Goal: Task Accomplishment & Management: Use online tool/utility

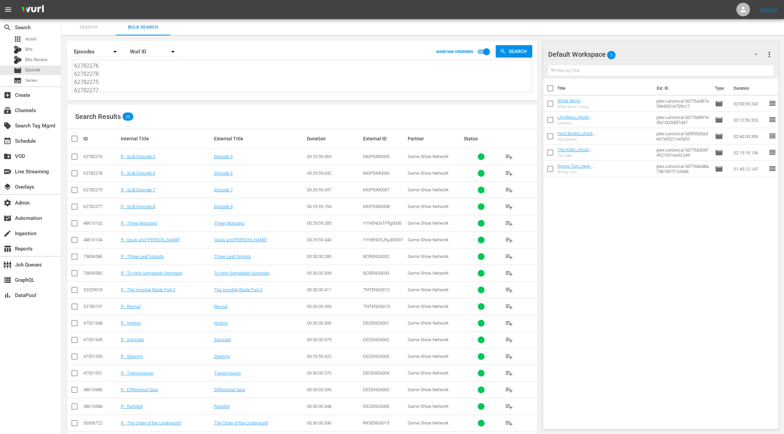
scroll to position [376, 0]
click at [40, 248] on div "table_chart Reports" at bounding box center [30, 248] width 61 height 14
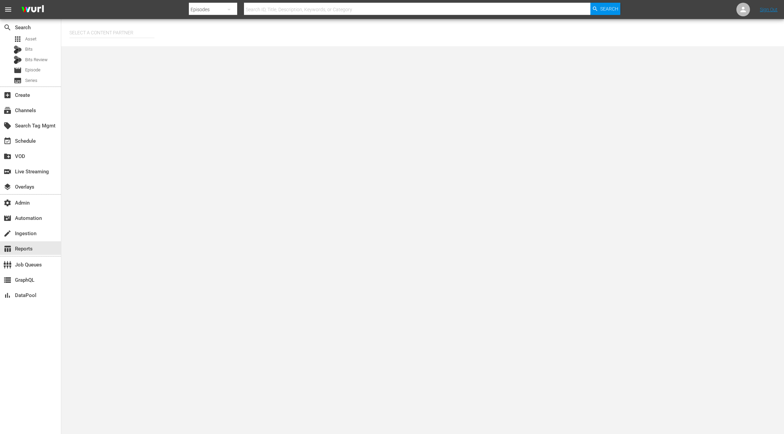
click at [102, 33] on input "text" at bounding box center [111, 32] width 85 height 16
click at [125, 53] on div "LOL (241)" at bounding box center [125, 52] width 100 height 16
type input "LOL (241)"
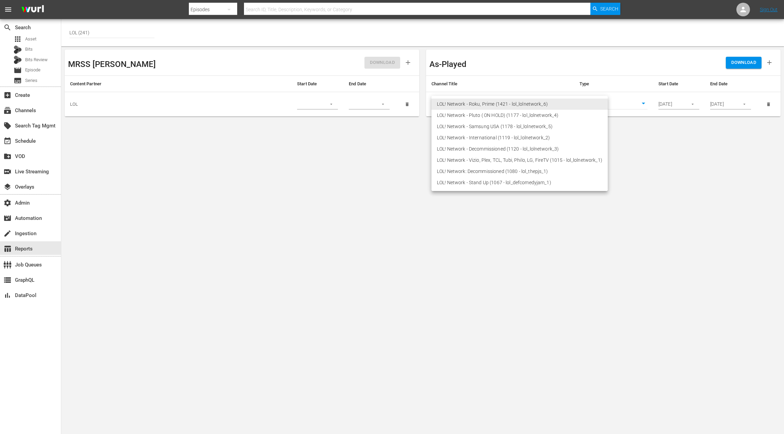
click at [528, 102] on body "menu Search By Episodes Search ID, Title, Description, Keywords, or Category Se…" at bounding box center [392, 217] width 784 height 434
click at [528, 102] on li "LOL! Network - Roku, Prime (1421 - lol_lolnetwork_6)" at bounding box center [519, 104] width 176 height 11
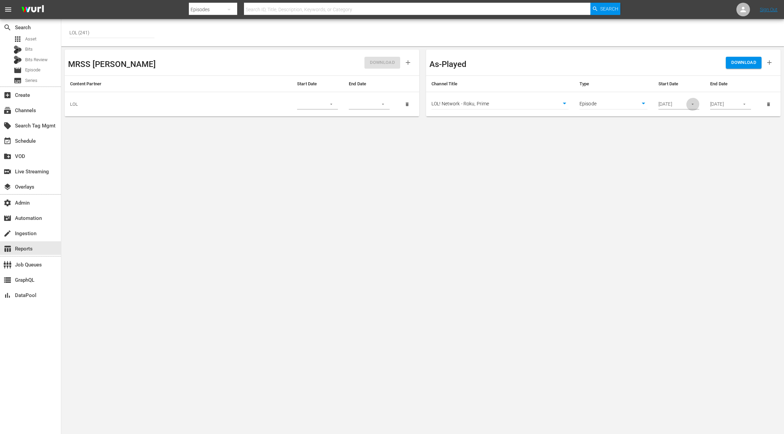
click at [692, 103] on icon "button" at bounding box center [692, 104] width 5 height 5
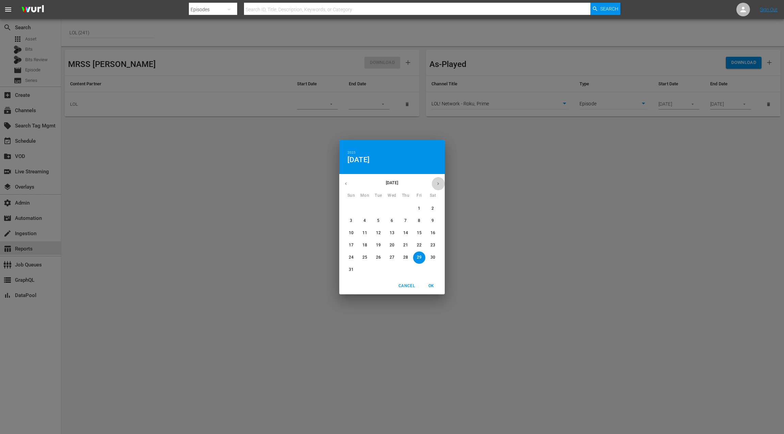
click at [440, 185] on icon "button" at bounding box center [437, 183] width 5 height 5
click at [366, 208] on span "1" at bounding box center [364, 209] width 12 height 6
click at [431, 290] on button "OK" at bounding box center [431, 286] width 22 height 11
type input "09/01/2025"
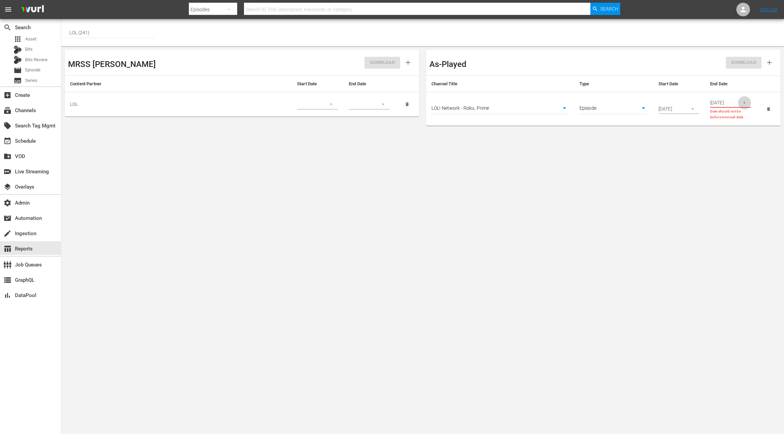
click at [739, 101] on button "button" at bounding box center [743, 102] width 13 height 13
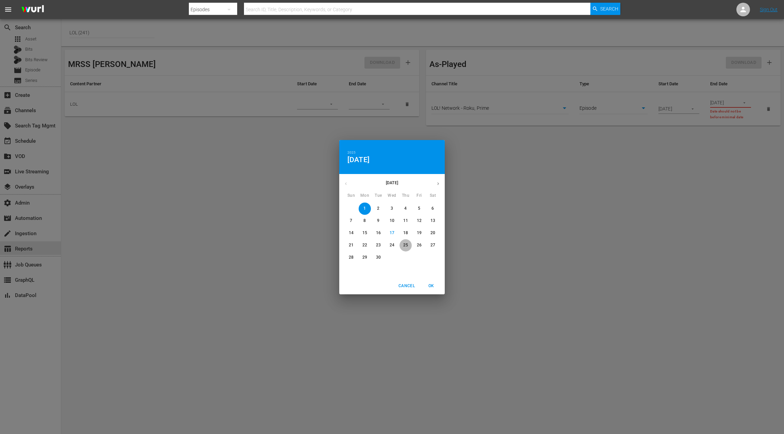
click at [406, 245] on p "25" at bounding box center [405, 246] width 5 height 6
click at [435, 286] on span "OK" at bounding box center [431, 286] width 16 height 7
type input "09/25/2025"
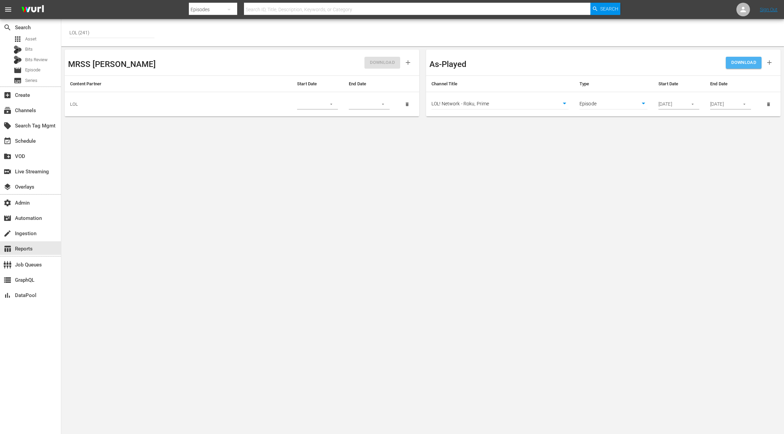
click at [746, 64] on span "DOWNLOAD" at bounding box center [743, 63] width 25 height 8
click at [605, 102] on body "menu Search By Episodes Search ID, Title, Description, Keywords, or Category Se…" at bounding box center [392, 217] width 784 height 434
click at [604, 93] on li "Asset" at bounding box center [613, 92] width 68 height 11
type input "asset"
click at [734, 102] on input "09/25/2025" at bounding box center [722, 104] width 25 height 10
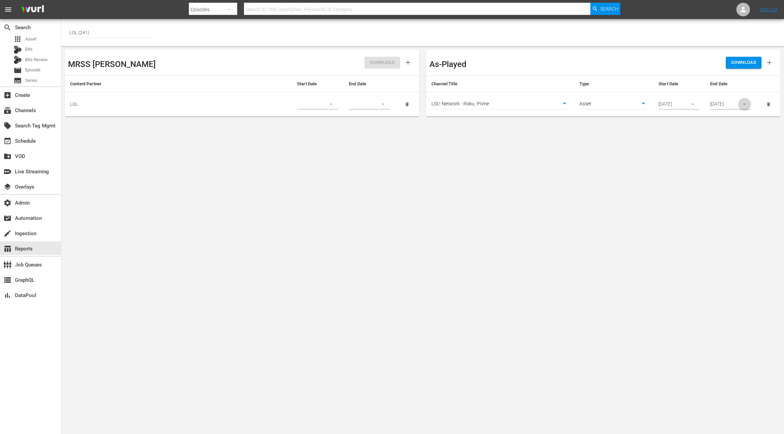
click at [742, 105] on icon "button" at bounding box center [743, 104] width 5 height 5
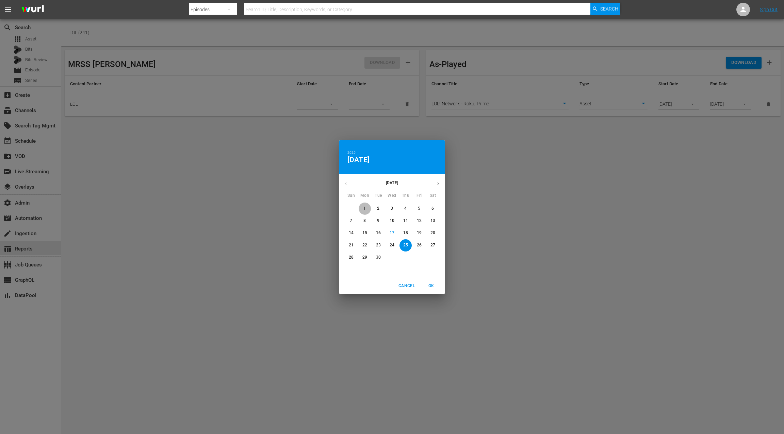
drag, startPoint x: 364, startPoint y: 209, endPoint x: 365, endPoint y: 205, distance: 4.0
click at [364, 208] on p "1" at bounding box center [364, 209] width 2 height 6
click at [431, 284] on span "OK" at bounding box center [431, 286] width 16 height 7
type input "09/01/2025"
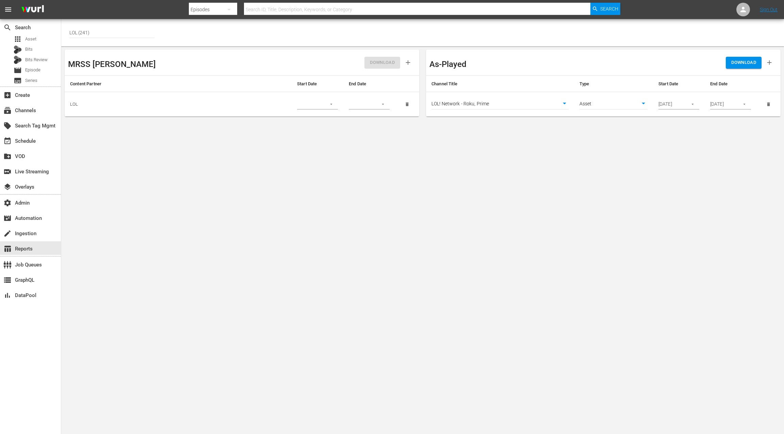
click at [746, 63] on span "DOWNLOAD" at bounding box center [743, 63] width 25 height 8
click at [40, 70] on span "Episode" at bounding box center [32, 70] width 15 height 7
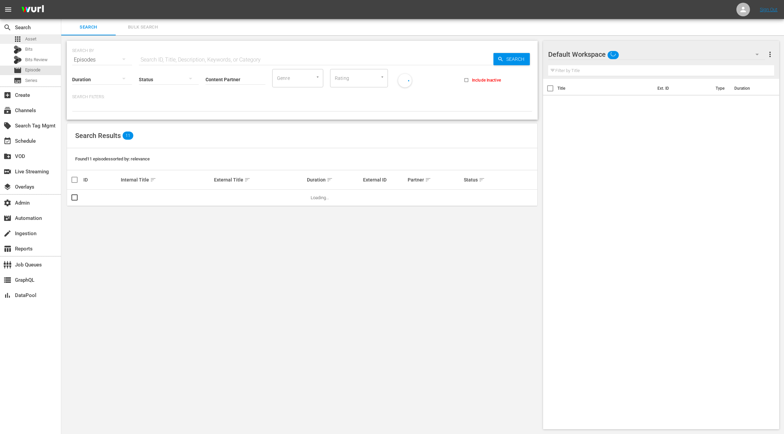
click at [40, 38] on div "apps Asset" at bounding box center [30, 39] width 61 height 10
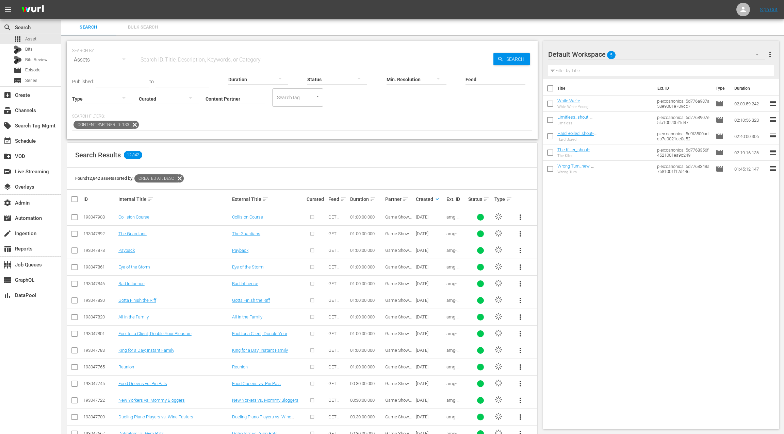
click at [152, 56] on input "text" at bounding box center [316, 60] width 354 height 16
paste input "60294888"
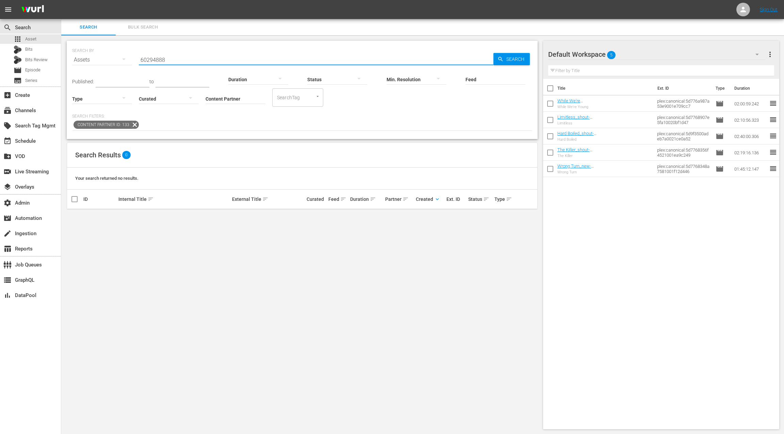
click at [156, 58] on input "60294888" at bounding box center [316, 60] width 354 height 16
type input "60294888"
click at [133, 125] on icon at bounding box center [135, 125] width 8 height 8
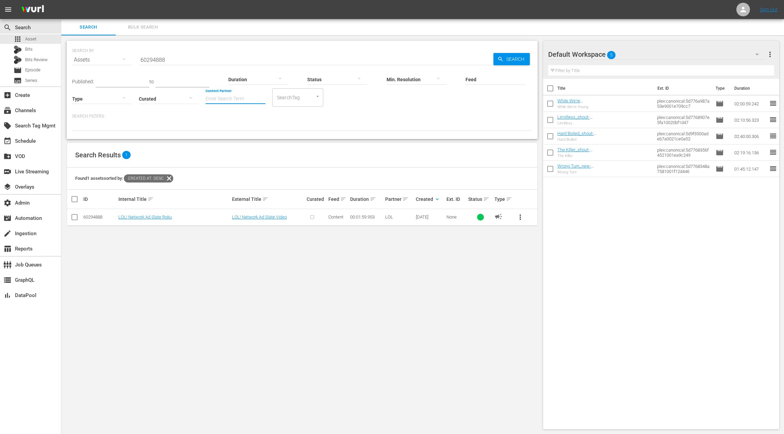
click at [216, 99] on input "Content Partner" at bounding box center [235, 99] width 60 height 24
click at [223, 118] on div "LOL (241)" at bounding box center [261, 118] width 100 height 16
type input "LOL (241)"
click at [156, 60] on input "60294888" at bounding box center [316, 60] width 354 height 16
click at [155, 60] on input "60294888" at bounding box center [316, 60] width 354 height 16
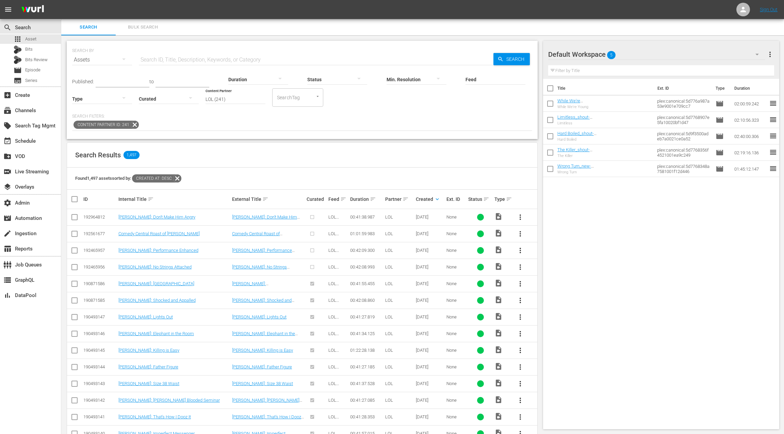
click at [109, 98] on div at bounding box center [102, 98] width 60 height 19
click at [105, 111] on div "Ad" at bounding box center [102, 108] width 60 height 11
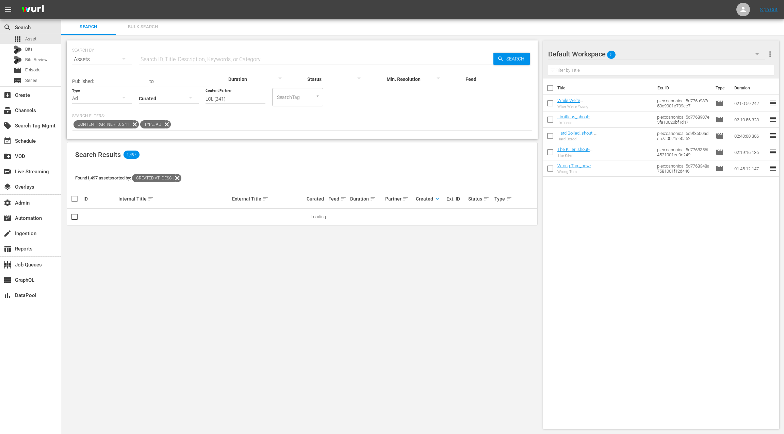
scroll to position [0, 0]
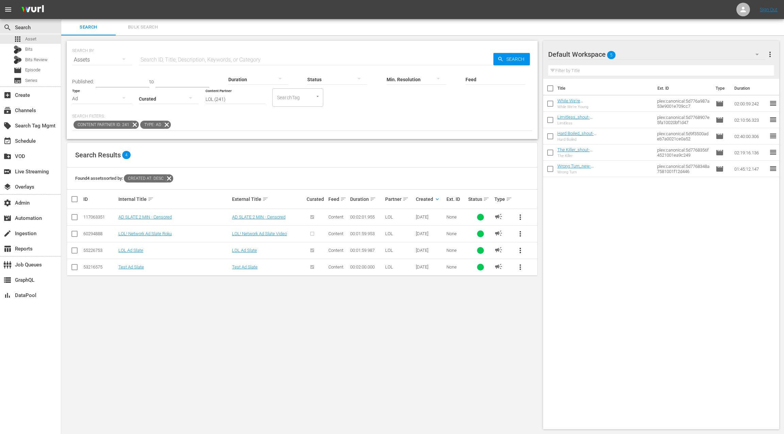
click at [97, 218] on div "117063351" at bounding box center [99, 217] width 33 height 5
copy div "117063351"
click at [153, 61] on input "text" at bounding box center [316, 60] width 354 height 16
paste input "Carlos Mencia: New Territory"
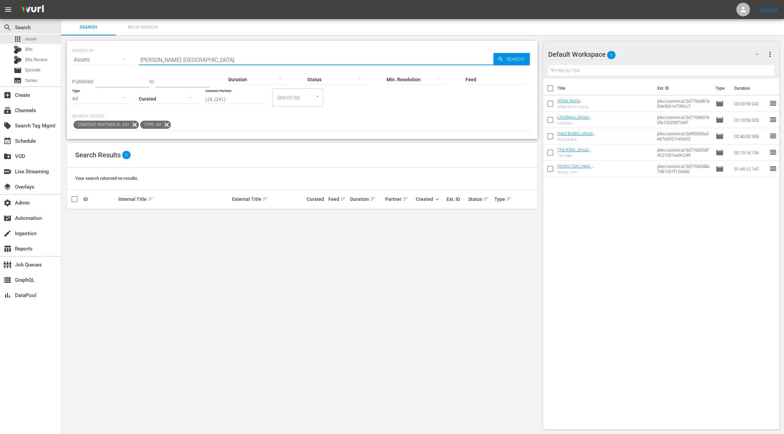
drag, startPoint x: 134, startPoint y: 124, endPoint x: 147, endPoint y: 126, distance: 13.4
click at [134, 124] on icon at bounding box center [135, 125] width 8 height 8
click at [101, 123] on icon at bounding box center [100, 125] width 8 height 8
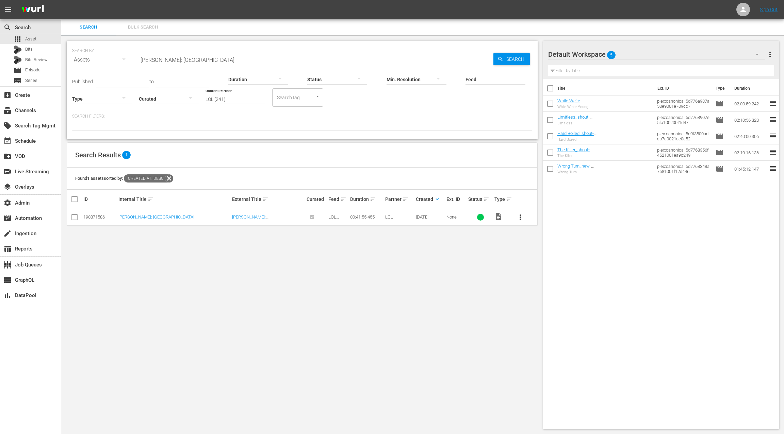
click at [97, 216] on div "190871586" at bounding box center [99, 217] width 33 height 5
copy div "190871586"
click at [147, 61] on input "Carlos Mencia: New Territory" at bounding box center [316, 60] width 354 height 16
drag, startPoint x: 186, startPoint y: 63, endPoint x: 218, endPoint y: 64, distance: 32.3
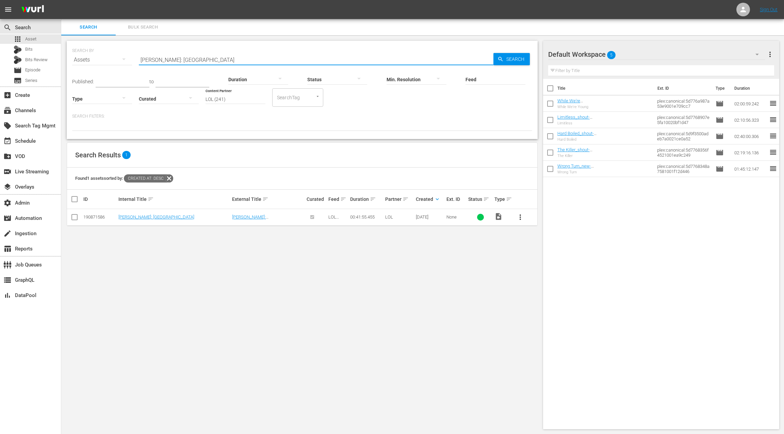
click at [218, 64] on input "Carlos Mencia: New Territory" at bounding box center [316, 60] width 354 height 16
paste input "o Strings Attached"
type input "Carlos Mencia: No Strings Attached"
click at [97, 216] on div "192465956" at bounding box center [99, 217] width 33 height 5
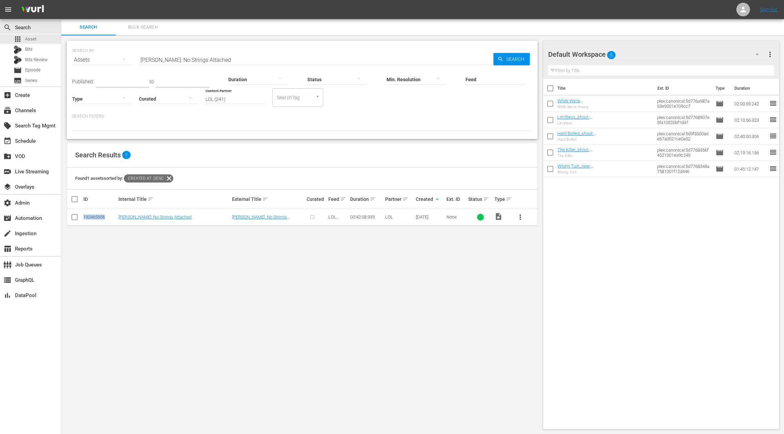
copy div "192465956"
click at [74, 200] on input "checkbox" at bounding box center [77, 199] width 14 height 8
checkbox input "true"
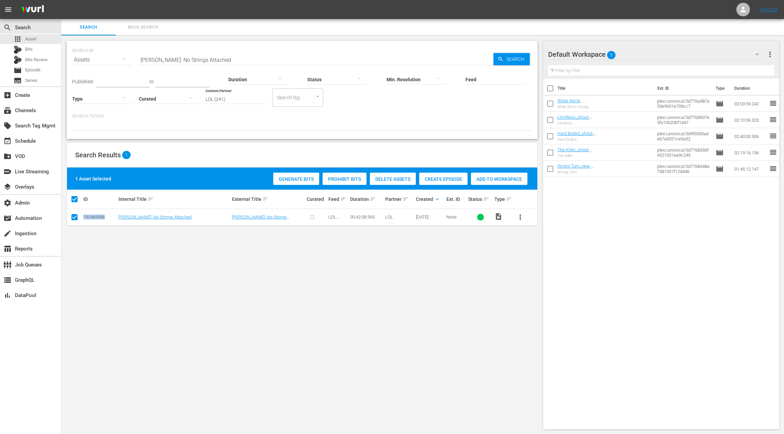
copy div "192465956"
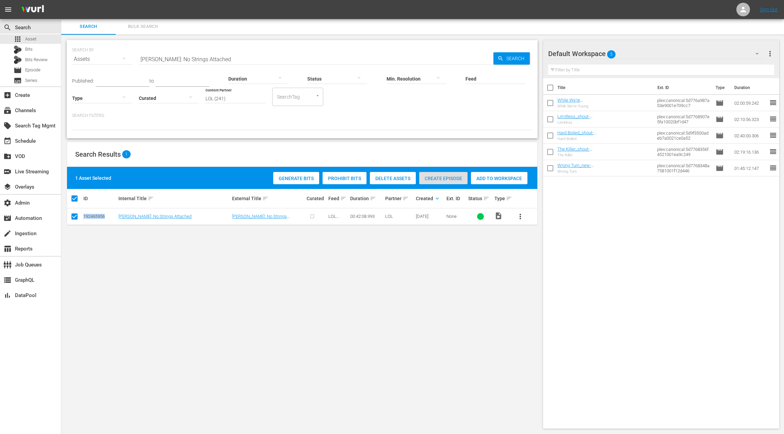
click at [439, 179] on span "Create Episode" at bounding box center [443, 178] width 48 height 5
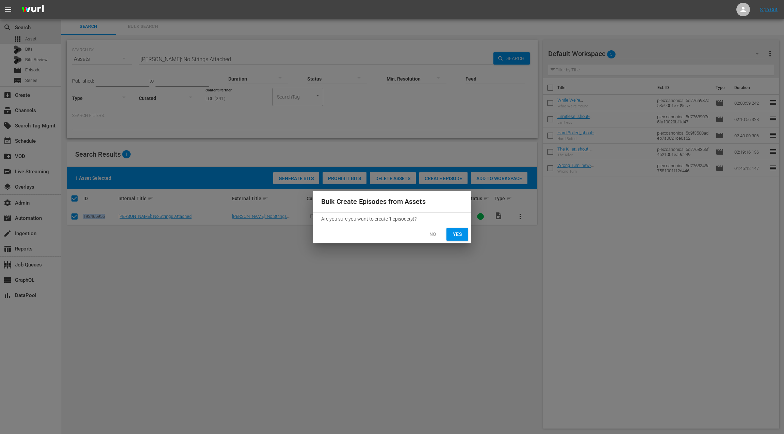
click at [453, 236] on span "Yes" at bounding box center [457, 234] width 11 height 9
checkbox input "false"
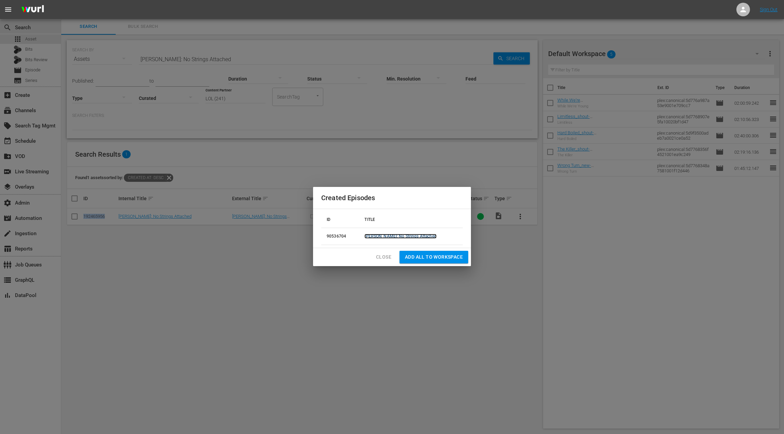
click at [400, 236] on link "Carlos Mencia: No Strings Attached" at bounding box center [400, 236] width 72 height 5
click at [383, 257] on span "Close" at bounding box center [383, 257] width 15 height 9
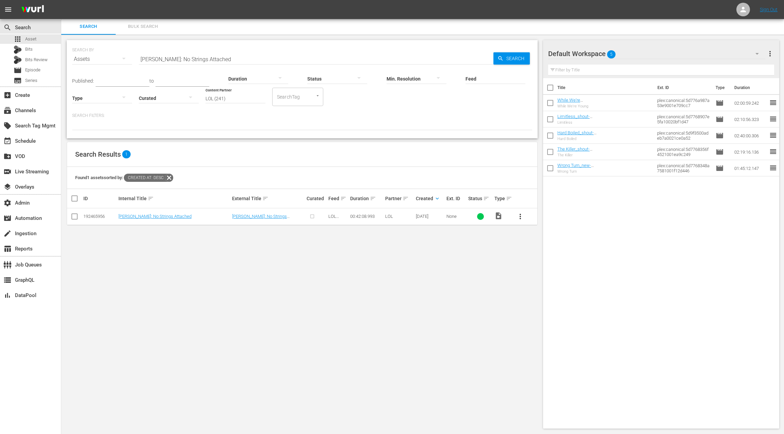
click at [144, 59] on input "Carlos Mencia: No Strings Attached" at bounding box center [316, 59] width 354 height 16
drag, startPoint x: 144, startPoint y: 59, endPoint x: 229, endPoint y: 59, distance: 85.0
click at [229, 59] on input "Carlos Mencia: No Strings Attached" at bounding box center [316, 59] width 354 height 16
paste input "ew Territory"
type input "Carlos Mencia: New Territory"
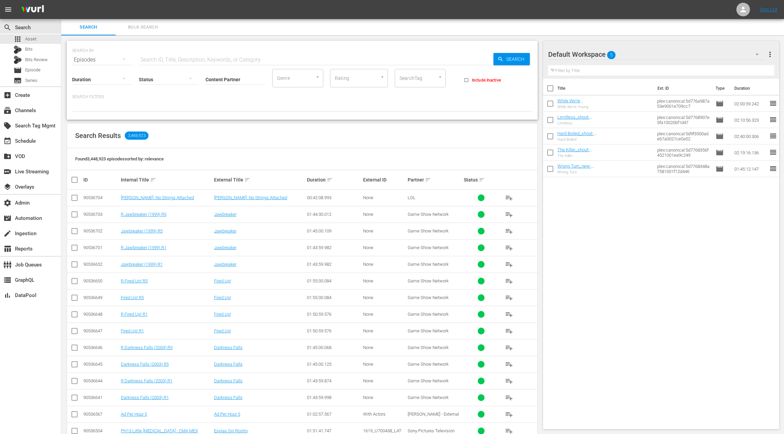
click at [158, 59] on input "text" at bounding box center [316, 60] width 354 height 16
paste input "Carlos Mencia: No Strings Attached"
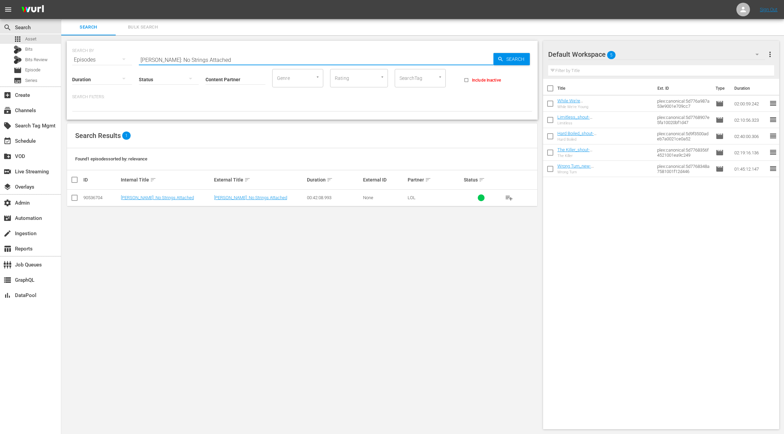
click at [307, 196] on div "00:42:08.993" at bounding box center [334, 197] width 54 height 5
drag, startPoint x: 307, startPoint y: 196, endPoint x: 321, endPoint y: 196, distance: 14.3
click at [321, 196] on div "00:42:08.993" at bounding box center [334, 197] width 54 height 5
copy div "00:42:08.993"
click at [148, 60] on input "Carlos Mencia: No Strings Attached" at bounding box center [316, 60] width 354 height 16
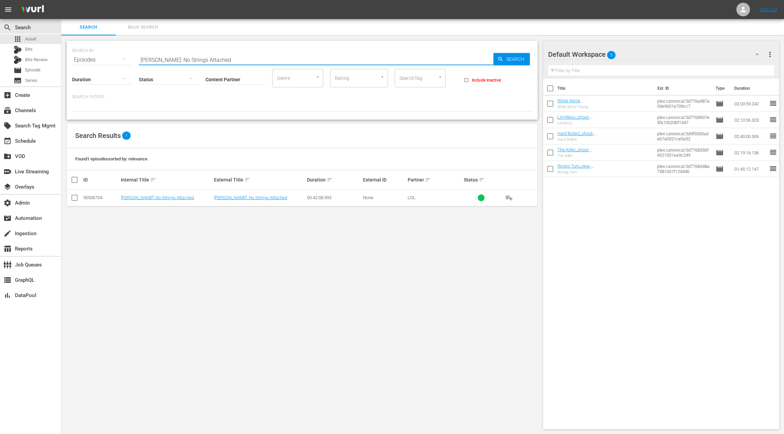
drag, startPoint x: 148, startPoint y: 60, endPoint x: 246, endPoint y: 64, distance: 97.7
click at [246, 64] on div "SEARCH BY Search By Episodes Search ID, Title, Description, Keywords, or Catego…" at bounding box center [302, 80] width 471 height 79
paste input "omedy Central Roast: Roast of Flavor Flav"
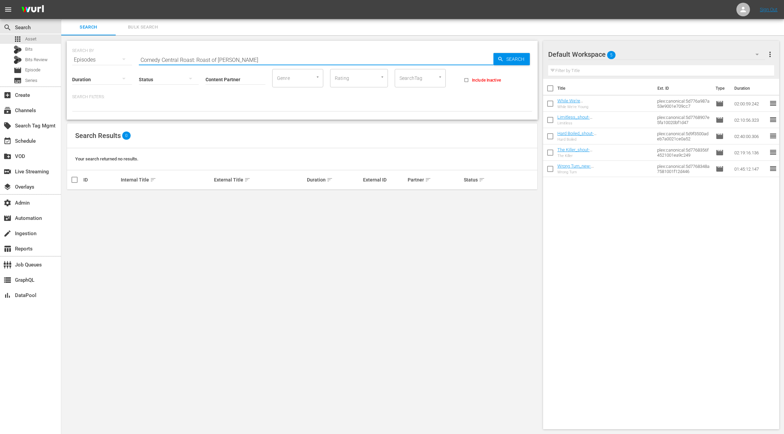
click at [148, 60] on input "Comedy Central Roast: Roast of Flavor Flav" at bounding box center [316, 60] width 354 height 16
drag, startPoint x: 148, startPoint y: 60, endPoint x: 189, endPoint y: 57, distance: 41.6
click at [189, 57] on input "Comedy Central Roast: Roast of Flavor Flav" at bounding box center [316, 60] width 354 height 16
type input "Comedy Central Roast: Roast of Flavor Flav"
click at [33, 41] on span "Asset" at bounding box center [30, 39] width 11 height 7
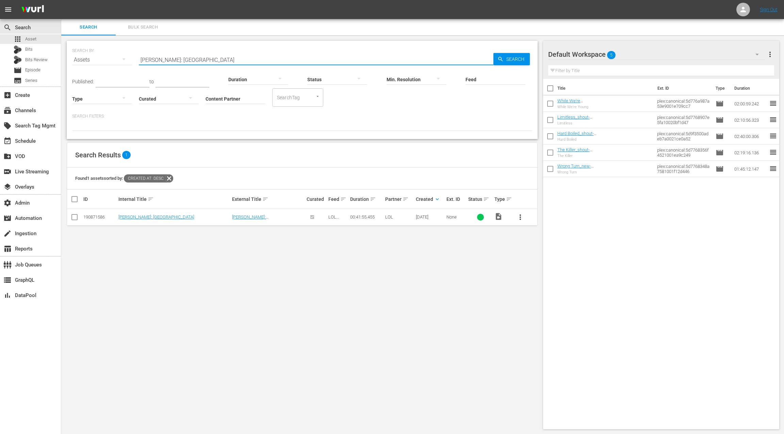
click at [142, 60] on input "Carlos Mencia: New Territory" at bounding box center [316, 60] width 354 height 16
drag, startPoint x: 186, startPoint y: 60, endPoint x: 221, endPoint y: 62, distance: 35.1
click at [221, 62] on input "Carlos Mencia: New Territory" at bounding box center [316, 60] width 354 height 16
paste input "Comedy Central Roast: Roast of Flavor Flav"
click at [146, 60] on input "CComedy Central Roast: Roast of Flavor Flav" at bounding box center [316, 60] width 354 height 16
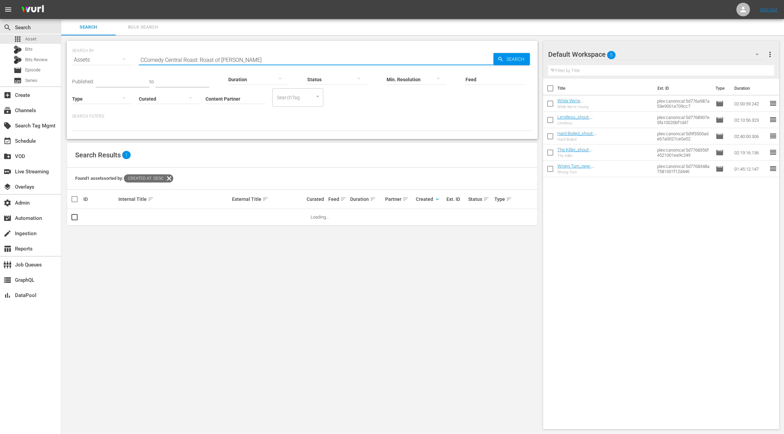
click at [146, 60] on input "CComedy Central Roast: Roast of Flavor Flav" at bounding box center [316, 60] width 354 height 16
click at [142, 60] on input "CComedy Central Roast: Roast of Flavor Flav" at bounding box center [316, 60] width 354 height 16
drag, startPoint x: 142, startPoint y: 60, endPoint x: 270, endPoint y: 63, distance: 128.3
click at [270, 63] on div "SEARCH BY Search By Assets Search ID, Title, Description, Keywords, or Category…" at bounding box center [302, 90] width 471 height 98
paste input "text"
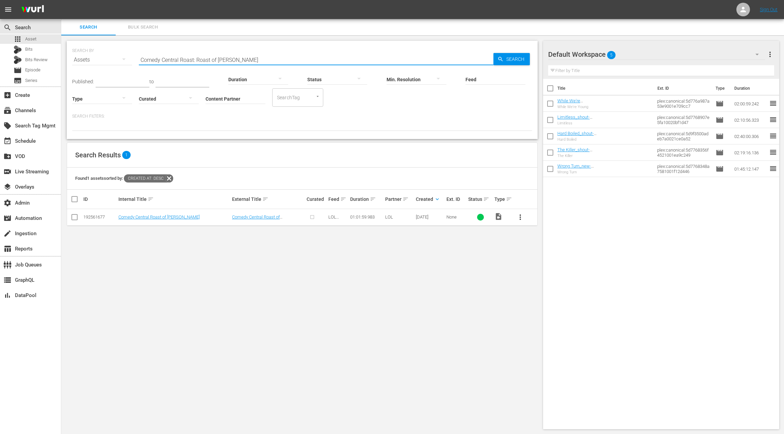
click at [93, 216] on div "192561677" at bounding box center [99, 217] width 33 height 5
copy div "192561677"
click at [152, 61] on input "Comedy Central Roast: Roast of Flavor Flav" at bounding box center [316, 60] width 354 height 16
drag, startPoint x: 182, startPoint y: 59, endPoint x: 266, endPoint y: 61, distance: 84.4
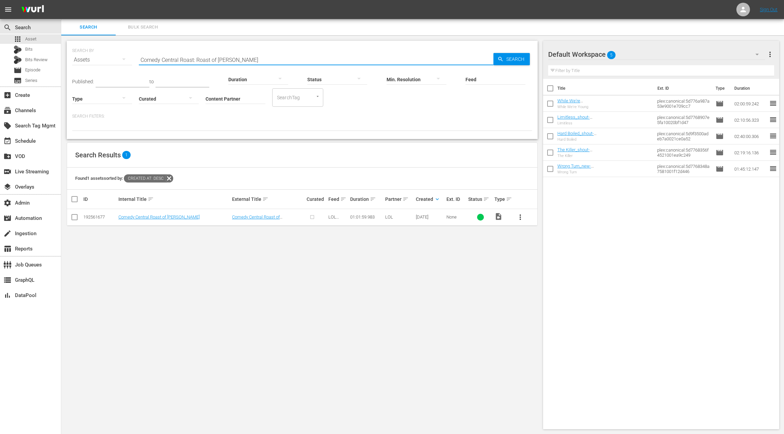
click at [266, 61] on input "Comedy Central Roast: Roast of Flavor Flav" at bounding box center [316, 60] width 354 height 16
paste input "arlos Mencia: Performance Enhanced"
click at [97, 215] on div "192465957" at bounding box center [99, 217] width 33 height 5
copy div "192465957"
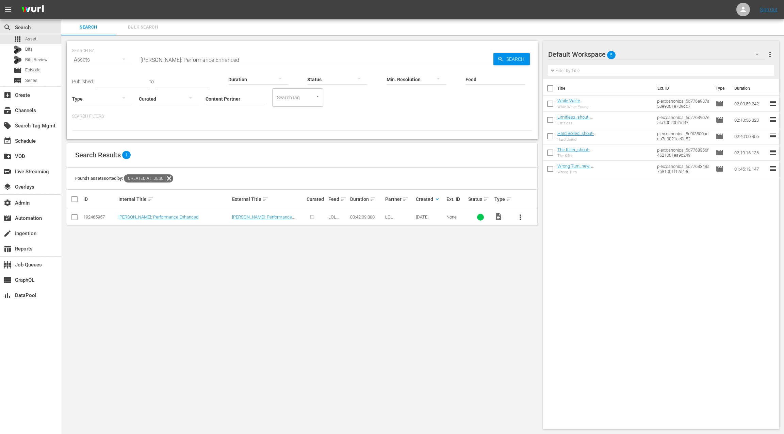
click at [352, 216] on div "00:42:09.300" at bounding box center [366, 217] width 33 height 5
drag, startPoint x: 352, startPoint y: 216, endPoint x: 368, endPoint y: 216, distance: 15.3
click at [368, 216] on div "00:42:09.300" at bounding box center [366, 217] width 33 height 5
copy div "00:42:09.300"
click at [150, 59] on input "Carlos Mencia: Performance Enhanced" at bounding box center [316, 60] width 354 height 16
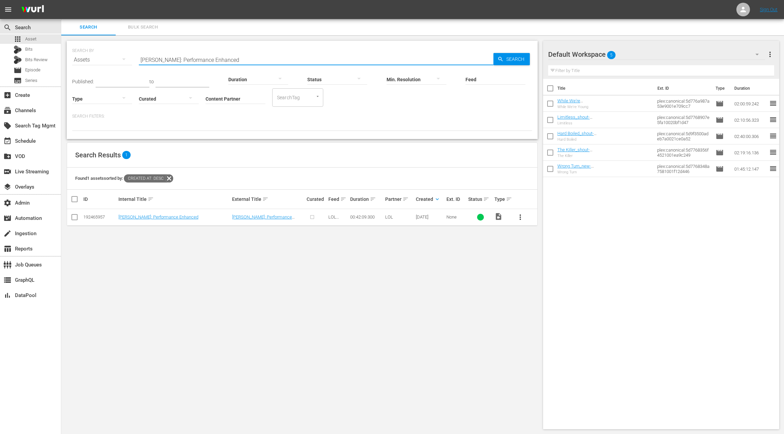
drag, startPoint x: 150, startPoint y: 59, endPoint x: 251, endPoint y: 62, distance: 101.7
click at [251, 62] on input "Carlos Mencia: Performance Enhanced" at bounding box center [316, 60] width 354 height 16
paste input "hris Destifano: 38 Waist"
click at [95, 215] on div "190493143" at bounding box center [99, 216] width 33 height 5
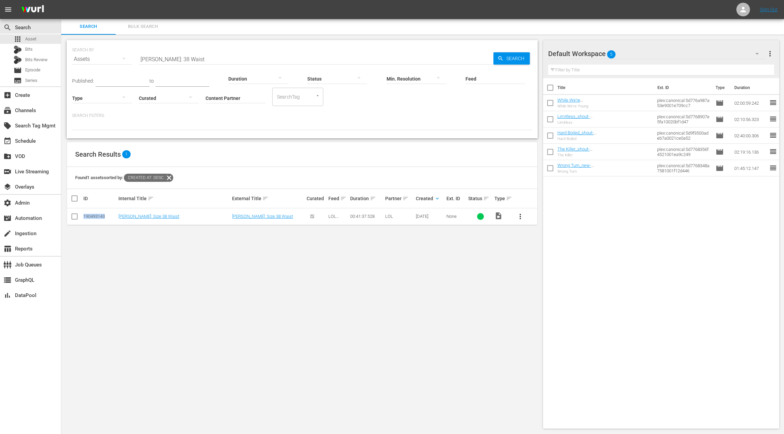
click at [95, 215] on div "190493143" at bounding box center [99, 216] width 33 height 5
copy div "190493143"
click at [145, 59] on input "Chris Destifano: 38 Waist" at bounding box center [316, 59] width 354 height 16
drag, startPoint x: 146, startPoint y: 59, endPoint x: 207, endPoint y: 58, distance: 61.6
click at [207, 58] on input "Chris Destifano: 38 Waist" at bounding box center [316, 59] width 354 height 16
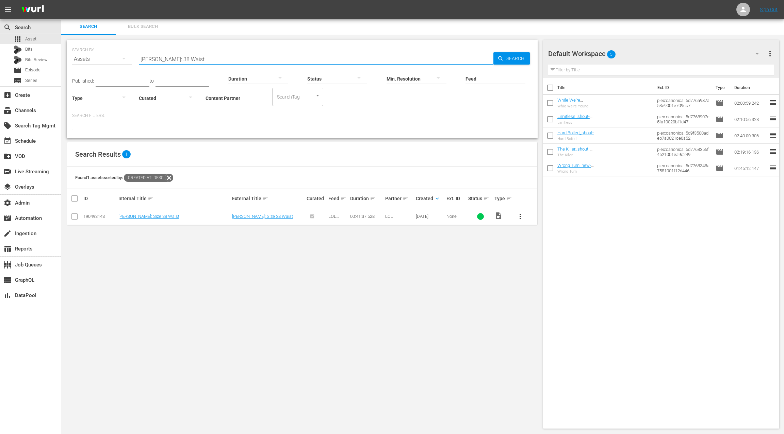
paste input "medy Central Roast: Roast of Flavor Flav"
click at [140, 61] on input "medy Central Roast: Roast of Flavor Flav" at bounding box center [316, 59] width 354 height 16
type input "comedy Central Roast: Roast of Flavor Flav"
click at [94, 215] on div "192561677" at bounding box center [99, 216] width 33 height 5
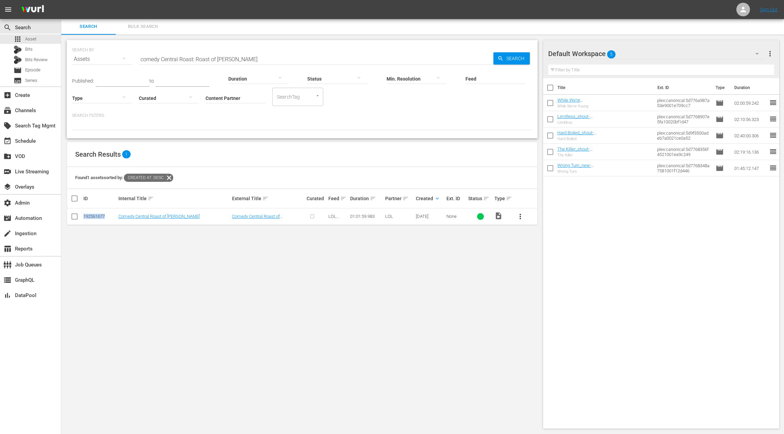
copy div "192561677"
click at [355, 216] on div "01:01:59.983" at bounding box center [366, 216] width 33 height 5
click at [351, 216] on div "01:01:59.983" at bounding box center [366, 216] width 33 height 5
drag, startPoint x: 351, startPoint y: 216, endPoint x: 371, endPoint y: 218, distance: 19.5
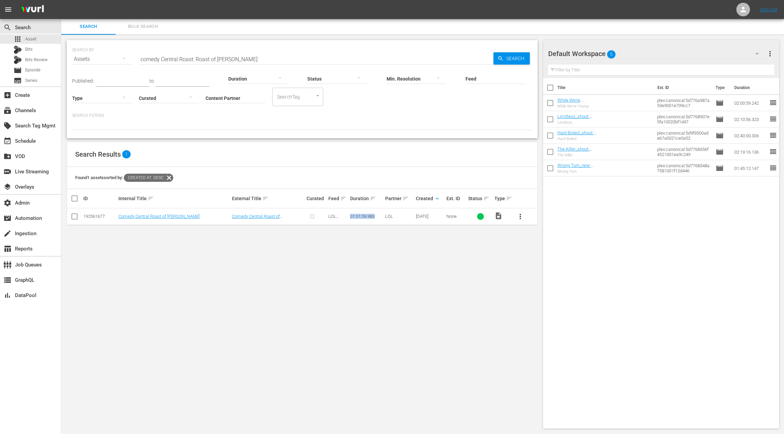
click at [371, 218] on div "01:01:59.983" at bounding box center [366, 216] width 33 height 5
click at [77, 218] on input "checkbox" at bounding box center [74, 218] width 8 height 8
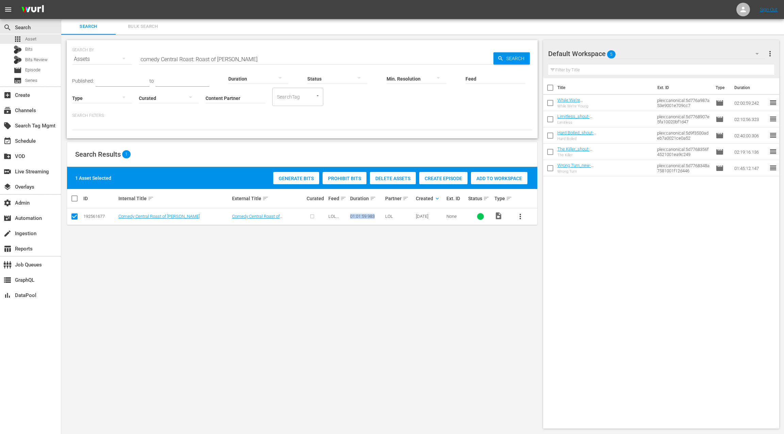
click at [438, 178] on span "Create Episode" at bounding box center [443, 178] width 48 height 5
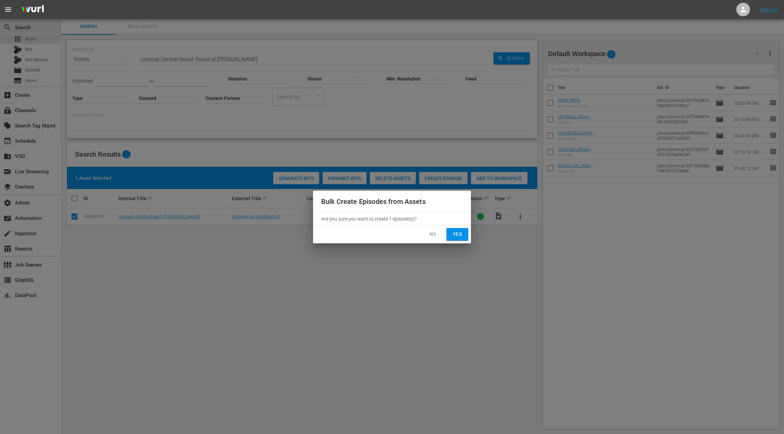
click at [452, 236] on span "Yes" at bounding box center [457, 234] width 11 height 9
checkbox input "false"
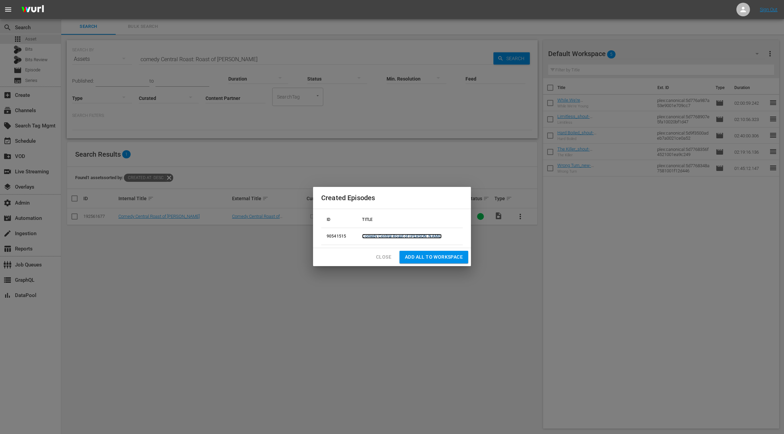
click at [407, 238] on link "Comedy Central Roast of [PERSON_NAME]" at bounding box center [402, 236] width 80 height 5
click at [384, 255] on span "Close" at bounding box center [383, 257] width 15 height 9
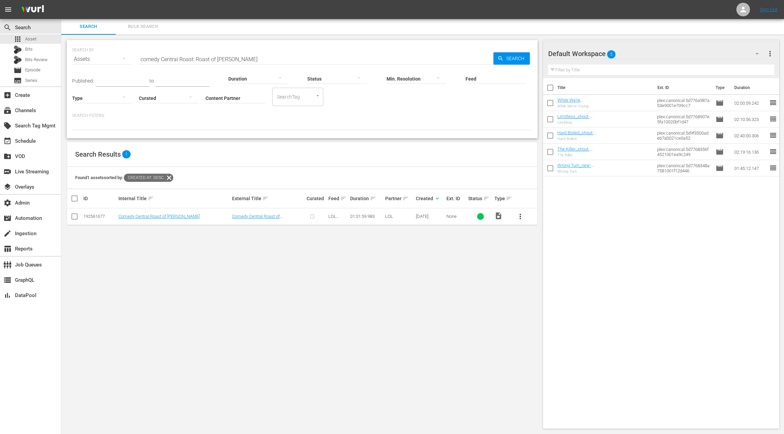
click at [149, 60] on input "comedy Central Roast: Roast of Flavor Flav" at bounding box center [316, 59] width 354 height 16
drag, startPoint x: 149, startPoint y: 60, endPoint x: 265, endPoint y: 61, distance: 116.0
click at [265, 61] on input "comedy Central Roast: Roast of Flavor Flav" at bounding box center [316, 59] width 354 height 16
paste input "Deon Cole: Cole Blooded Summer"
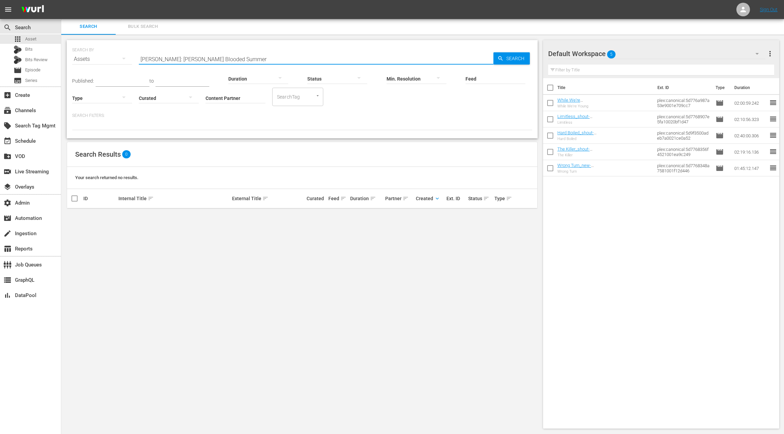
click at [170, 59] on input "Deon Cole: Cole Blooded Summer" at bounding box center [316, 59] width 354 height 16
drag, startPoint x: 170, startPoint y: 59, endPoint x: 229, endPoint y: 59, distance: 58.8
click at [229, 59] on input "Deon Cole: Cole Blooded Summer" at bounding box center [316, 59] width 354 height 16
type input "Deon Cole"
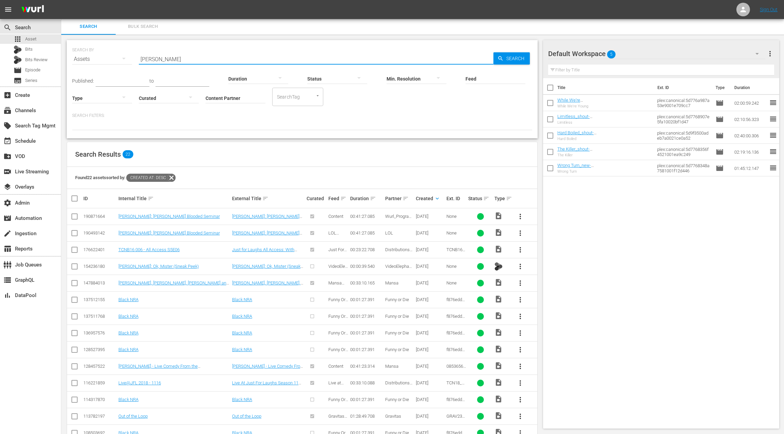
click at [97, 231] on div "190493142" at bounding box center [99, 233] width 33 height 5
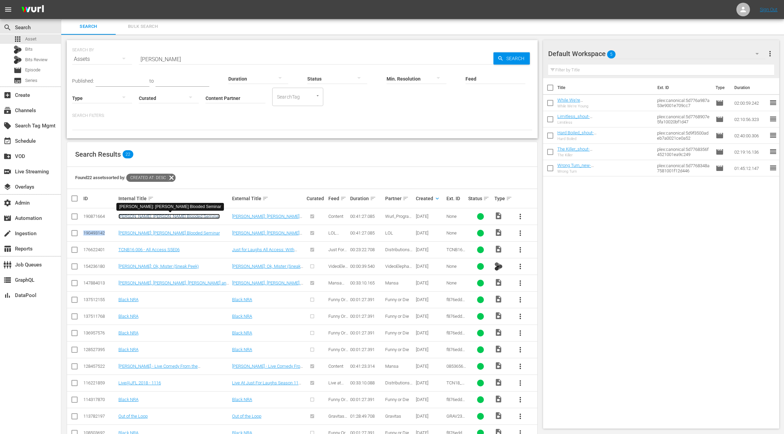
click at [147, 217] on link "Deon Cole: Cole Blooded Seminar" at bounding box center [168, 216] width 101 height 5
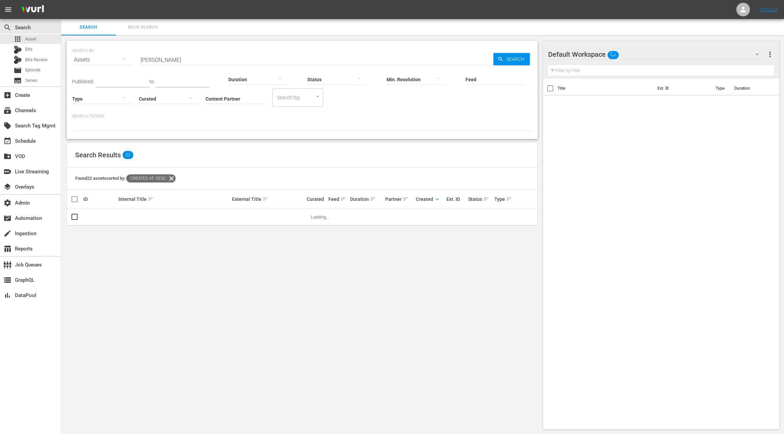
scroll to position [1, 0]
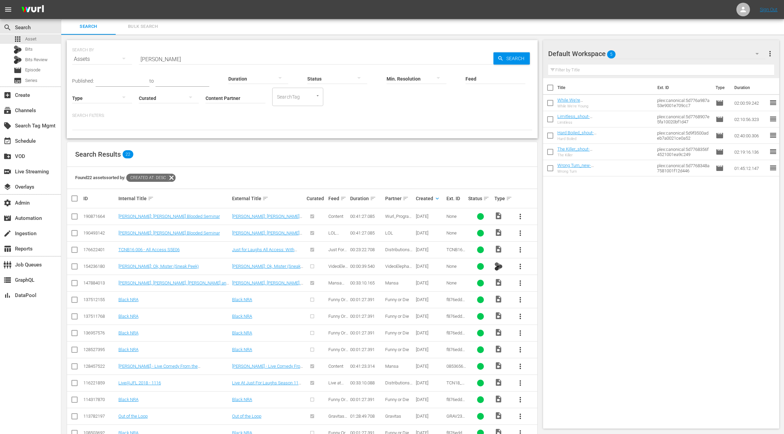
click at [147, 61] on input "Deon Cole" at bounding box center [316, 59] width 354 height 16
drag, startPoint x: 147, startPoint y: 61, endPoint x: 178, endPoint y: 61, distance: 31.6
click at [178, 61] on input "Deon Cole" at bounding box center [316, 59] width 354 height 16
paste input "L Hughley: The Endangered List"
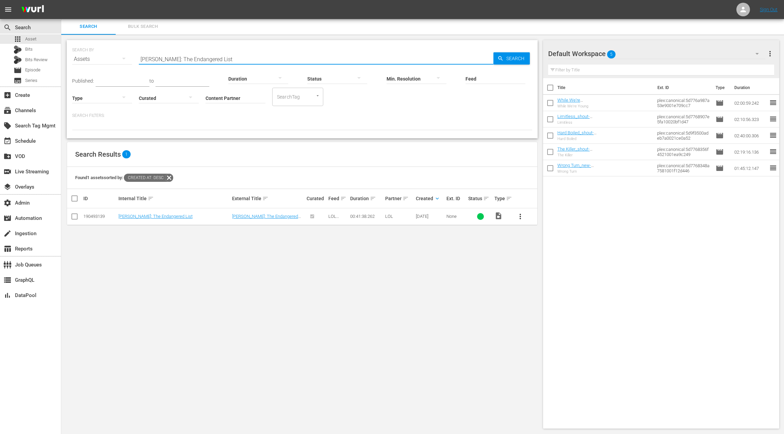
click at [97, 216] on div "190493139" at bounding box center [99, 216] width 33 height 5
click at [358, 216] on div "00:41:38.262" at bounding box center [366, 216] width 33 height 5
click at [357, 216] on div "00:41:38.262" at bounding box center [366, 216] width 33 height 5
click at [351, 217] on div "00:41:38.262" at bounding box center [366, 216] width 33 height 5
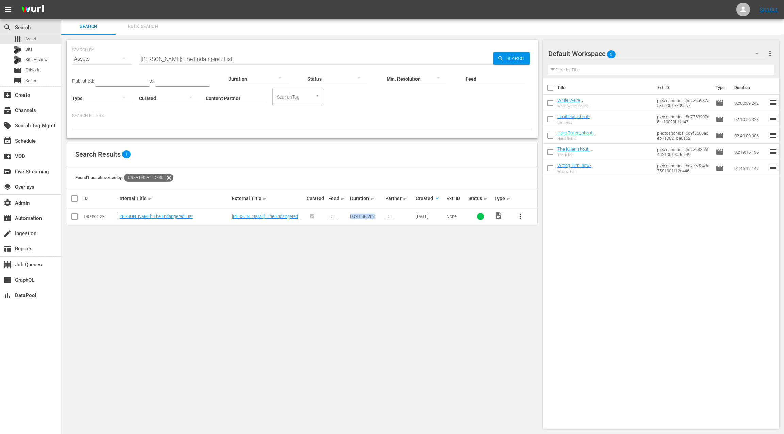
drag, startPoint x: 351, startPoint y: 217, endPoint x: 374, endPoint y: 216, distance: 22.8
click at [374, 216] on div "00:41:38.262" at bounding box center [366, 216] width 33 height 5
click at [140, 61] on input "DL Hughley: The Endangered List" at bounding box center [316, 59] width 354 height 16
drag, startPoint x: 140, startPoint y: 61, endPoint x: 236, endPoint y: 63, distance: 95.6
click at [236, 63] on div "SEARCH BY Search By Assets Search ID, Title, Description, Keywords, or Category…" at bounding box center [302, 89] width 471 height 98
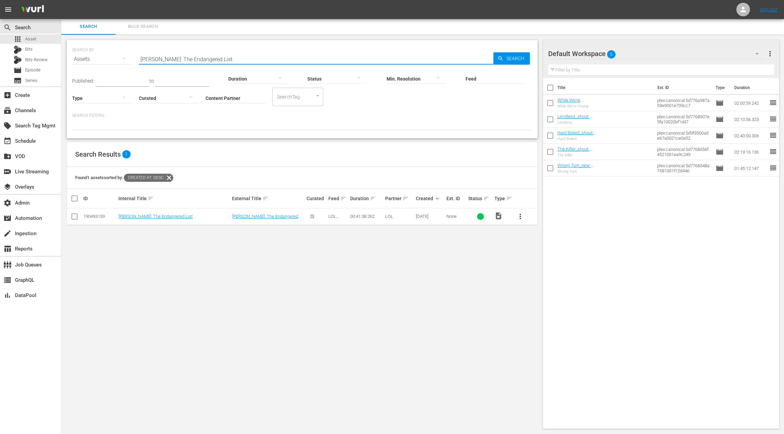
paste input "Shocked and Appalled"
click at [93, 215] on div "190871585" at bounding box center [99, 216] width 33 height 5
click at [94, 216] on div "190871585" at bounding box center [99, 216] width 33 height 5
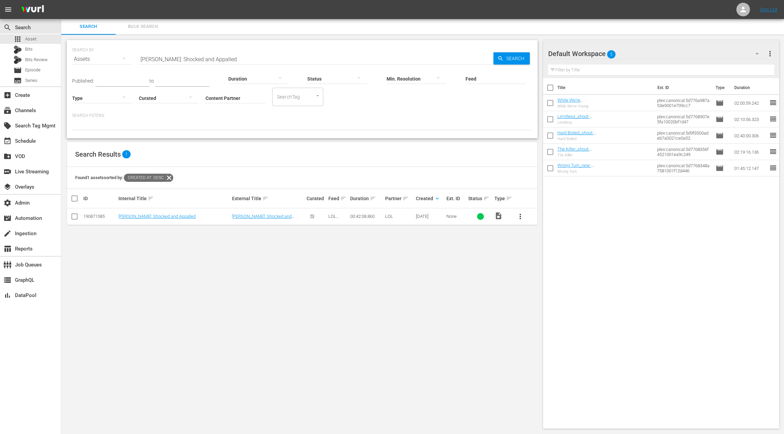
click at [142, 60] on input "DL Hughley: Shocked and Appalled" at bounding box center [316, 59] width 354 height 16
drag, startPoint x: 142, startPoint y: 60, endPoint x: 221, endPoint y: 60, distance: 78.6
click at [221, 60] on input "DL Hughley: Shocked and Appalled" at bounding box center [316, 59] width 354 height 16
paste input "James Davis: Live From the Town"
click at [96, 216] on div "190493138" at bounding box center [99, 216] width 33 height 5
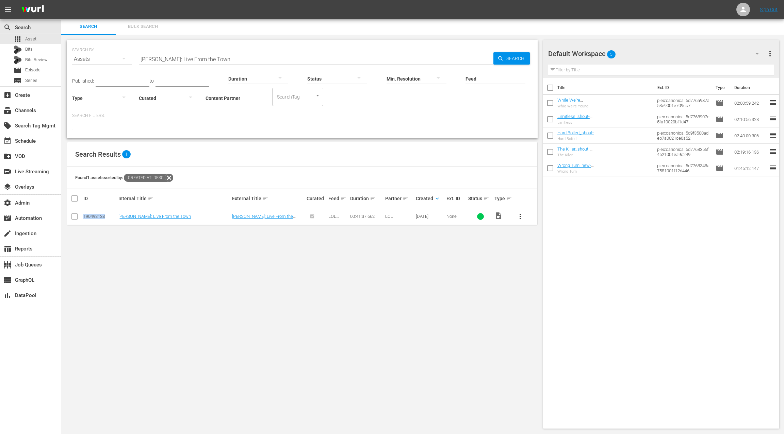
click at [96, 216] on div "190493138" at bounding box center [99, 216] width 33 height 5
click at [148, 60] on input "James Davis: Live From the Town" at bounding box center [316, 59] width 354 height 16
drag, startPoint x: 148, startPoint y: 60, endPoint x: 235, endPoint y: 61, distance: 87.1
click at [235, 61] on input "James Davis: Live From the Town" at bounding box center [316, 59] width 354 height 16
paste input "B Smoove: That's How I Dooz It"
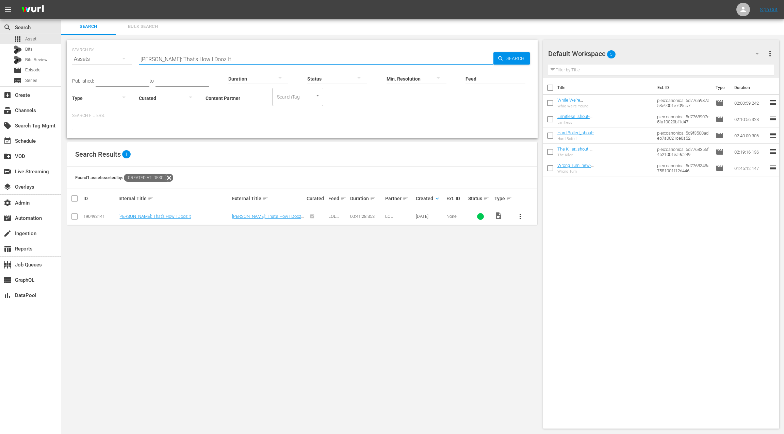
click at [96, 217] on div "190493141" at bounding box center [99, 216] width 33 height 5
click at [144, 60] on input "JB Smoove: That's How I Dooz It" at bounding box center [316, 59] width 354 height 16
drag, startPoint x: 144, startPoint y: 60, endPoint x: 220, endPoint y: 63, distance: 76.2
click at [220, 63] on div "SEARCH BY Search By Assets Search ID, Title, Description, Keywords, or Category…" at bounding box center [302, 89] width 471 height 98
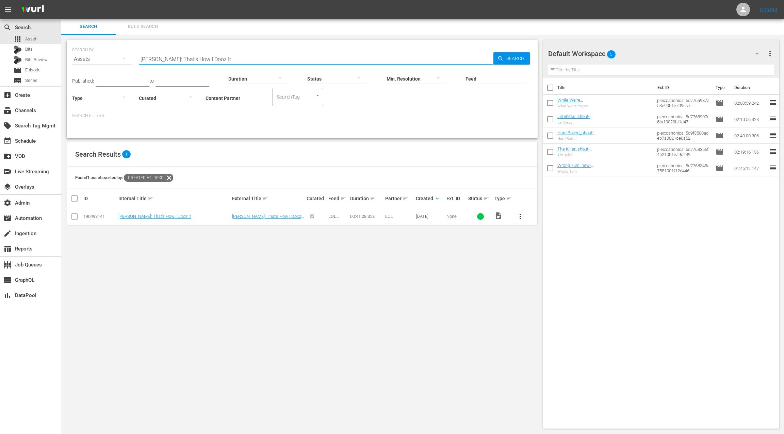
paste input "o Koy: Don't Make Him Angry"
type input "Jo Koy: Don't Make Him Angry"
click at [74, 216] on input "checkbox" at bounding box center [74, 218] width 8 height 8
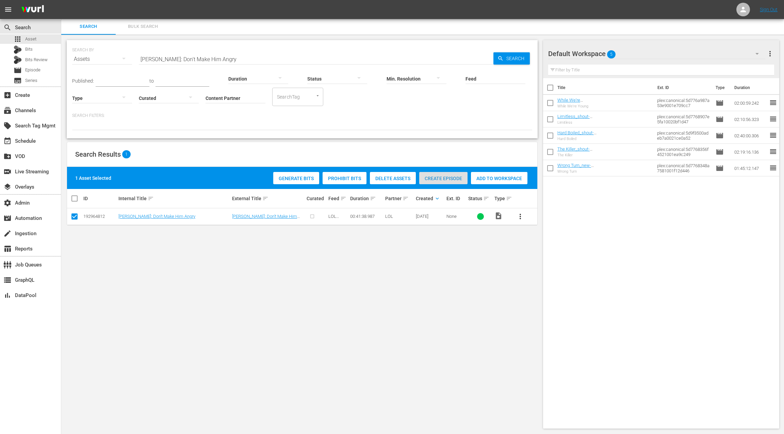
click at [435, 180] on span "Create Episode" at bounding box center [443, 178] width 48 height 5
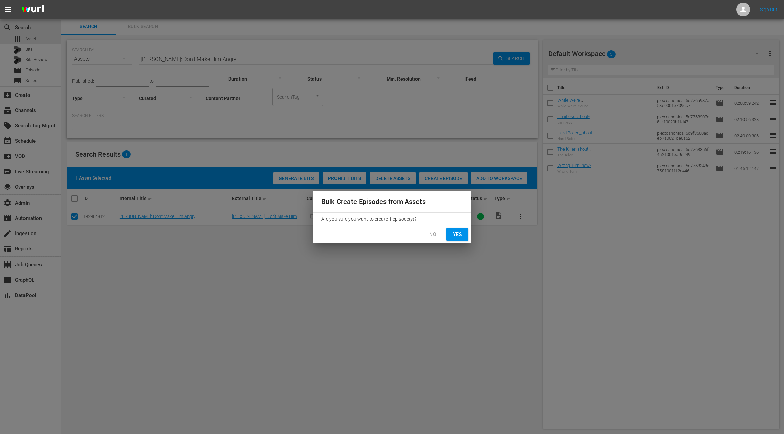
click at [458, 235] on span "Yes" at bounding box center [457, 234] width 11 height 9
checkbox input "false"
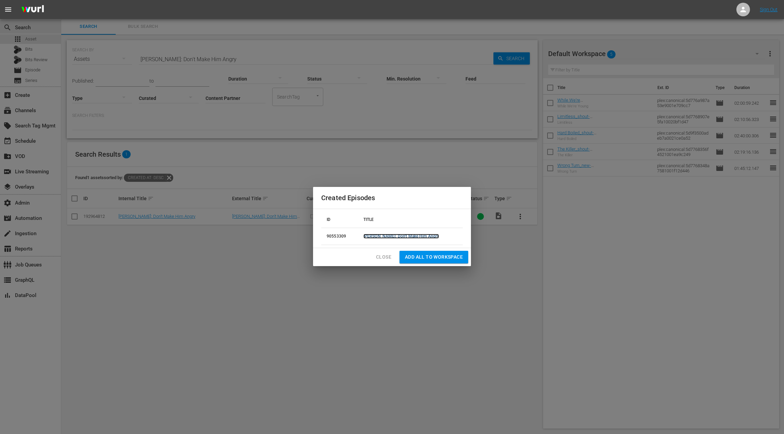
click at [400, 236] on link "Jo Koy: Don't Make Him Angry" at bounding box center [401, 236] width 76 height 5
drag, startPoint x: 386, startPoint y: 260, endPoint x: 391, endPoint y: 250, distance: 11.3
click at [386, 260] on span "Close" at bounding box center [383, 257] width 15 height 9
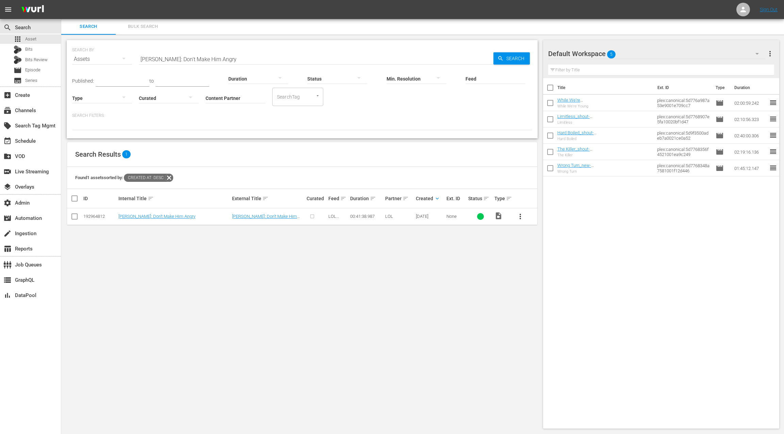
click at [93, 216] on div "192964812" at bounding box center [99, 216] width 33 height 5
click at [93, 215] on div "192964812" at bounding box center [99, 216] width 33 height 5
click at [356, 216] on div "00:41:38.987" at bounding box center [366, 216] width 33 height 5
drag, startPoint x: 356, startPoint y: 216, endPoint x: 363, endPoint y: 214, distance: 7.7
click at [381, 215] on div "00:41:38.987" at bounding box center [366, 216] width 33 height 5
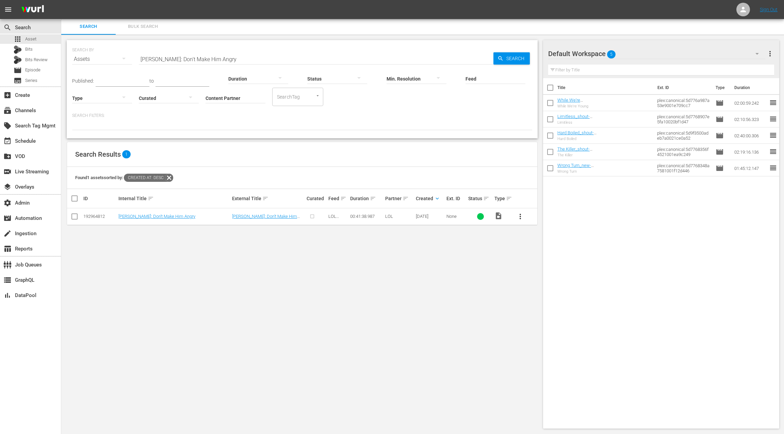
click at [351, 216] on div "00:41:38.987" at bounding box center [366, 216] width 33 height 5
drag, startPoint x: 367, startPoint y: 216, endPoint x: 377, endPoint y: 216, distance: 10.2
click at [377, 216] on div "00:41:38.987" at bounding box center [366, 216] width 33 height 5
drag, startPoint x: 361, startPoint y: 217, endPoint x: 353, endPoint y: 217, distance: 8.2
click at [361, 217] on div "00:41:38.987" at bounding box center [366, 216] width 33 height 5
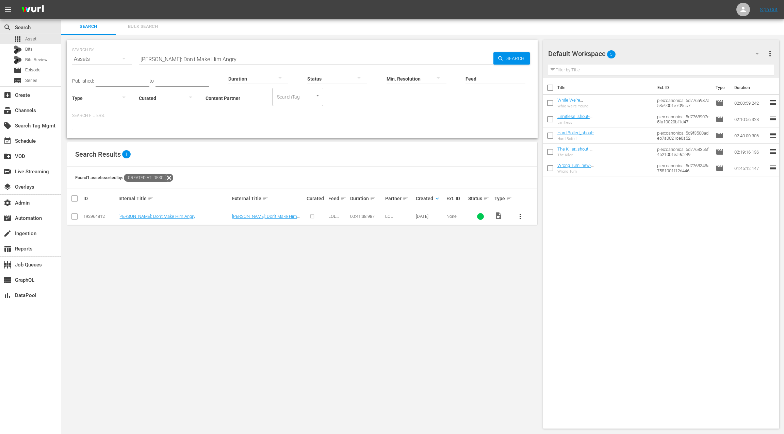
click at [349, 217] on td "00:41:38.987" at bounding box center [366, 216] width 35 height 17
click at [351, 217] on div "00:41:38.987" at bounding box center [366, 216] width 33 height 5
drag, startPoint x: 351, startPoint y: 217, endPoint x: 375, endPoint y: 216, distance: 23.8
click at [375, 216] on div "00:41:38.987" at bounding box center [366, 216] width 33 height 5
click at [145, 60] on input "Jo Koy: Don't Make Him Angry" at bounding box center [316, 59] width 354 height 16
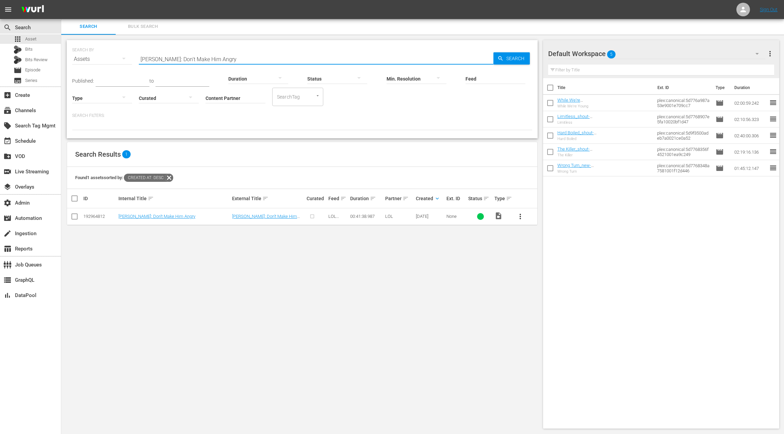
drag, startPoint x: 145, startPoint y: 60, endPoint x: 185, endPoint y: 62, distance: 39.8
click at [203, 61] on input "Jo Koy: Don't Make Him Angry" at bounding box center [316, 59] width 354 height 16
click at [141, 59] on input "Jo Koy: Don't Make Him Angry" at bounding box center [316, 59] width 354 height 16
drag, startPoint x: 179, startPoint y: 60, endPoint x: 216, endPoint y: 62, distance: 37.9
click at [216, 62] on input "Jo Koy: Don't Make Him Angry" at bounding box center [316, 59] width 354 height 16
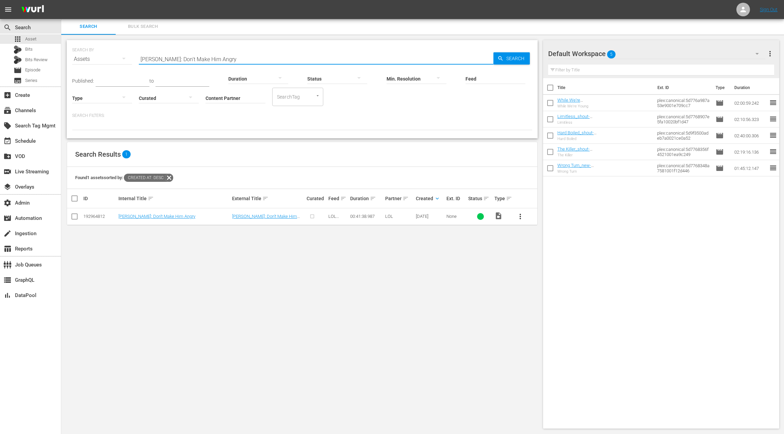
drag, startPoint x: 191, startPoint y: 62, endPoint x: 171, endPoint y: 61, distance: 20.1
click at [191, 62] on input "Jo Koy: Don't Make Him Angry" at bounding box center [316, 59] width 354 height 16
click at [140, 60] on input "Jo Koy: Don't Make Him Angry" at bounding box center [316, 59] width 354 height 16
drag, startPoint x: 181, startPoint y: 58, endPoint x: 221, endPoint y: 60, distance: 39.5
click at [221, 60] on input "Jo Koy: Don't Make Him Angry" at bounding box center [316, 59] width 354 height 16
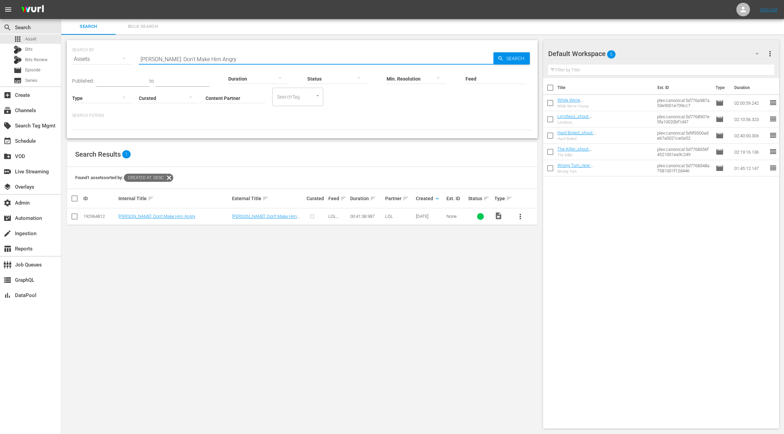
paste input "Lights Out"
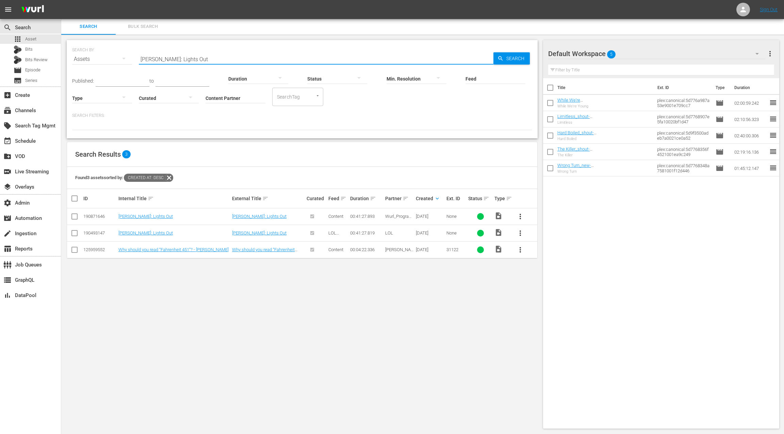
click at [98, 231] on div "190493147" at bounding box center [99, 233] width 33 height 5
click at [142, 59] on input "Jo Koy: Lights Out" at bounding box center [316, 59] width 354 height 16
drag, startPoint x: 142, startPoint y: 59, endPoint x: 196, endPoint y: 60, distance: 53.7
click at [196, 60] on input "Jo Koy: Lights Out" at bounding box center [316, 59] width 354 height 16
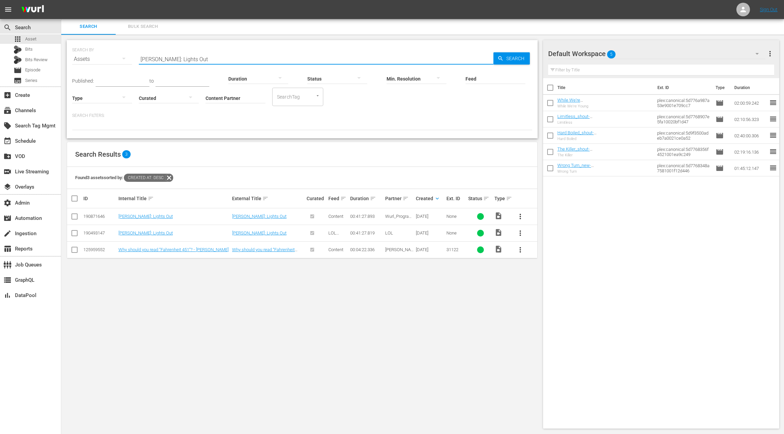
paste input "Martin Lawrence: RunTelDa"
click at [99, 215] on div "190394702" at bounding box center [99, 216] width 33 height 5
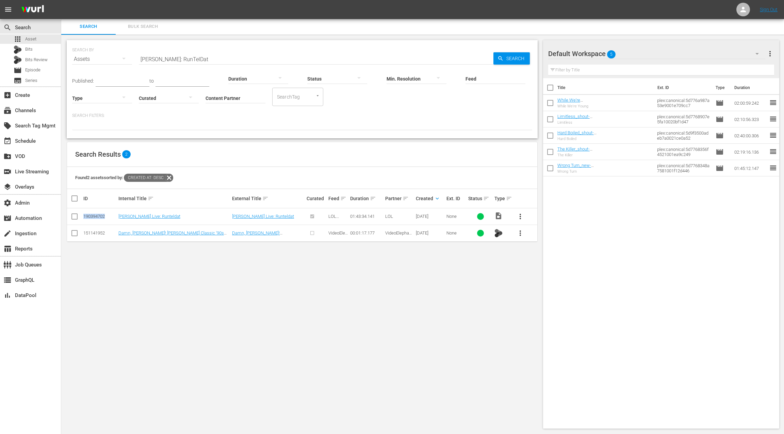
click at [99, 215] on div "190394702" at bounding box center [99, 216] width 33 height 5
click at [149, 58] on input "Martin Lawrence: RunTelDat" at bounding box center [316, 59] width 354 height 16
drag, startPoint x: 149, startPoint y: 58, endPoint x: 226, endPoint y: 62, distance: 76.6
click at [226, 62] on input "Martin Lawrence: RunTelDat" at bounding box center [316, 59] width 354 height 16
paste input "Patrice O'Neil: Elephant in the Room"
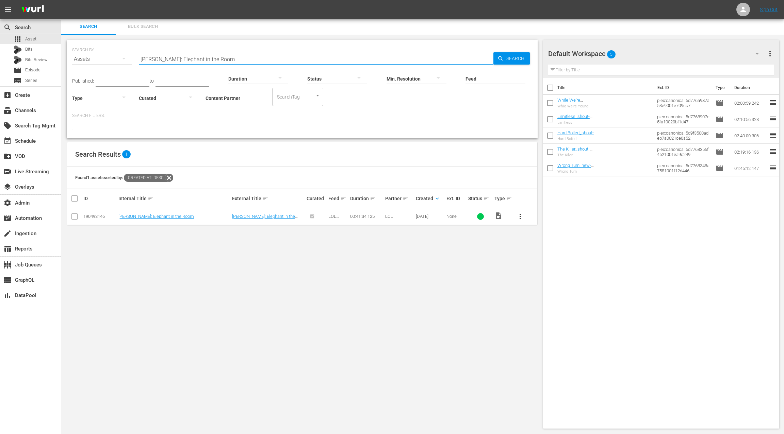
click at [98, 215] on div "190493146" at bounding box center [99, 216] width 33 height 5
click at [146, 60] on input "Patrice O'Neil: Elephant in the Room" at bounding box center [316, 59] width 354 height 16
drag, startPoint x: 146, startPoint y: 60, endPoint x: 248, endPoint y: 64, distance: 102.1
click at [248, 64] on div "SEARCH BY Search By Assets Search ID, Title, Description, Keywords, or Category…" at bounding box center [302, 89] width 471 height 98
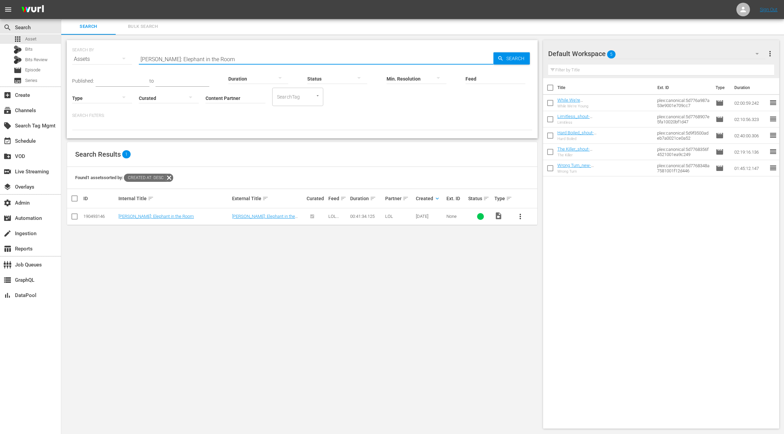
paste input "Killing is Easy"
click at [97, 215] on div "190493145" at bounding box center [99, 216] width 33 height 5
click at [141, 58] on input "Patrice O'Neil: Killing is Easy" at bounding box center [316, 59] width 354 height 16
drag, startPoint x: 141, startPoint y: 58, endPoint x: 222, endPoint y: 63, distance: 81.4
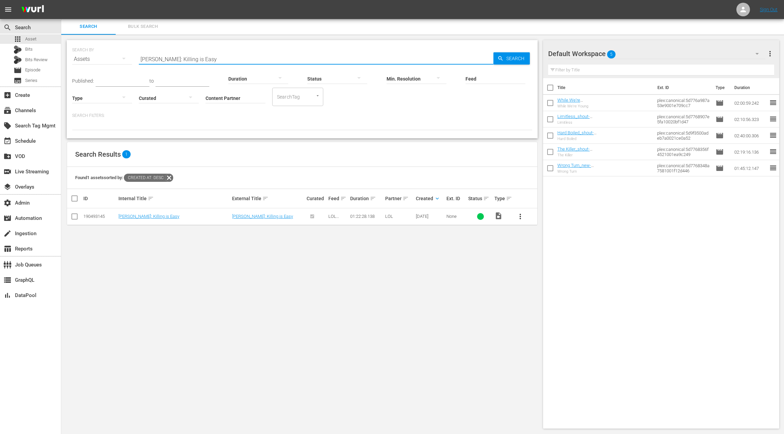
click at [222, 63] on div "SEARCH BY Search By Assets Search ID, Title, Description, Keywords, or Category…" at bounding box center [302, 89] width 471 height 98
paste input "Roy Wood Jr.: Father Figure"
click at [97, 216] on div "190493144" at bounding box center [99, 216] width 33 height 5
click at [144, 60] on input "Roy Wood Jr.: Father Figure" at bounding box center [316, 59] width 354 height 16
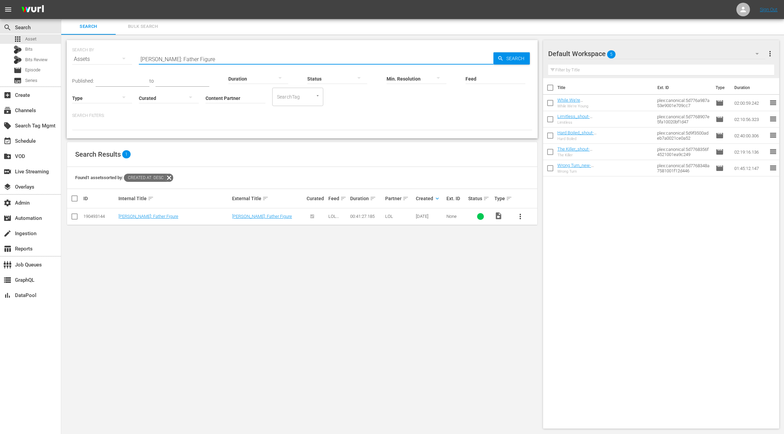
drag, startPoint x: 144, startPoint y: 60, endPoint x: 211, endPoint y: 59, distance: 67.7
click at [211, 59] on input "Roy Wood Jr.: Father Figure" at bounding box center [316, 59] width 354 height 16
paste input "Imperfect Messenger"
type input "Roy Wood Jr.: Imperfect Messenger"
click at [99, 215] on div "190493140" at bounding box center [99, 216] width 33 height 5
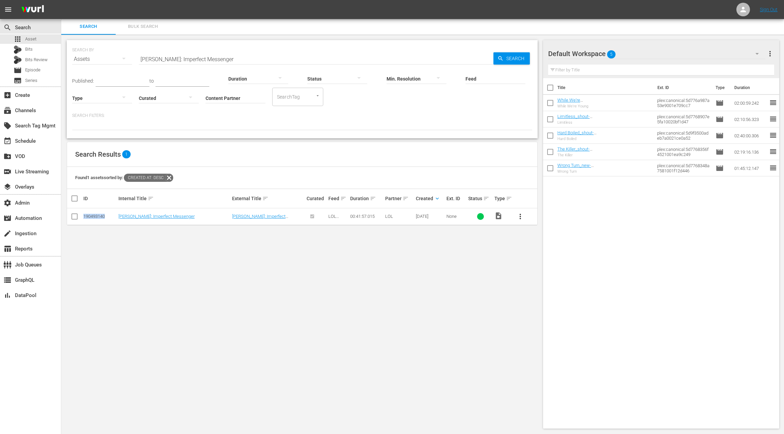
click at [99, 215] on div "190493140" at bounding box center [99, 216] width 33 height 5
click at [143, 60] on input "Roy Wood Jr.: Imperfect Messenger" at bounding box center [316, 59] width 354 height 16
drag, startPoint x: 143, startPoint y: 60, endPoint x: 228, endPoint y: 61, distance: 85.4
click at [228, 61] on input "Roy Wood Jr.: Imperfect Messenger" at bounding box center [316, 59] width 354 height 16
click at [115, 99] on div at bounding box center [102, 97] width 60 height 19
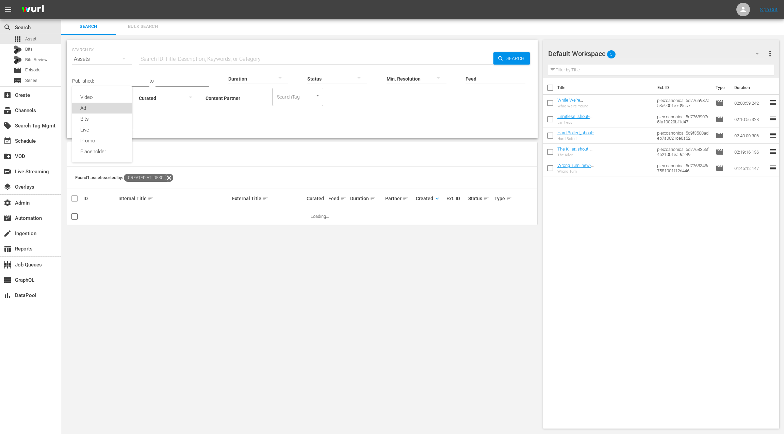
click at [108, 106] on div "Ad" at bounding box center [102, 108] width 60 height 11
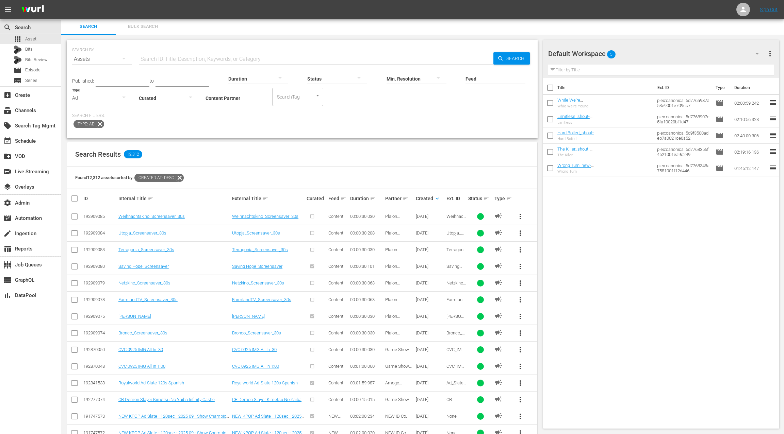
scroll to position [0, 0]
click at [225, 97] on input "Content Partner" at bounding box center [235, 99] width 60 height 24
click at [252, 118] on div "LOL (241)" at bounding box center [261, 118] width 100 height 16
type input "LOL (241)"
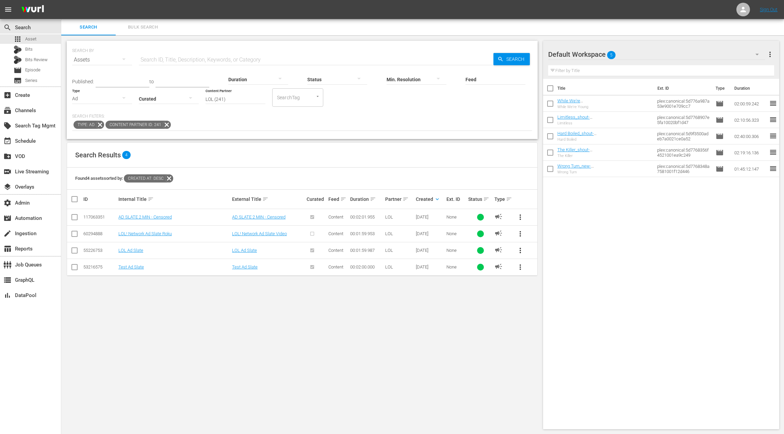
drag, startPoint x: 770, startPoint y: 59, endPoint x: 751, endPoint y: 60, distance: 19.4
click at [770, 59] on button "more_vert" at bounding box center [770, 54] width 8 height 16
drag, startPoint x: 727, startPoint y: 66, endPoint x: 594, endPoint y: 172, distance: 170.1
click at [727, 66] on div "Clear All Workspace Items" at bounding box center [726, 67] width 80 height 12
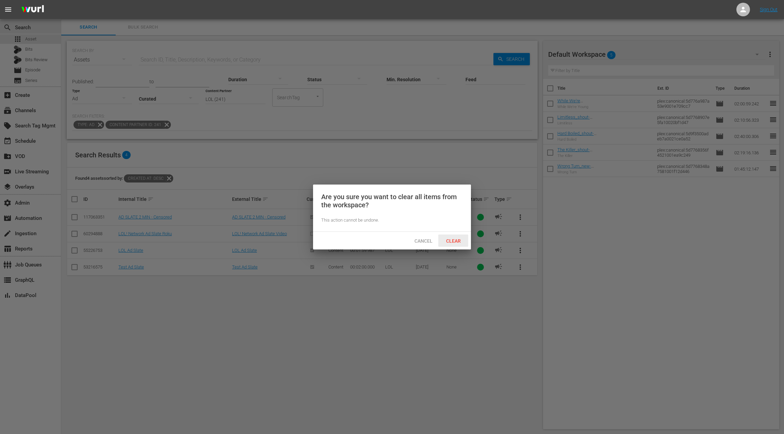
click at [455, 240] on span "Clear" at bounding box center [453, 240] width 26 height 5
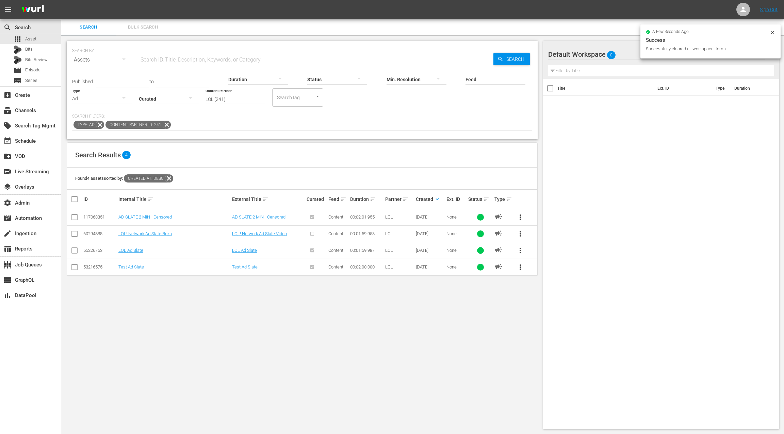
click at [75, 217] on input "checkbox" at bounding box center [74, 219] width 8 height 8
checkbox input "true"
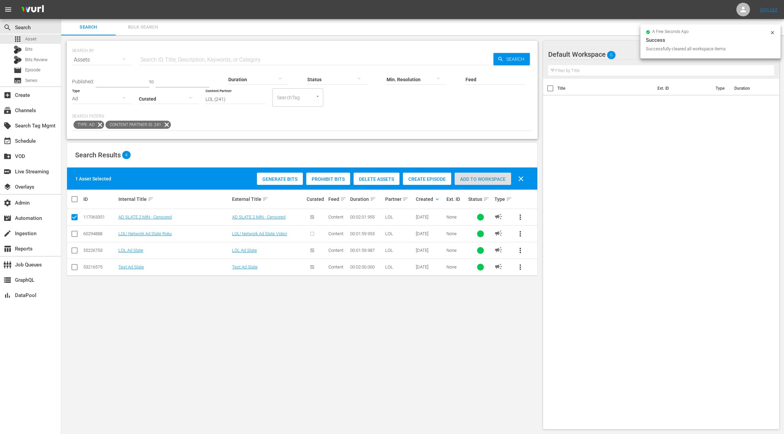
click at [473, 179] on span "Add to Workspace" at bounding box center [482, 179] width 56 height 5
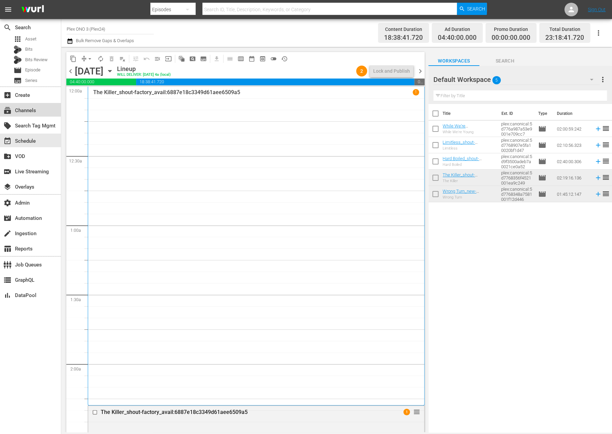
click at [43, 112] on div "subscriptions Channels" at bounding box center [30, 110] width 61 height 14
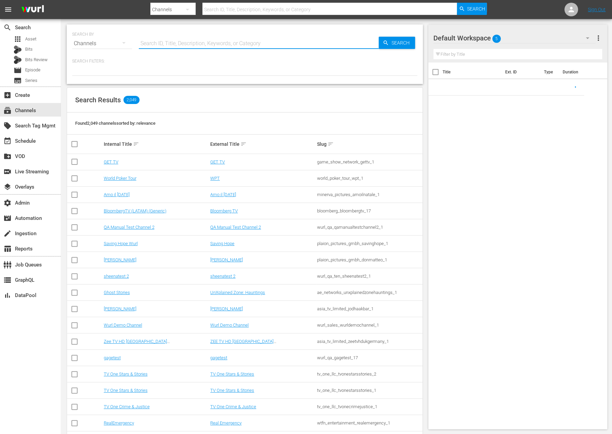
click at [158, 40] on input "text" at bounding box center [259, 43] width 240 height 16
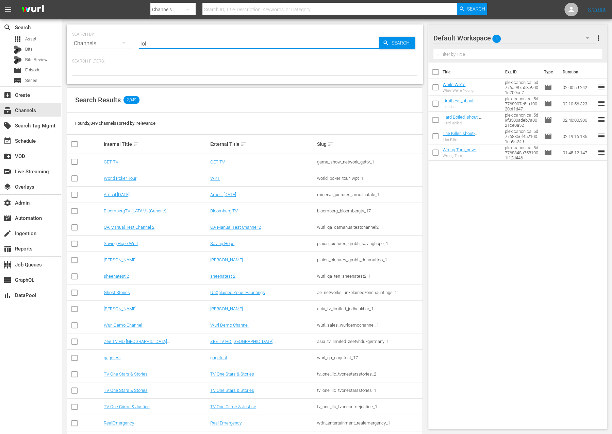
type input "LOL"
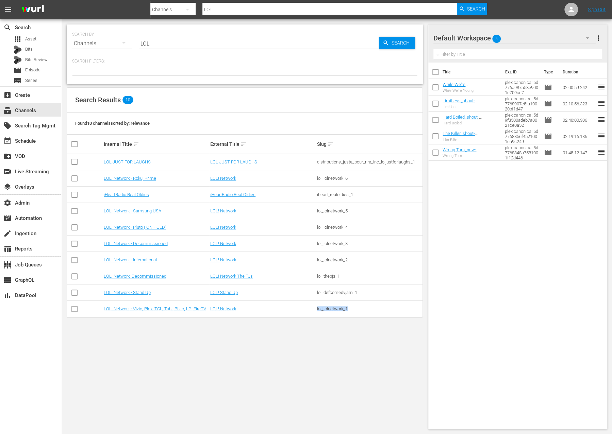
drag, startPoint x: 353, startPoint y: 309, endPoint x: 316, endPoint y: 310, distance: 36.7
click at [316, 310] on td "lol_lolnetwork_1" at bounding box center [369, 309] width 107 height 16
copy div "lol_lolnetwork_1"
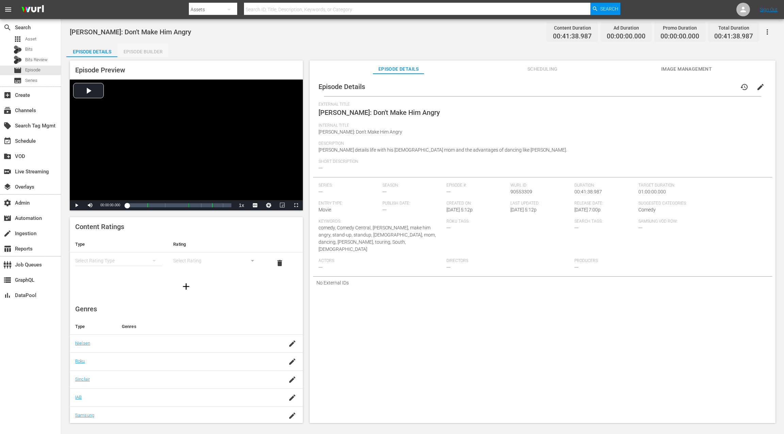
click at [146, 52] on div "Episode Builder" at bounding box center [142, 52] width 51 height 16
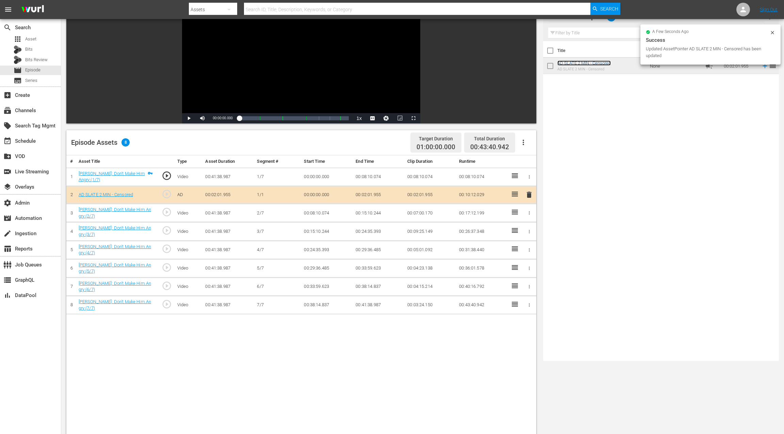
scroll to position [79, 0]
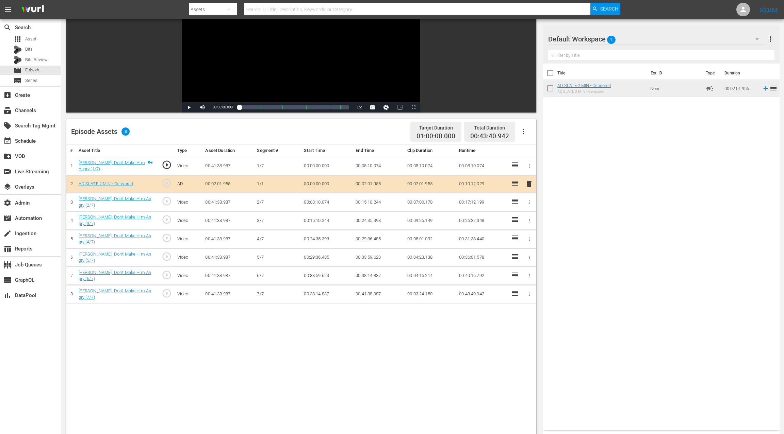
drag, startPoint x: 570, startPoint y: 84, endPoint x: 628, endPoint y: 1, distance: 101.7
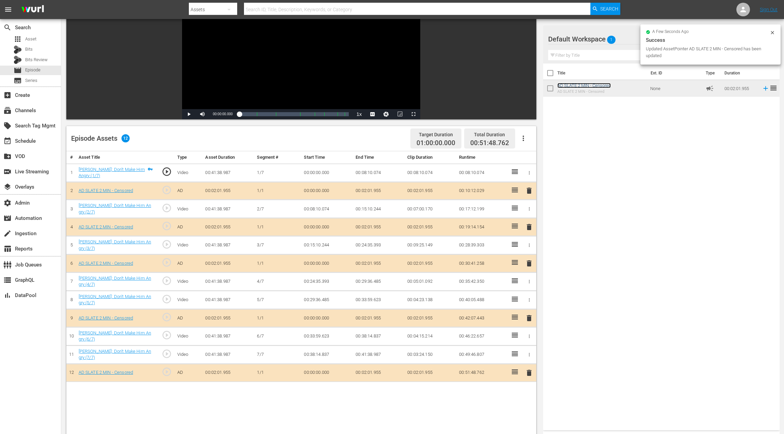
scroll to position [0, 0]
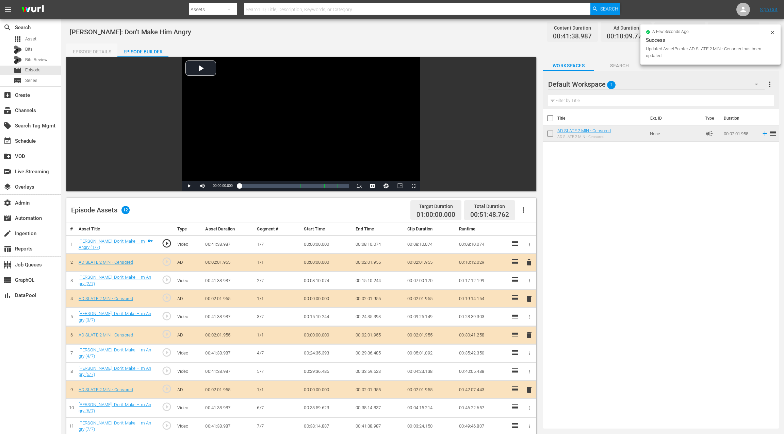
click at [94, 53] on div "Episode Details" at bounding box center [91, 52] width 51 height 16
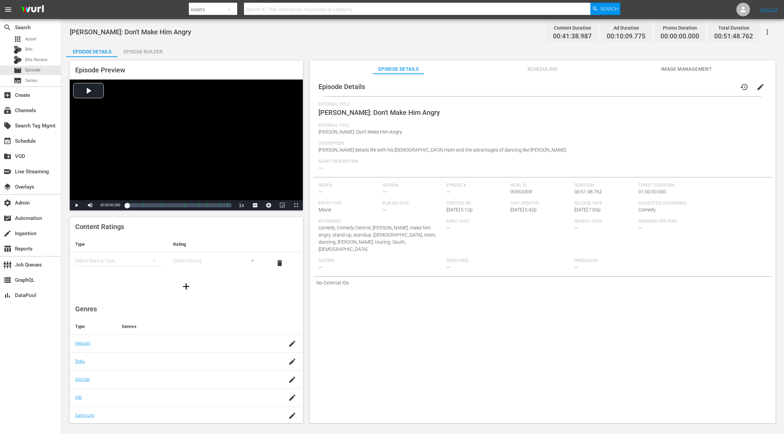
click at [770, 34] on icon "button" at bounding box center [767, 32] width 8 height 8
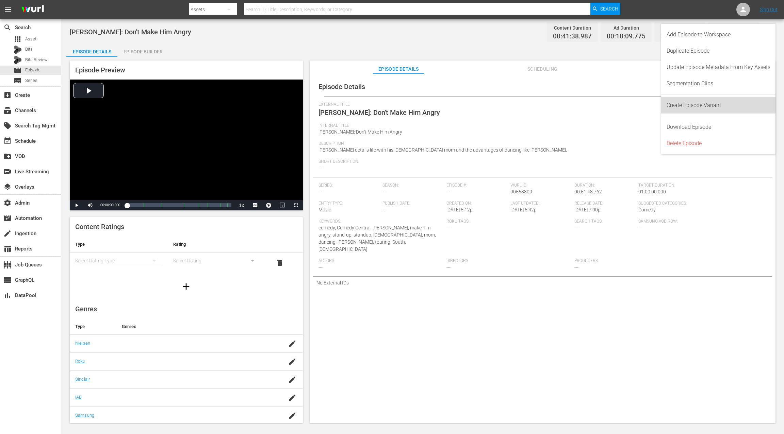
drag, startPoint x: 699, startPoint y: 105, endPoint x: 701, endPoint y: 98, distance: 8.0
click at [698, 105] on div "Create Episode Variant" at bounding box center [718, 105] width 104 height 16
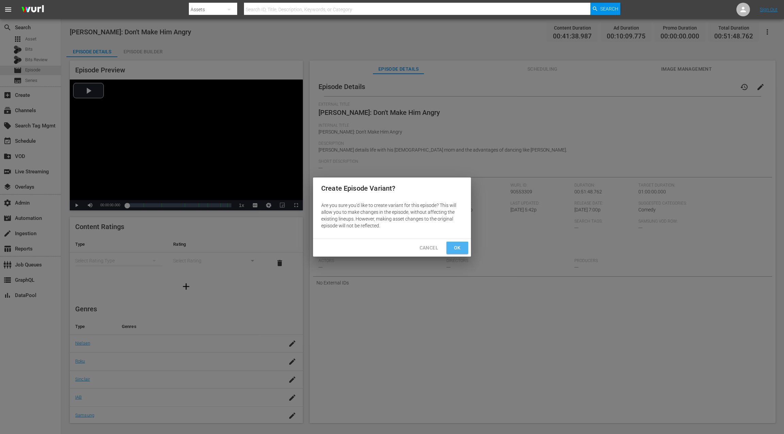
click at [456, 247] on span "Ok" at bounding box center [457, 248] width 11 height 9
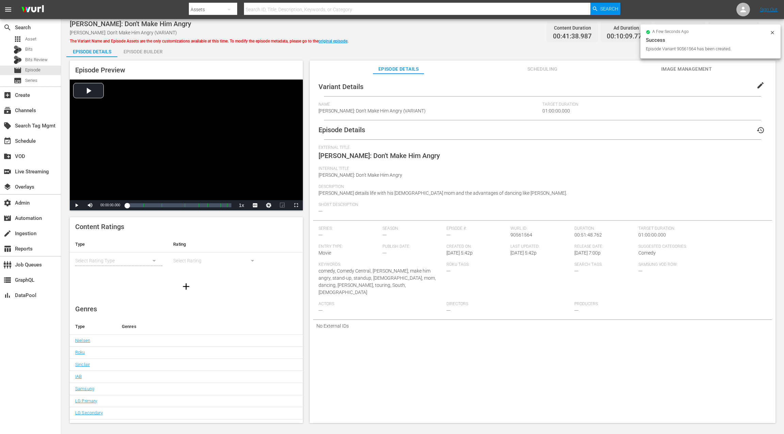
drag, startPoint x: 754, startPoint y: 88, endPoint x: 750, endPoint y: 87, distance: 4.1
click at [752, 87] on button "edit" at bounding box center [760, 85] width 16 height 16
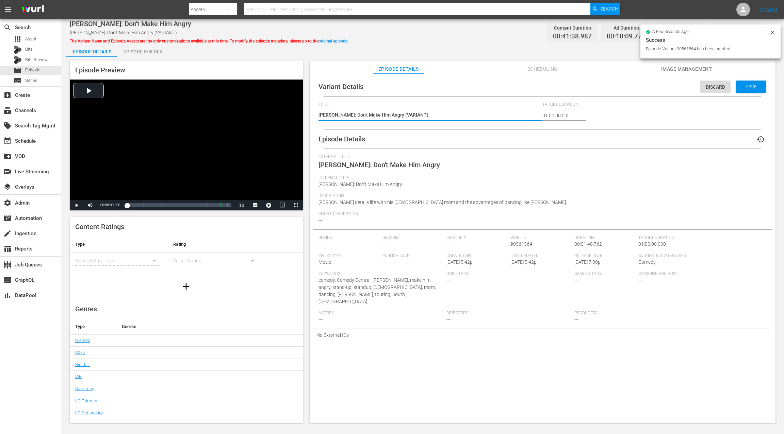
click at [393, 117] on textarea "Jo Koy: Don't Make Him Angry (VARIANT)" at bounding box center [428, 116] width 221 height 8
type textarea "Jo Koy: Don't Make Him Angry (S)"
type textarea "Jo Koy: Don't Make Him Angry (SA)"
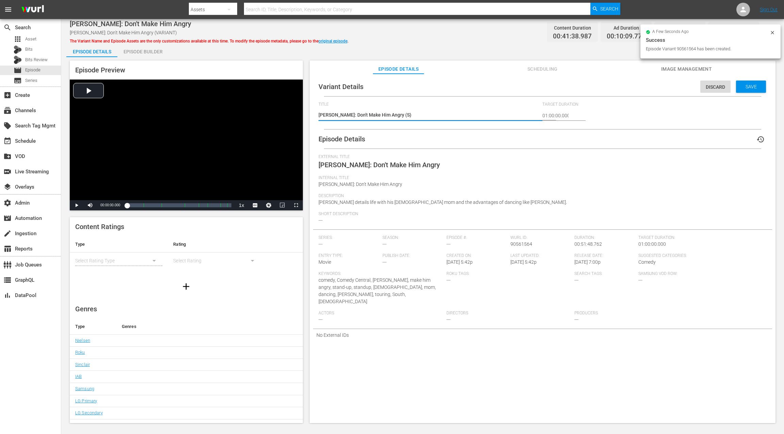
type textarea "Jo Koy: Don't Make Him Angry (SA)"
type textarea "Jo Koy: Don't Make Him Angry (SAM)"
type textarea "Jo Koy: Don't Make Him Angry (SAMS)"
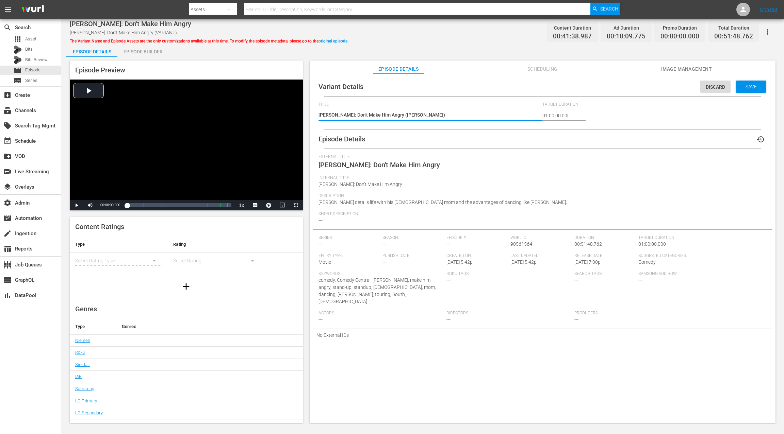
type textarea "Jo Koy: Don't Make Him Angry (SAMSU)"
type textarea "Jo Koy: Don't Make Him Angry (SAMSUN)"
type textarea "Jo Koy: Don't Make Him Angry (SAMSUNG)"
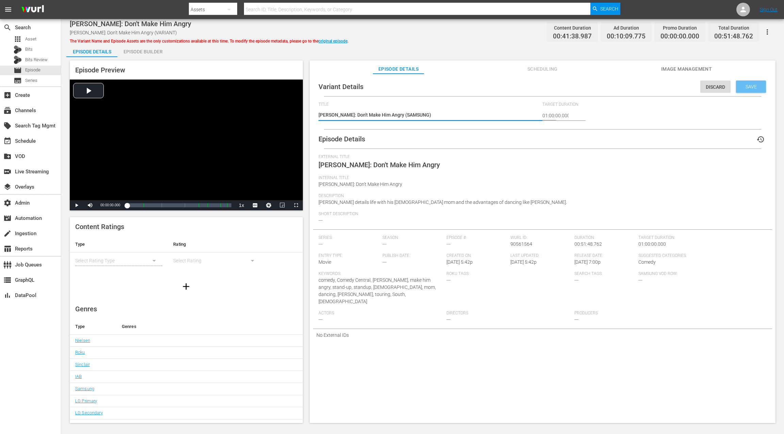
type textarea "Jo Koy: Don't Make Him Angry (SAMSUNG)"
drag, startPoint x: 750, startPoint y: 88, endPoint x: 696, endPoint y: 83, distance: 54.3
click at [750, 88] on span "Save" at bounding box center [751, 86] width 22 height 5
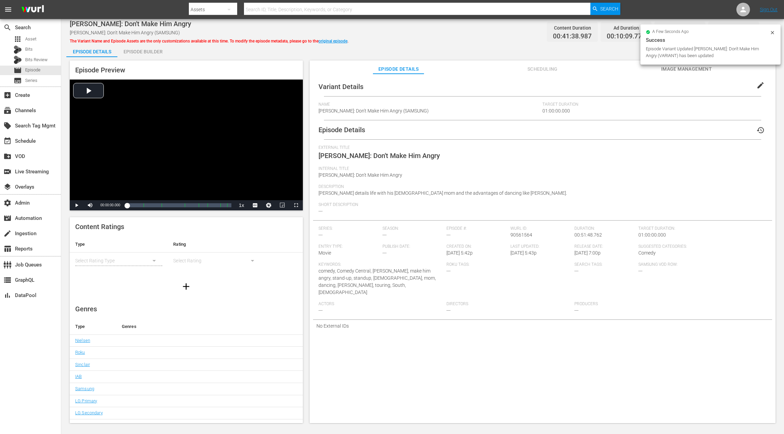
click at [153, 50] on div "Episode Builder" at bounding box center [142, 52] width 51 height 16
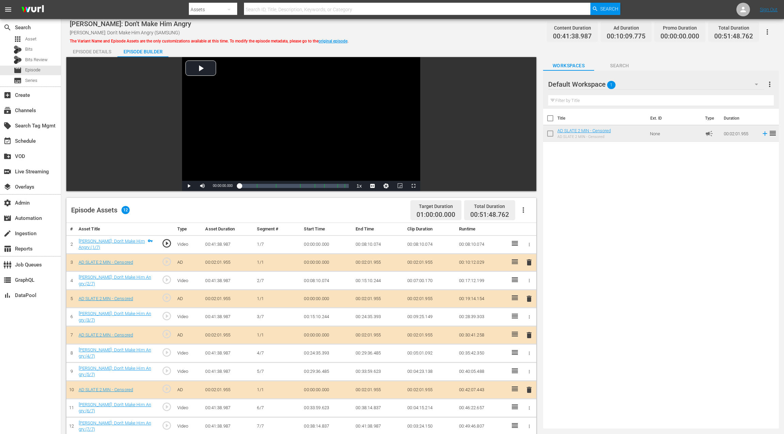
click at [84, 52] on div "Episode Details" at bounding box center [91, 52] width 51 height 16
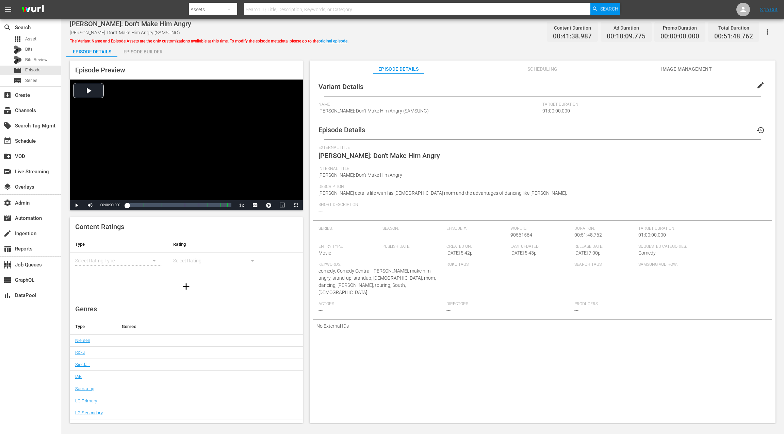
click at [539, 68] on span "Scheduling" at bounding box center [542, 69] width 51 height 9
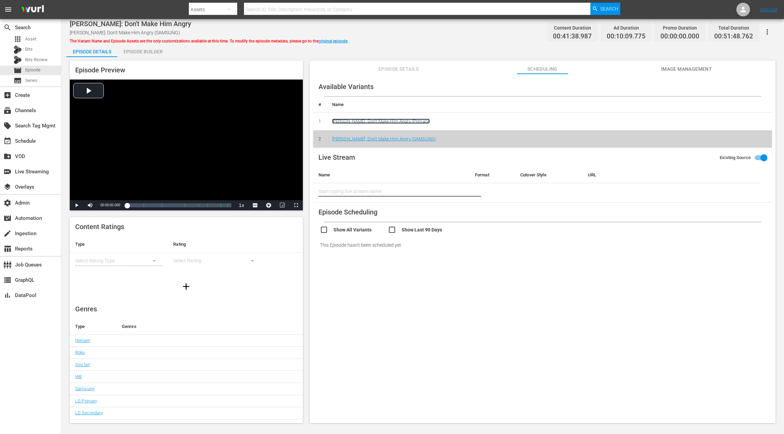
click at [375, 121] on link "Jo Koy: Don't Make Him Angry (Primary)" at bounding box center [381, 121] width 98 height 5
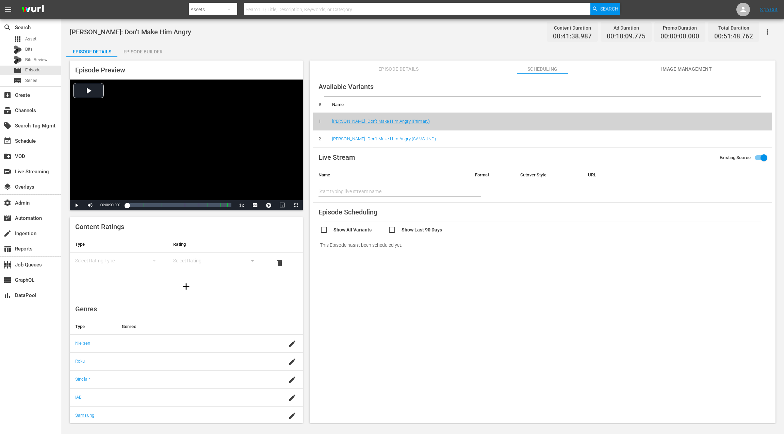
click at [154, 53] on div "Episode Builder" at bounding box center [142, 52] width 51 height 16
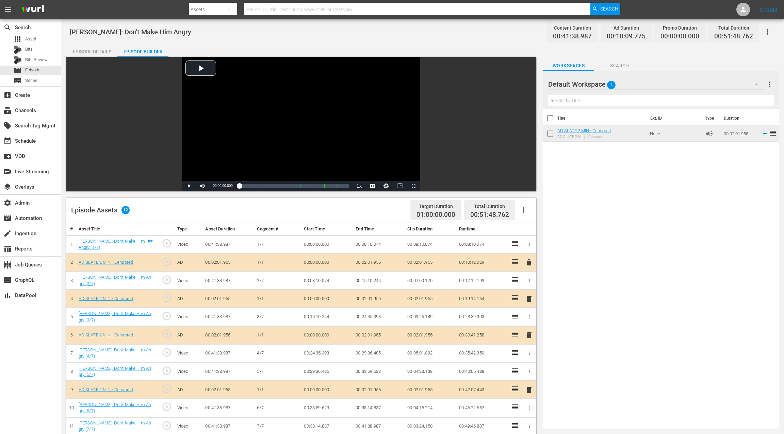
click at [87, 51] on div "Episode Details" at bounding box center [91, 52] width 51 height 16
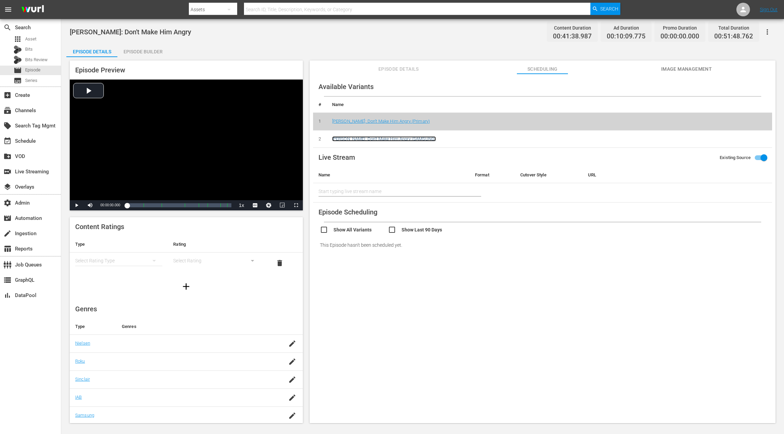
click at [401, 138] on link "Jo Koy: Don't Make Him Angry (SAMSUNG)" at bounding box center [384, 138] width 104 height 5
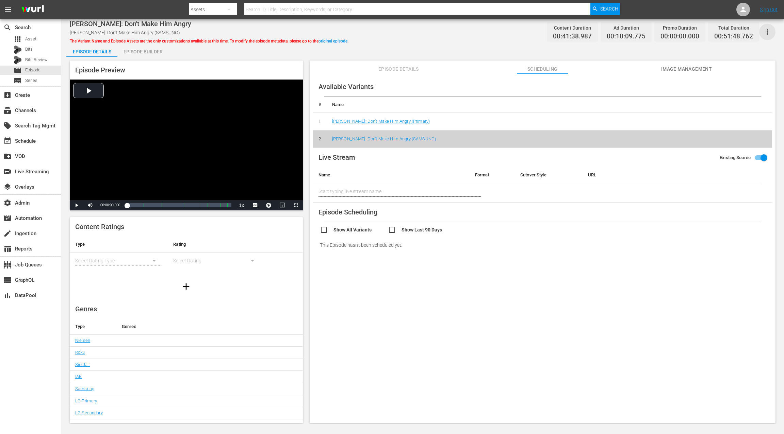
click at [767, 32] on icon "button" at bounding box center [766, 31] width 1 height 5
click at [739, 71] on div "DELETE VARIANT" at bounding box center [736, 73] width 65 height 16
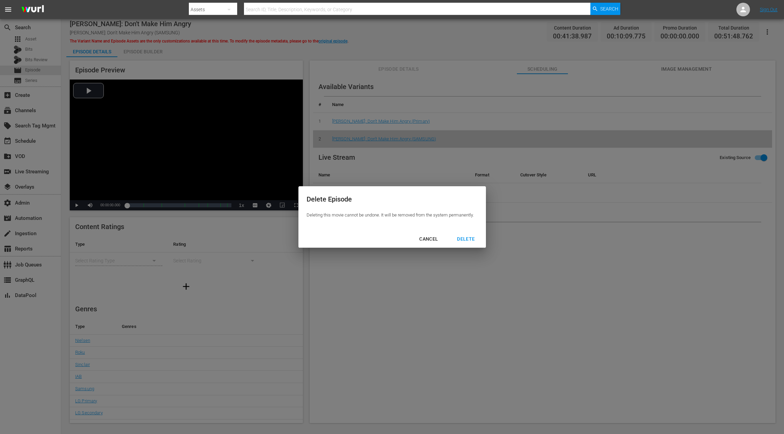
click at [467, 238] on div "DELETE" at bounding box center [465, 239] width 29 height 9
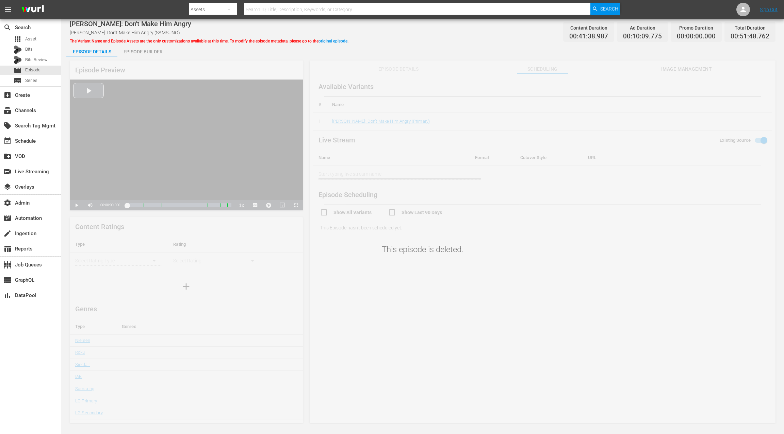
click at [77, 24] on span "Jo Koy: Don't Make Him Angry" at bounding box center [130, 24] width 121 height 8
drag, startPoint x: 77, startPoint y: 24, endPoint x: 157, endPoint y: 27, distance: 80.3
click at [160, 27] on span "Jo Koy: Don't Make Him Angry" at bounding box center [130, 24] width 121 height 8
drag, startPoint x: 71, startPoint y: 25, endPoint x: 76, endPoint y: 24, distance: 4.8
click at [71, 25] on span "Jo Koy: Don't Make Him Angry" at bounding box center [130, 24] width 121 height 8
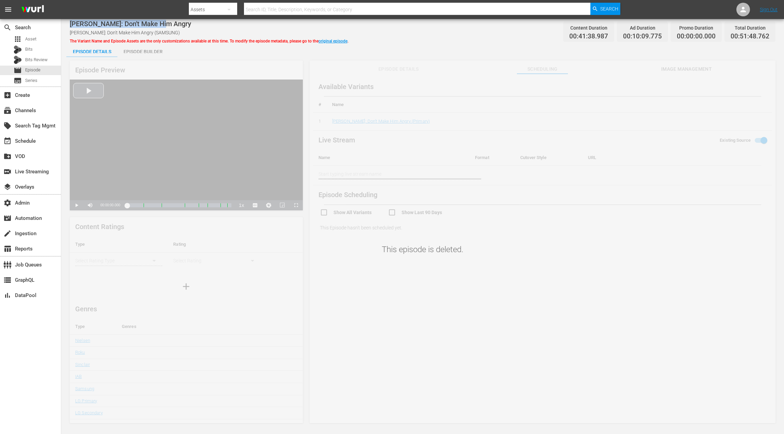
drag, startPoint x: 76, startPoint y: 24, endPoint x: 155, endPoint y: 26, distance: 78.9
click at [155, 26] on span "Jo Koy: Don't Make Him Angry" at bounding box center [130, 24] width 121 height 8
copy span "Jo Koy: Don't Make Him Angry"
click at [36, 69] on span "Episode" at bounding box center [32, 70] width 15 height 7
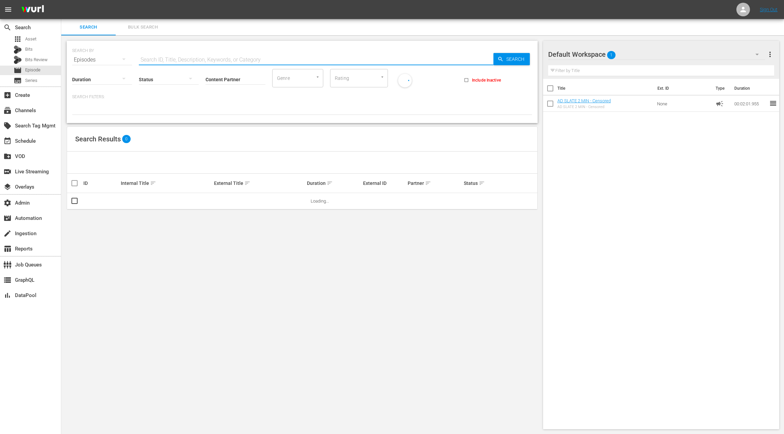
click at [151, 59] on input "text" at bounding box center [316, 60] width 354 height 16
paste input "Jo Koy: Don't Make Him Angry"
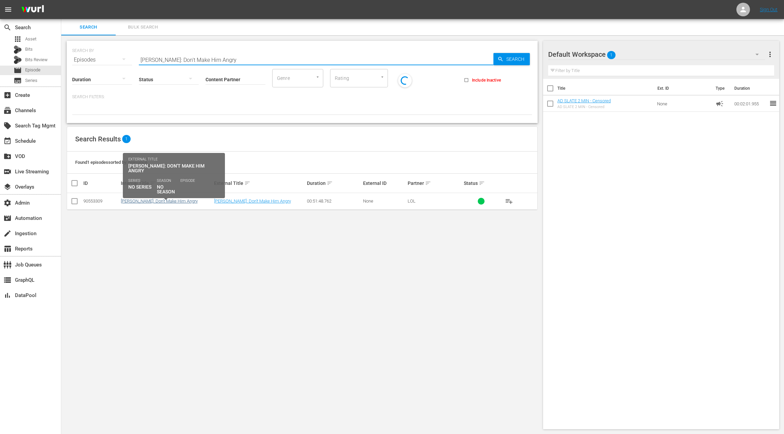
type input "Jo Koy: Don't Make Him Angry"
click at [154, 200] on link "Jo Koy: Don't Make Him Angry" at bounding box center [159, 201] width 77 height 5
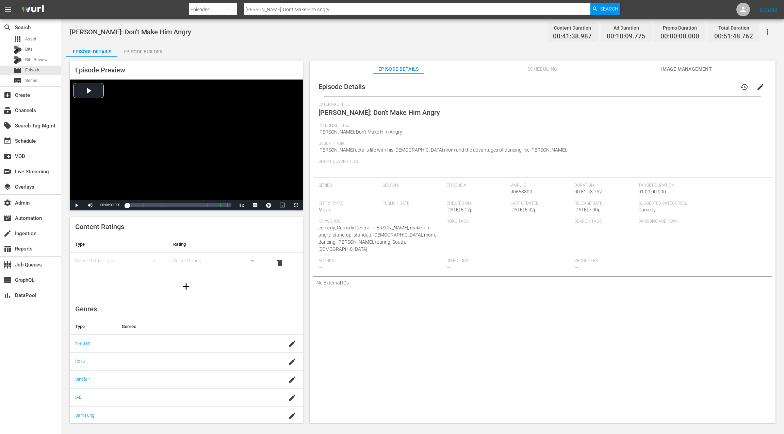
click at [770, 33] on icon "button" at bounding box center [767, 32] width 8 height 8
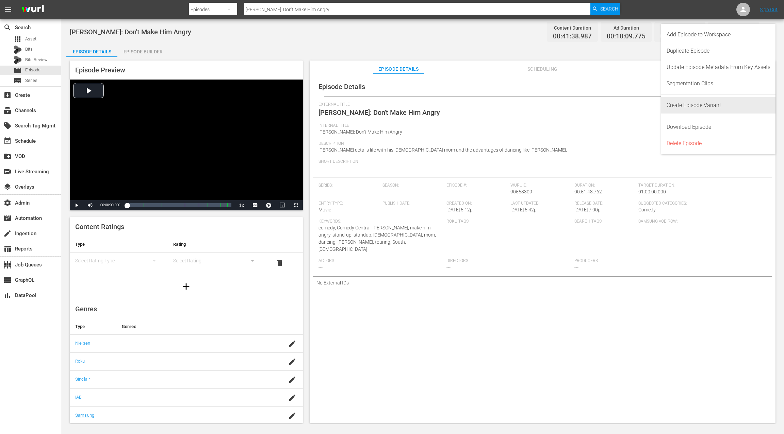
drag, startPoint x: 700, startPoint y: 103, endPoint x: 703, endPoint y: 97, distance: 6.1
click at [700, 103] on div "Create Episode Variant" at bounding box center [718, 105] width 104 height 16
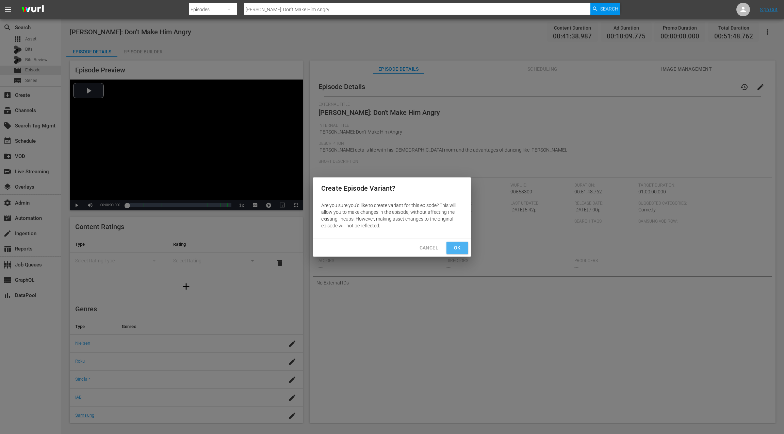
click at [460, 249] on span "Ok" at bounding box center [457, 248] width 11 height 9
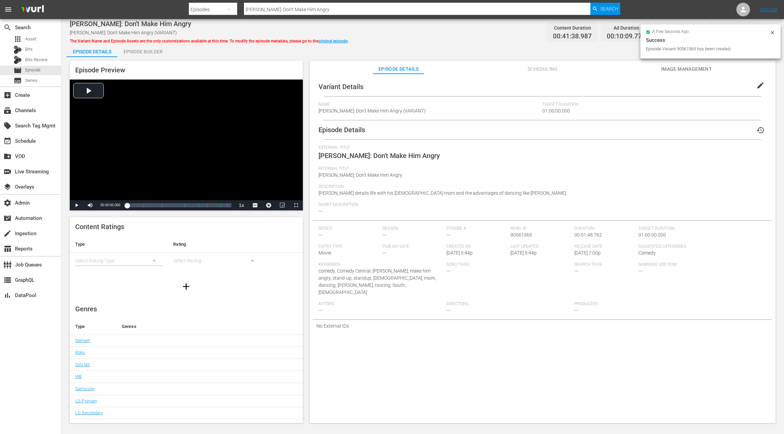
click at [757, 87] on span "edit" at bounding box center [760, 85] width 8 height 8
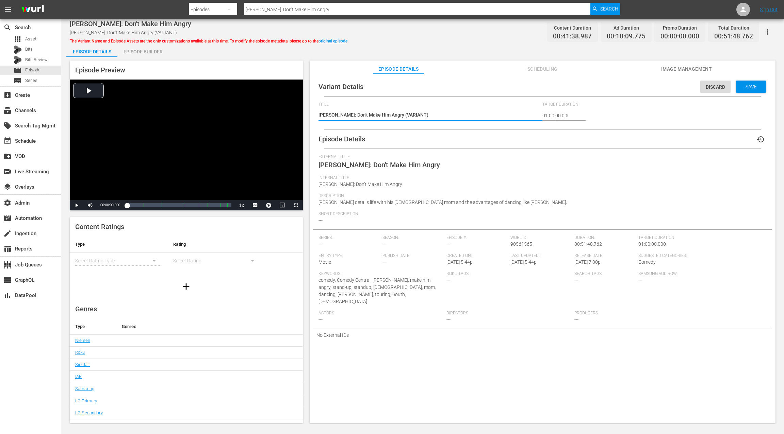
click at [395, 113] on textarea "Jo Koy: Don't Make Him Angry (VARIANT)" at bounding box center [428, 116] width 221 height 8
type textarea "Jo Koy: Don't Make Him Angry (R)"
type textarea "Jo Koy: Don't Make Him Angry (RO)"
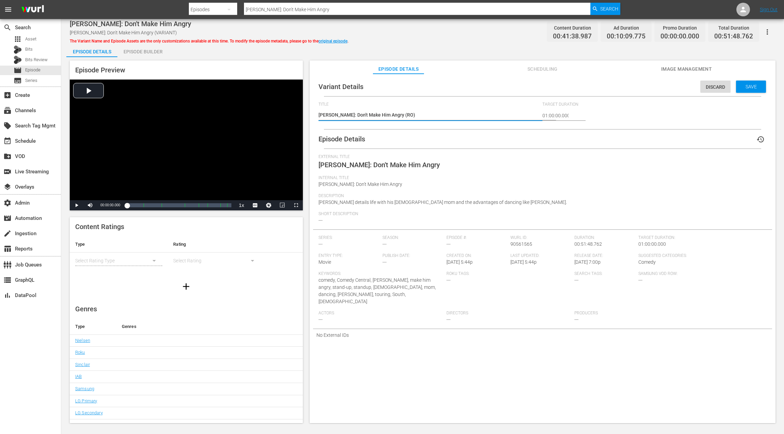
type textarea "Jo Koy: Don't Make Him Angry (ROK)"
type textarea "Jo Koy: Don't Make Him Angry (ROKU)"
click at [740, 85] on span "Save" at bounding box center [751, 86] width 22 height 5
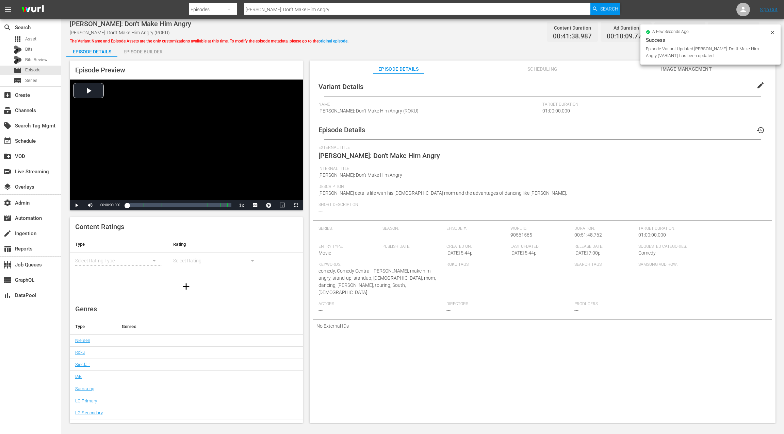
click at [158, 51] on div "Episode Builder" at bounding box center [142, 52] width 51 height 16
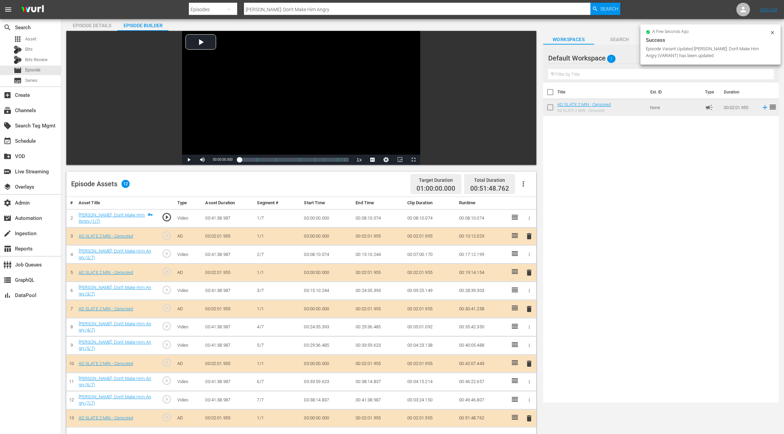
scroll to position [49, 0]
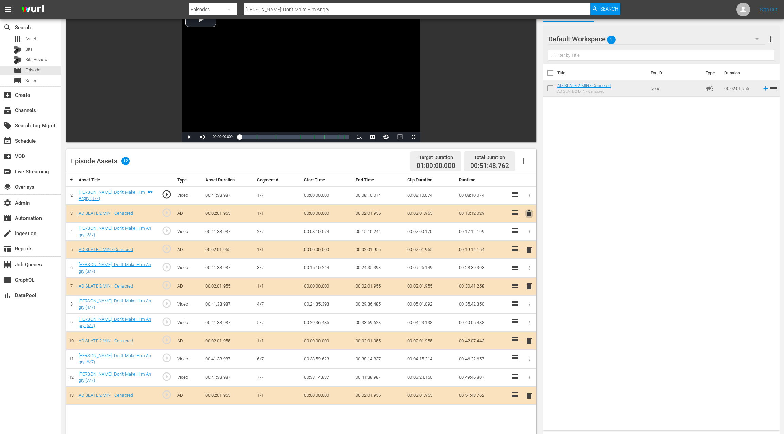
click at [531, 215] on span "delete" at bounding box center [529, 214] width 8 height 8
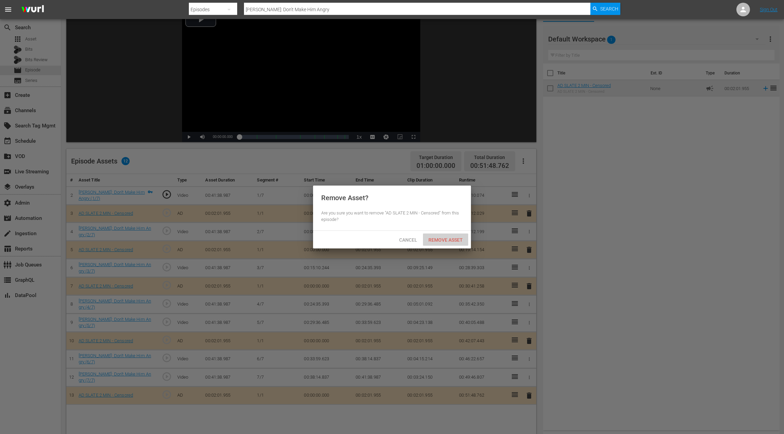
click at [449, 243] on div "Remove Asset" at bounding box center [445, 240] width 45 height 13
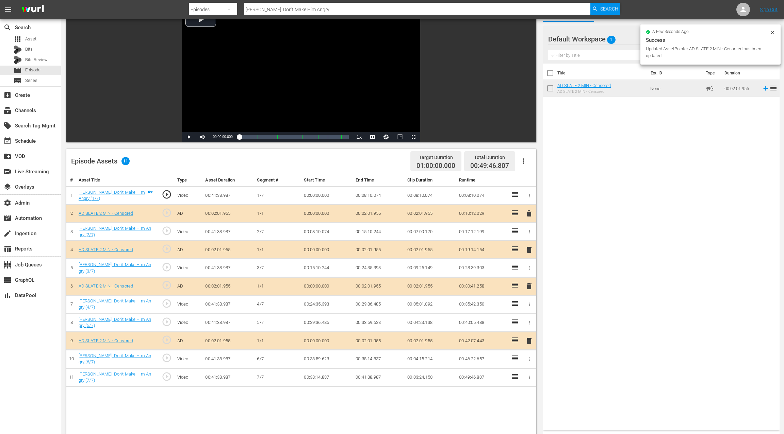
scroll to position [0, 0]
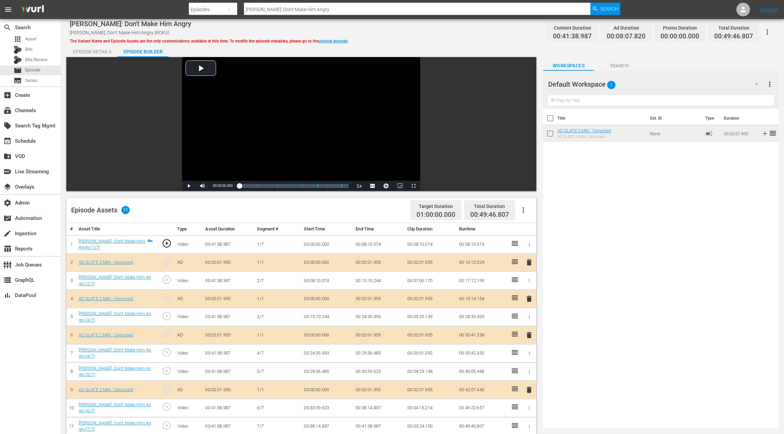
drag, startPoint x: 515, startPoint y: 231, endPoint x: 641, endPoint y: 0, distance: 263.0
click at [92, 51] on div "Episode Details" at bounding box center [91, 52] width 51 height 16
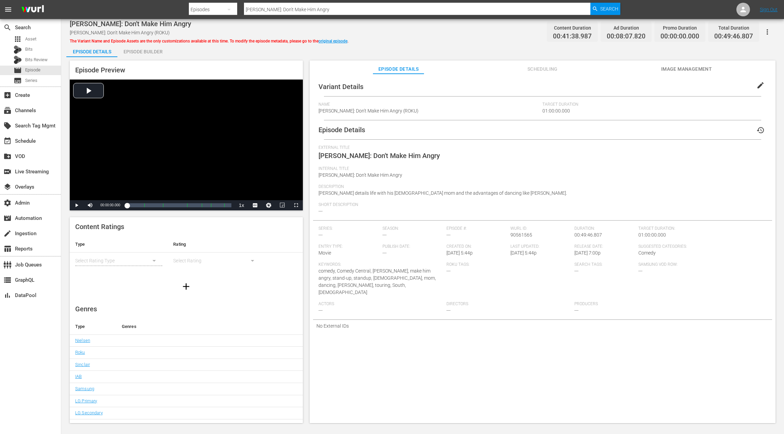
click at [542, 72] on span "Scheduling" at bounding box center [542, 69] width 51 height 9
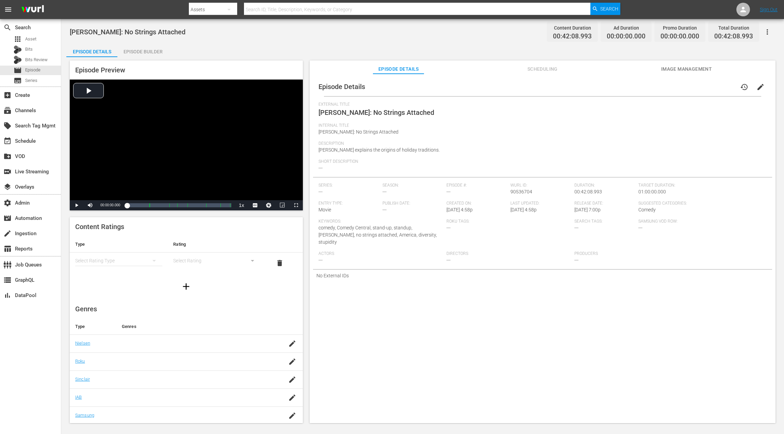
click at [146, 51] on div "Episode Builder" at bounding box center [142, 52] width 51 height 16
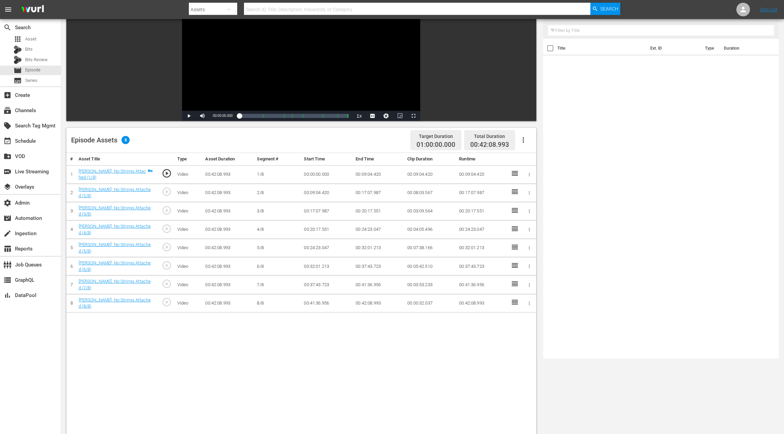
scroll to position [92, 0]
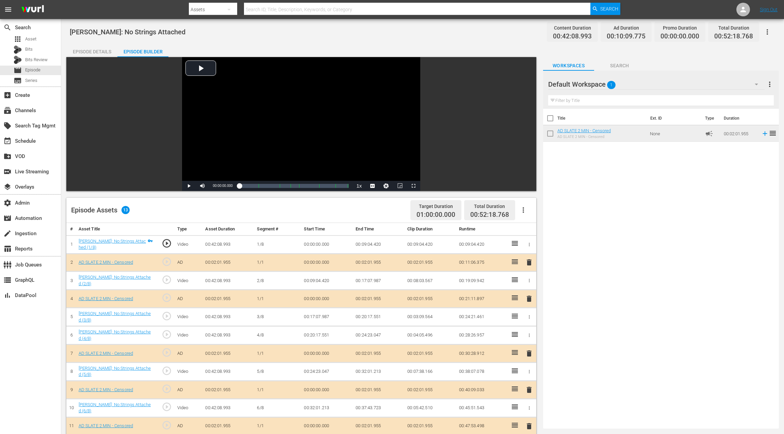
click at [99, 52] on div "Episode Details" at bounding box center [91, 52] width 51 height 16
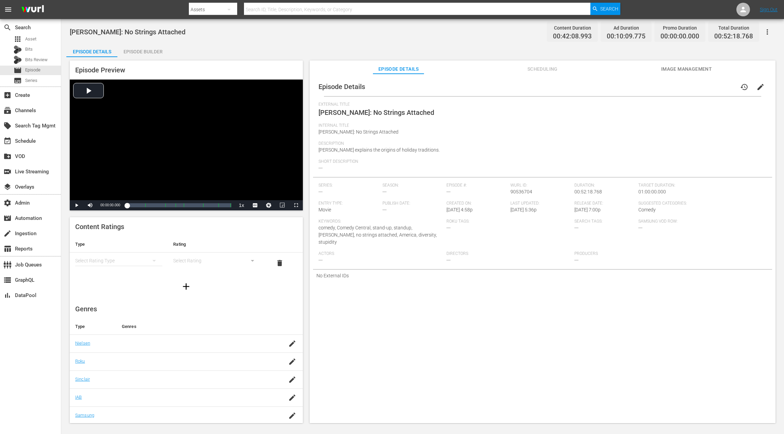
click at [766, 32] on icon "button" at bounding box center [767, 32] width 8 height 8
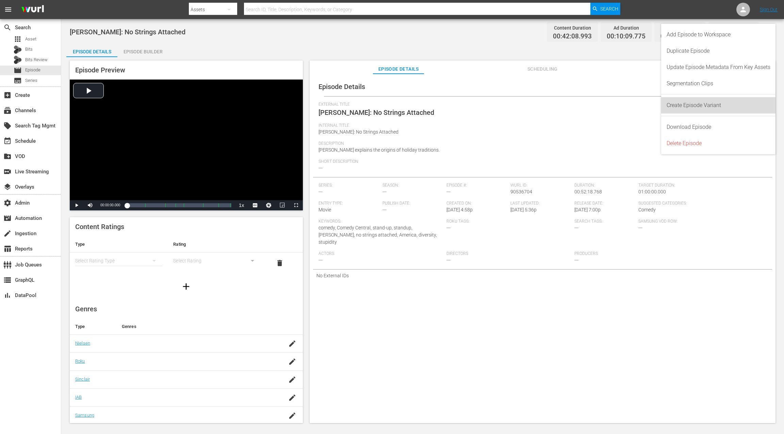
click at [700, 104] on div "Create Episode Variant" at bounding box center [718, 105] width 104 height 16
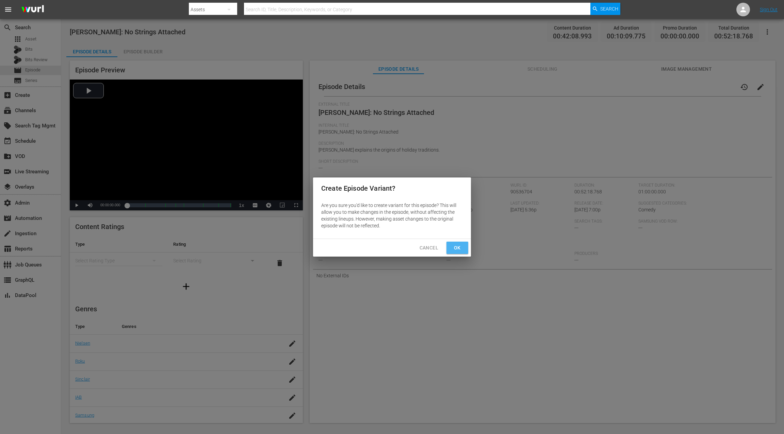
click at [457, 249] on span "Ok" at bounding box center [457, 248] width 11 height 9
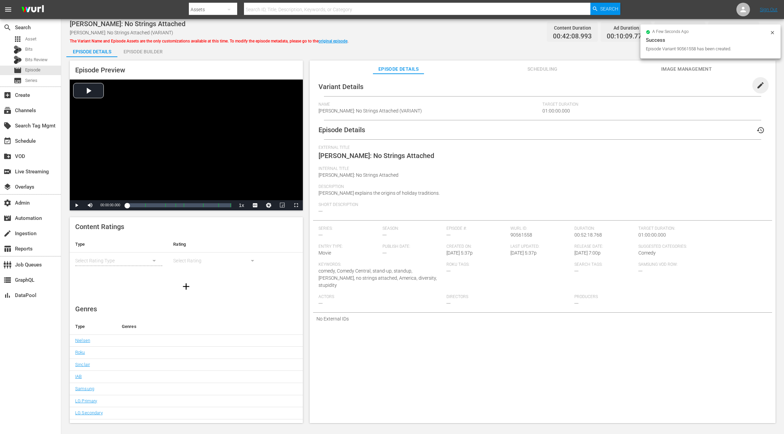
drag, startPoint x: 756, startPoint y: 85, endPoint x: 660, endPoint y: 116, distance: 101.2
click at [756, 85] on span "edit" at bounding box center [760, 85] width 8 height 8
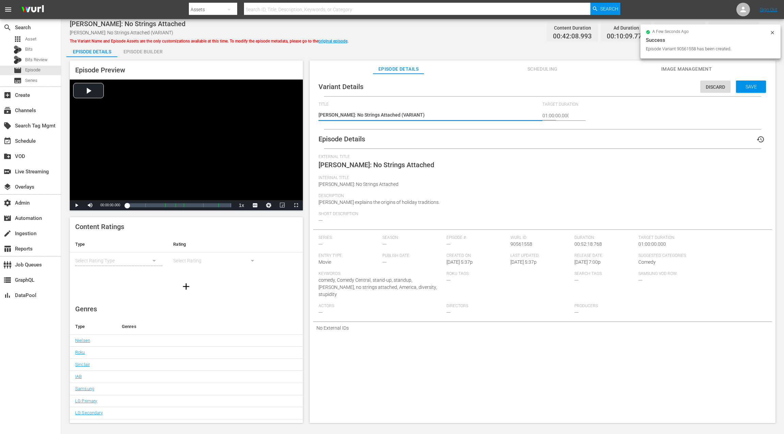
click at [408, 116] on textarea "Carlos Mencia: No Strings Attached (VARIANT)" at bounding box center [428, 116] width 221 height 8
type textarea "Carlos Mencia: No Strings Attached (S)"
type textarea "Carlos Mencia: No Strings Attached (SA)"
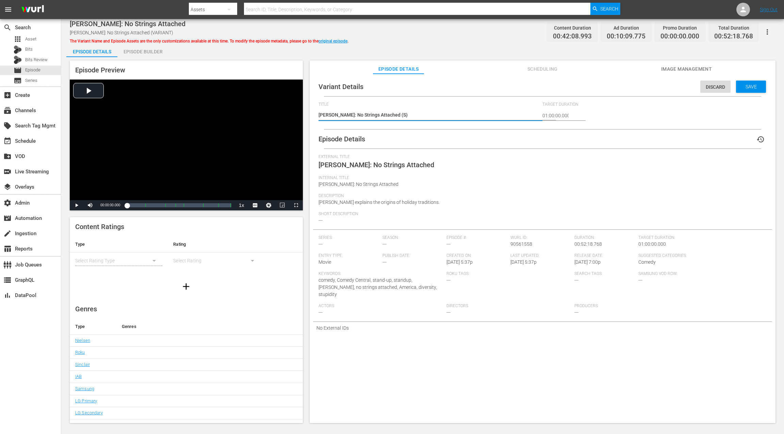
type textarea "Carlos Mencia: No Strings Attached (SA)"
type textarea "Carlos Mencia: No Strings Attached (SAM)"
type textarea "Carlos Mencia: No Strings Attached (SAMS)"
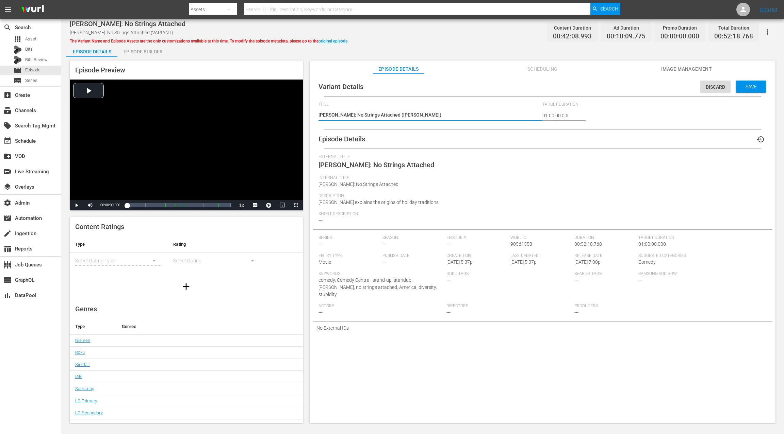
type textarea "Carlos Mencia: No Strings Attached (SAMSU)"
type textarea "Carlos Mencia: No Strings Attached (SAMSUN)"
type textarea "Carlos Mencia: No Strings Attached (SAMSUNG)"
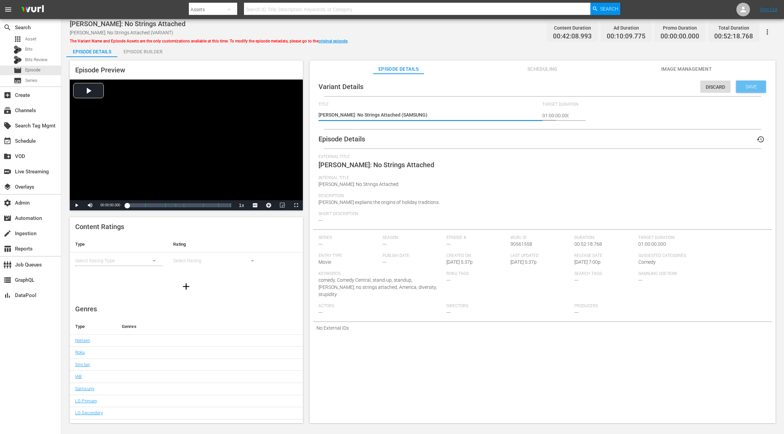
type textarea "Carlos Mencia: No Strings Attached (SAMSUNG)"
click at [756, 86] on span "Save" at bounding box center [751, 86] width 22 height 5
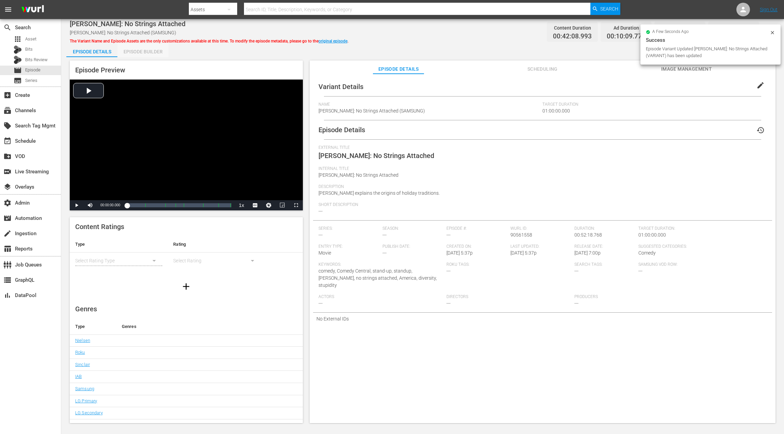
click at [147, 50] on div "Episode Builder" at bounding box center [142, 52] width 51 height 16
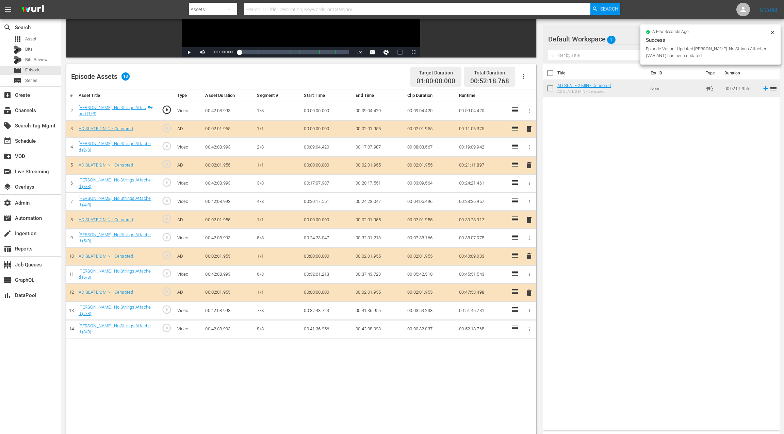
scroll to position [151, 0]
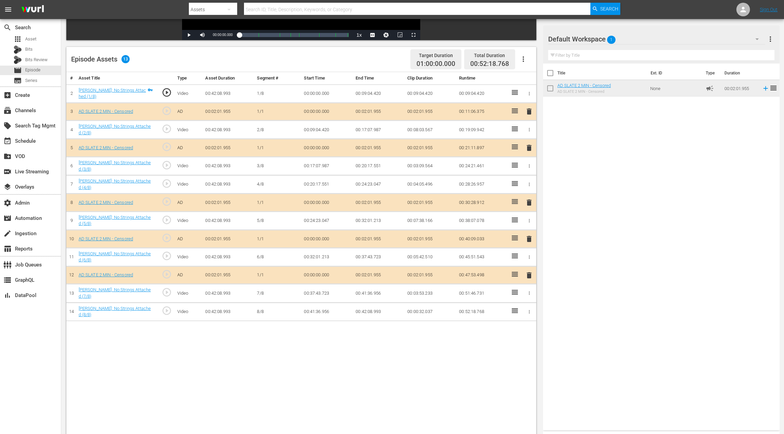
click at [530, 273] on span "delete" at bounding box center [529, 275] width 8 height 8
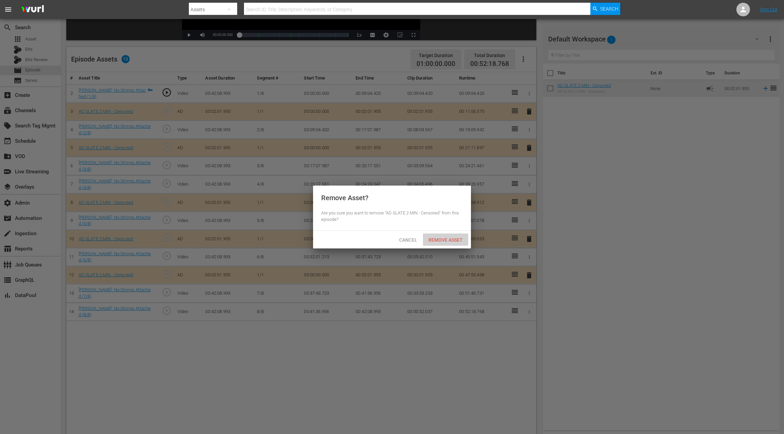
click at [456, 238] on span "Remove Asset" at bounding box center [445, 239] width 45 height 5
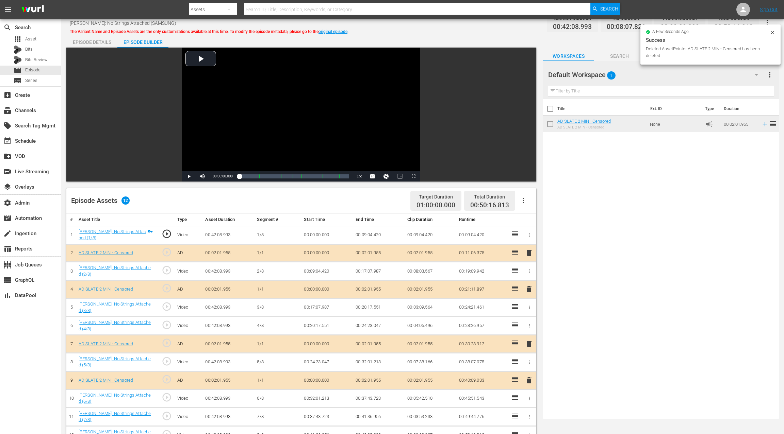
scroll to position [0, 0]
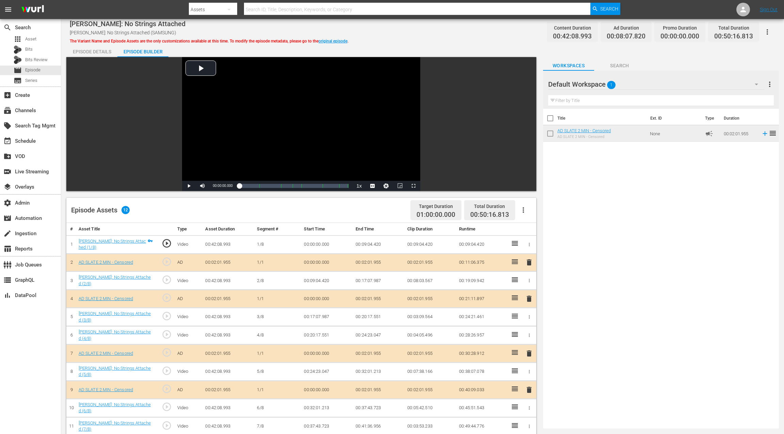
drag, startPoint x: 99, startPoint y: 51, endPoint x: 98, endPoint y: 60, distance: 8.9
click at [99, 51] on div "Episode Details" at bounding box center [91, 52] width 51 height 16
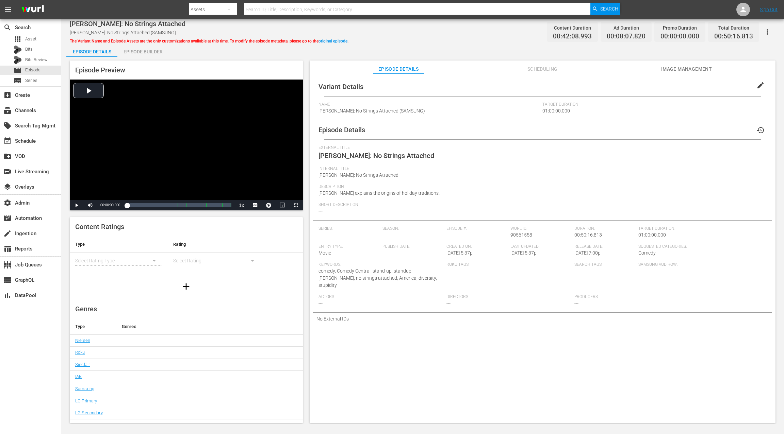
click at [542, 70] on span "Scheduling" at bounding box center [542, 69] width 51 height 9
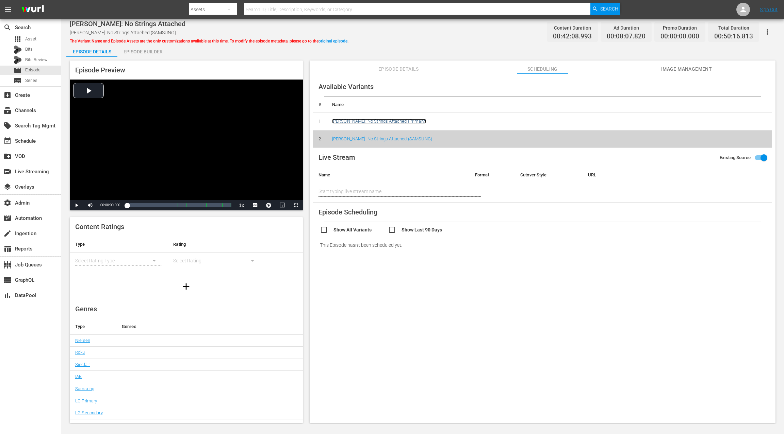
click at [379, 122] on link "Carlos Mencia: No Strings Attached (Primary)" at bounding box center [379, 121] width 94 height 5
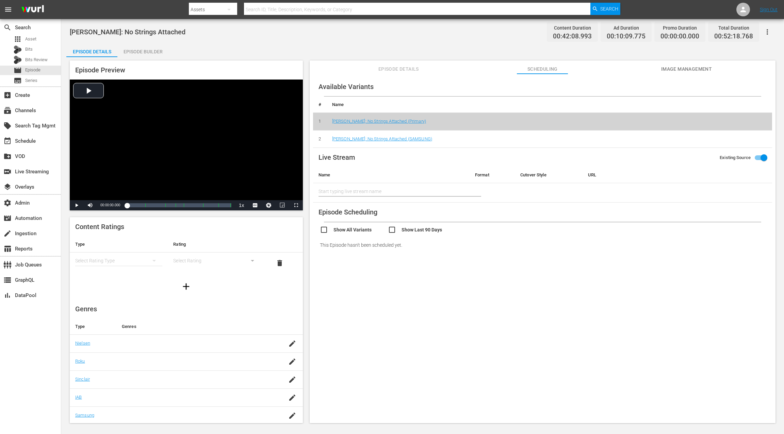
click at [768, 33] on icon "button" at bounding box center [767, 32] width 8 height 8
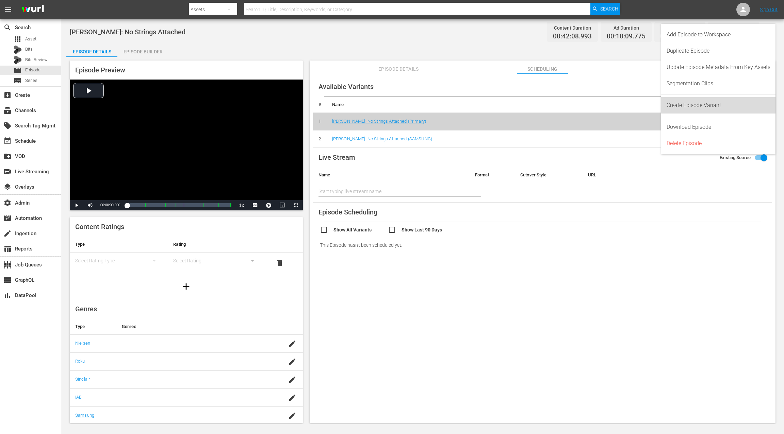
click at [702, 104] on div "Create Episode Variant" at bounding box center [718, 105] width 104 height 16
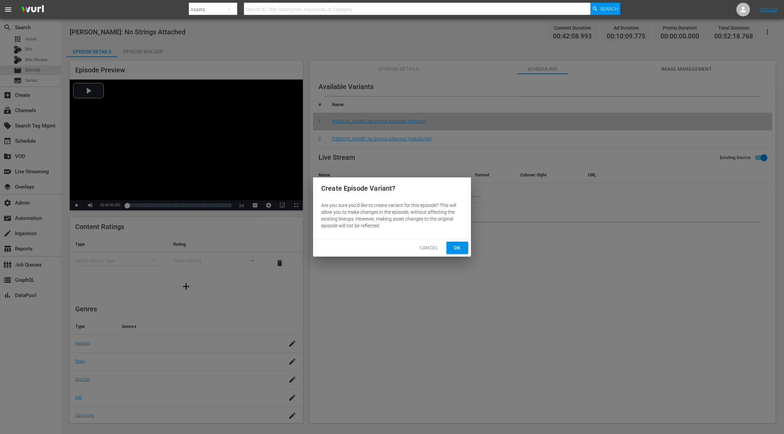
click at [456, 247] on span "Ok" at bounding box center [457, 248] width 11 height 9
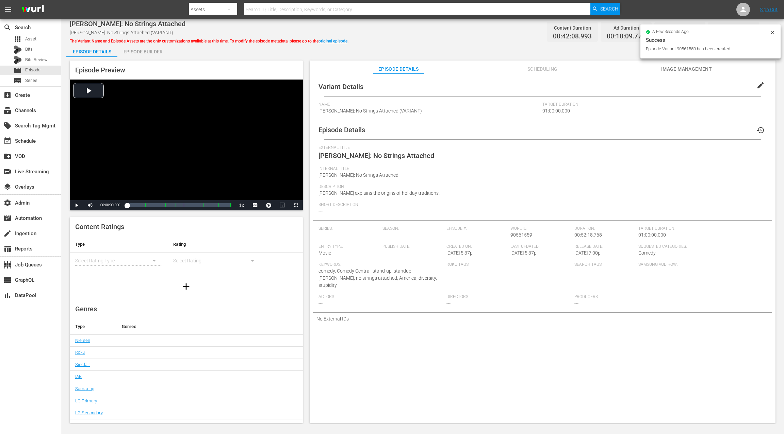
click at [154, 53] on div "Episode Builder" at bounding box center [142, 52] width 51 height 16
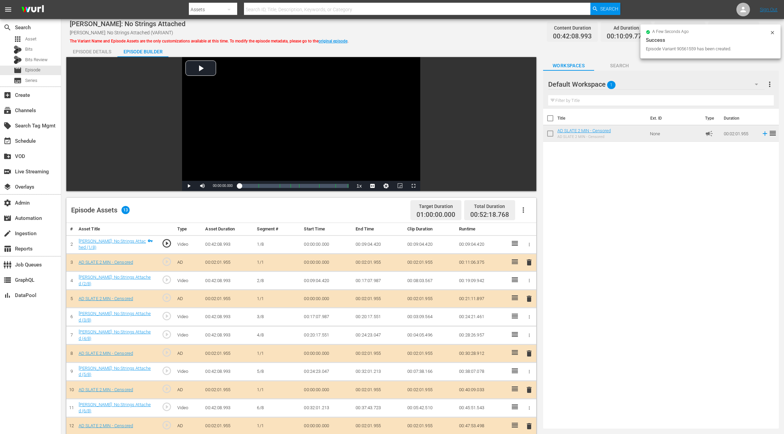
click at [94, 53] on div "Episode Details" at bounding box center [91, 52] width 51 height 16
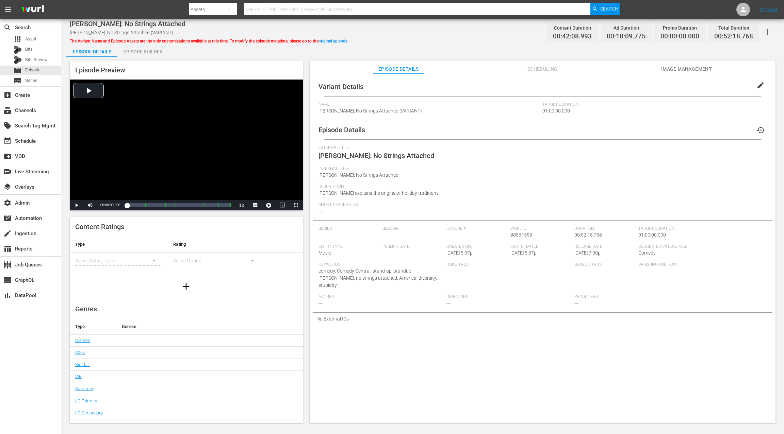
drag, startPoint x: 753, startPoint y: 85, endPoint x: 578, endPoint y: 103, distance: 175.7
click at [756, 85] on span "edit" at bounding box center [760, 85] width 8 height 8
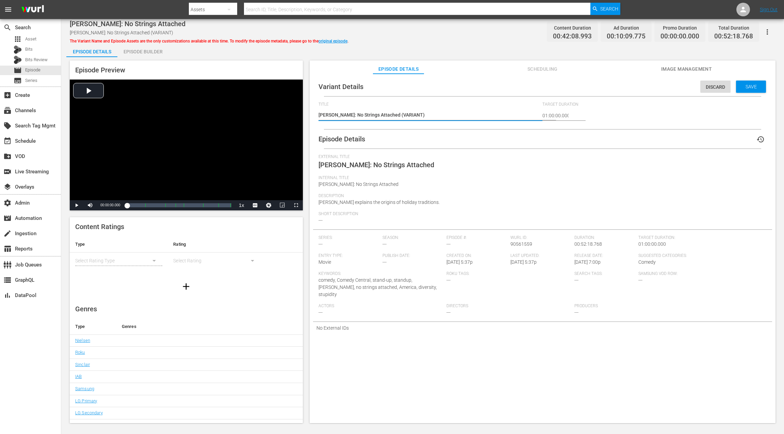
click at [407, 114] on textarea "Carlos Mencia: No Strings Attached (VARIANT)" at bounding box center [428, 116] width 221 height 8
type textarea "Carlos Mencia: No Strings Attached (R)"
type textarea "Carlos Mencia: No Strings Attached (RO)"
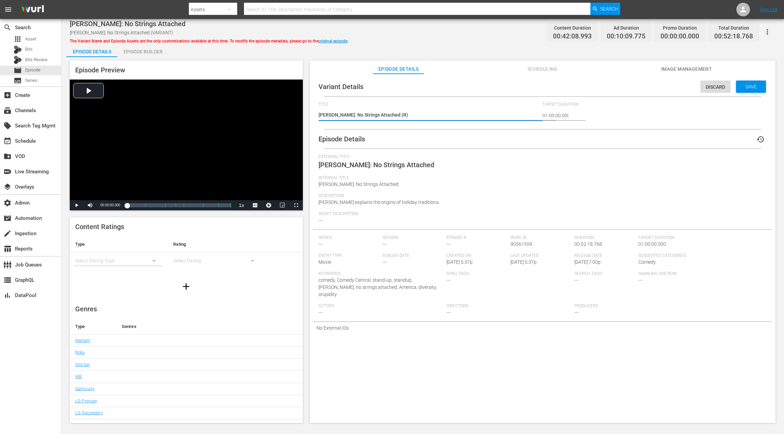
type textarea "Carlos Mencia: No Strings Attached (RO)"
type textarea "Carlos Mencia: No Strings Attached (ROK)"
type textarea "Carlos Mencia: No Strings Attached (ROKU)"
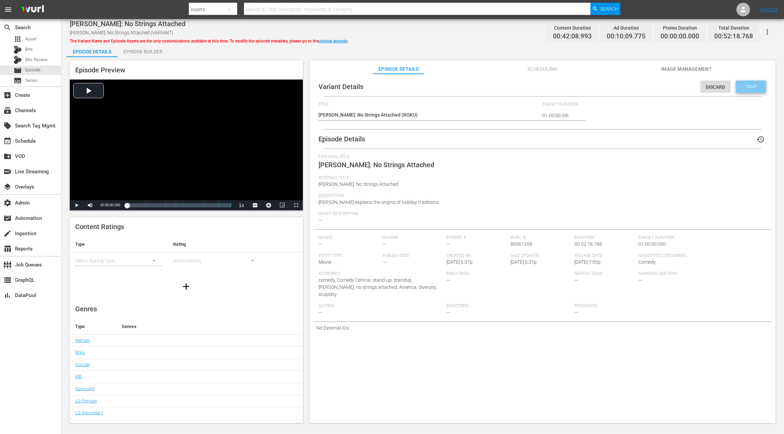
click at [750, 85] on span "Save" at bounding box center [751, 86] width 22 height 5
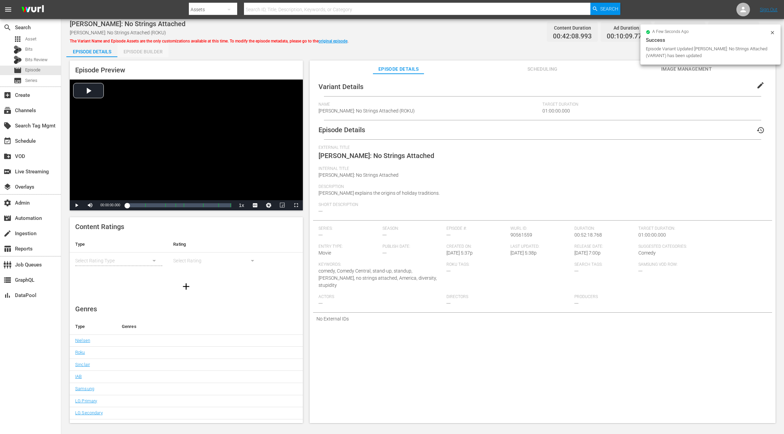
click at [154, 53] on div "Episode Builder" at bounding box center [142, 52] width 51 height 16
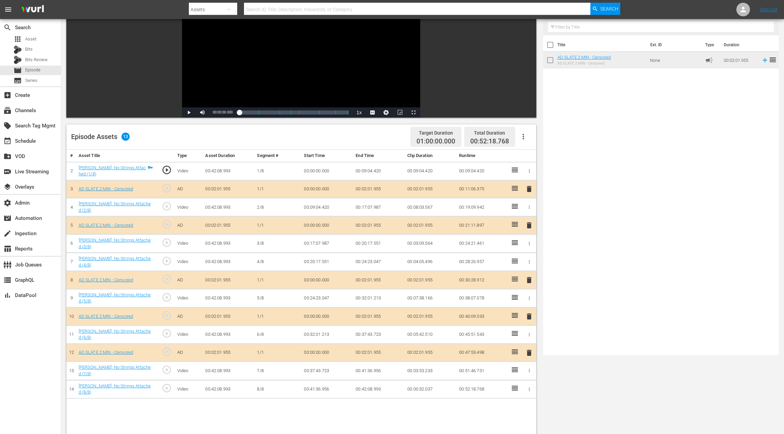
scroll to position [105, 0]
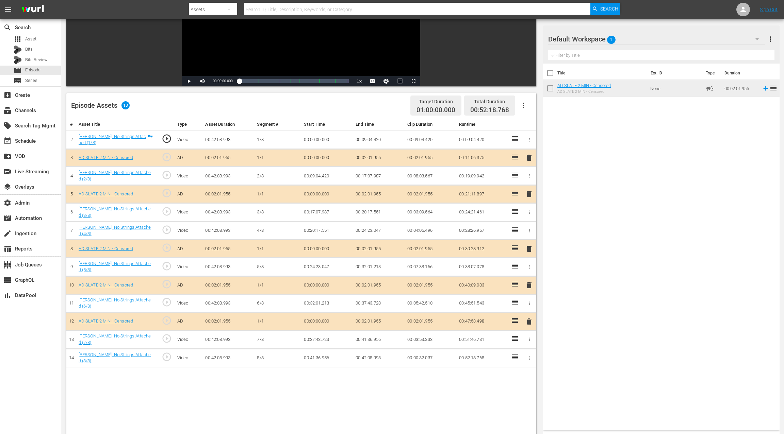
click at [529, 285] on span "delete" at bounding box center [529, 285] width 8 height 8
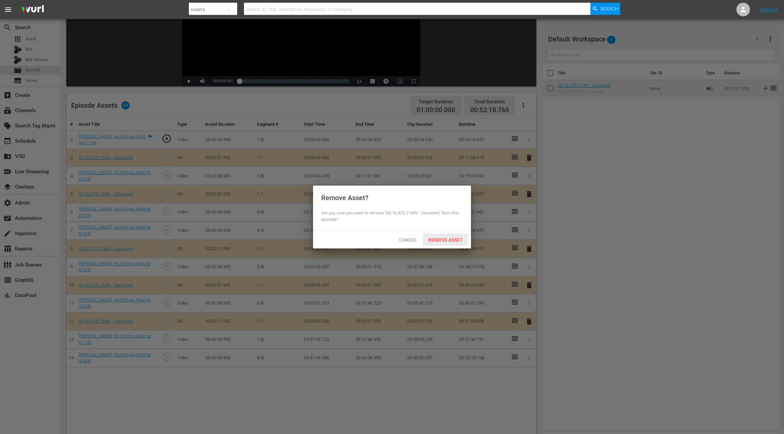
click at [443, 240] on span "Remove Asset" at bounding box center [445, 239] width 45 height 5
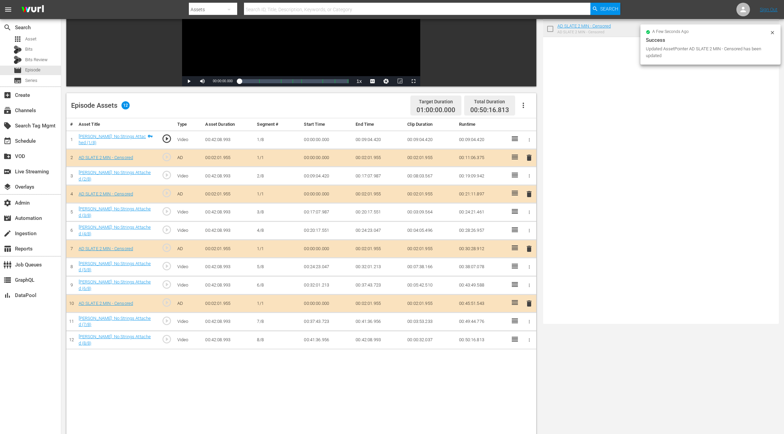
scroll to position [0, 0]
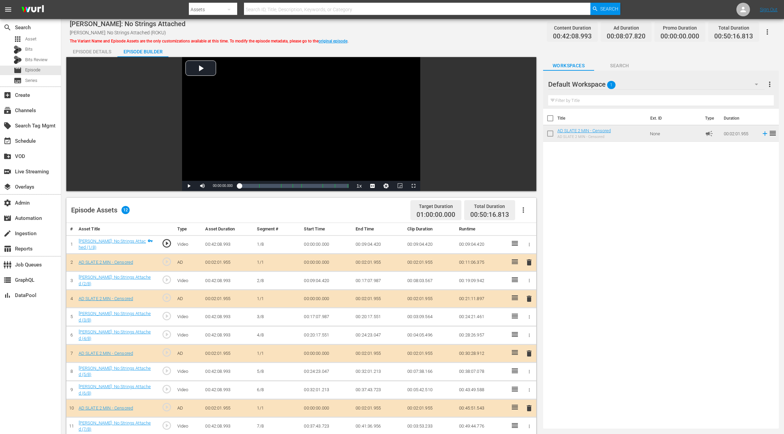
drag, startPoint x: 515, startPoint y: 338, endPoint x: 467, endPoint y: 0, distance: 341.5
click at [99, 53] on div "Episode Details" at bounding box center [91, 52] width 51 height 16
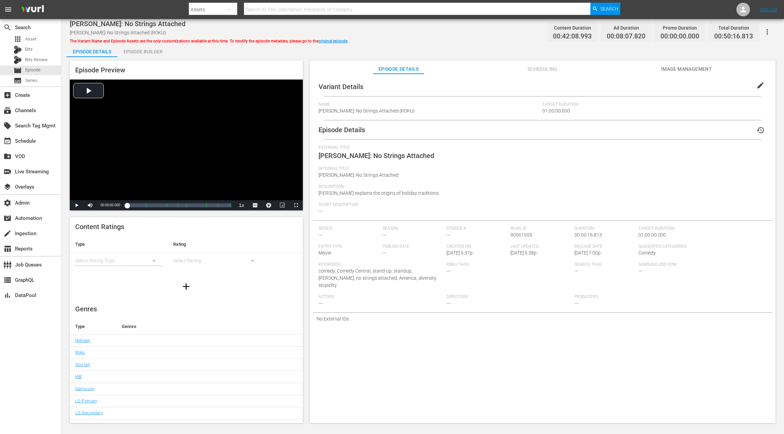
click at [539, 70] on span "Scheduling" at bounding box center [542, 69] width 51 height 9
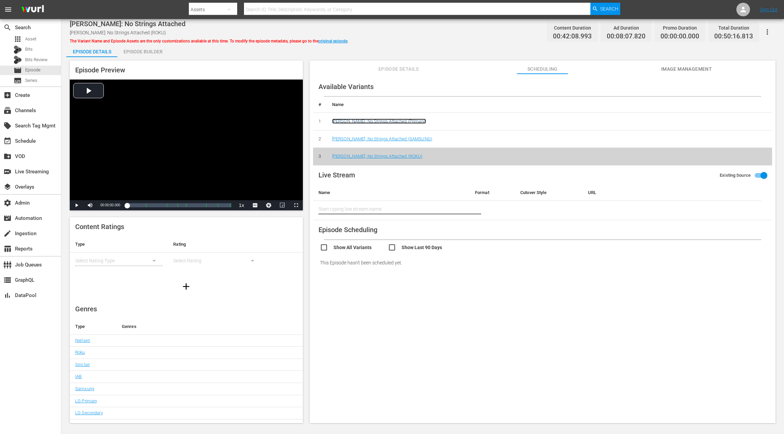
click at [405, 122] on link "Carlos Mencia: No Strings Attached (Primary)" at bounding box center [379, 121] width 94 height 5
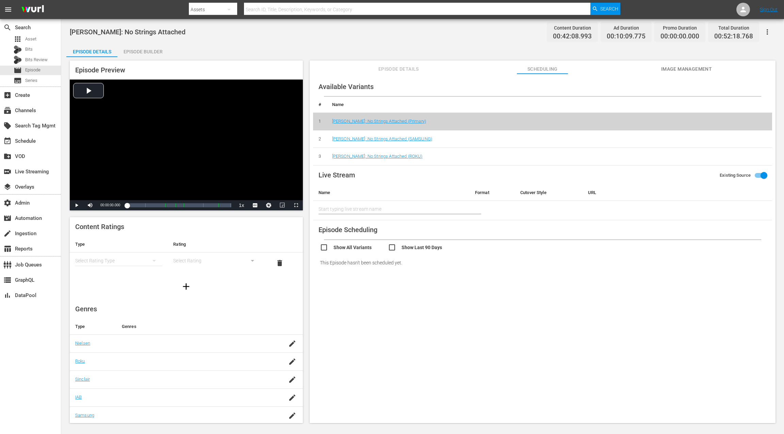
click at [145, 55] on div "Episode Builder" at bounding box center [142, 52] width 51 height 16
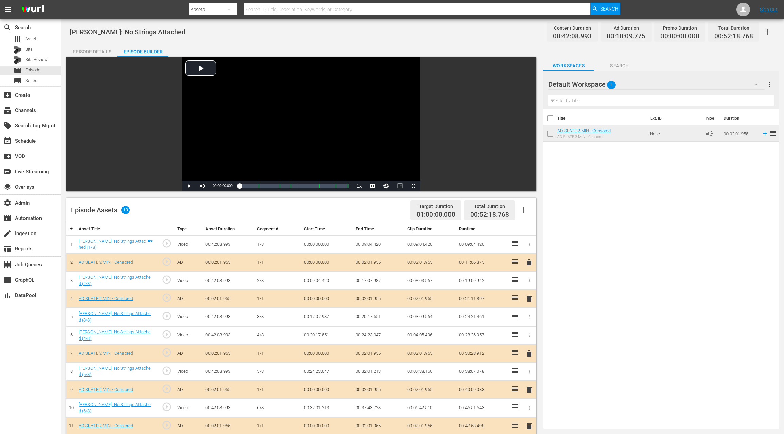
click at [96, 51] on div "Episode Details" at bounding box center [91, 52] width 51 height 16
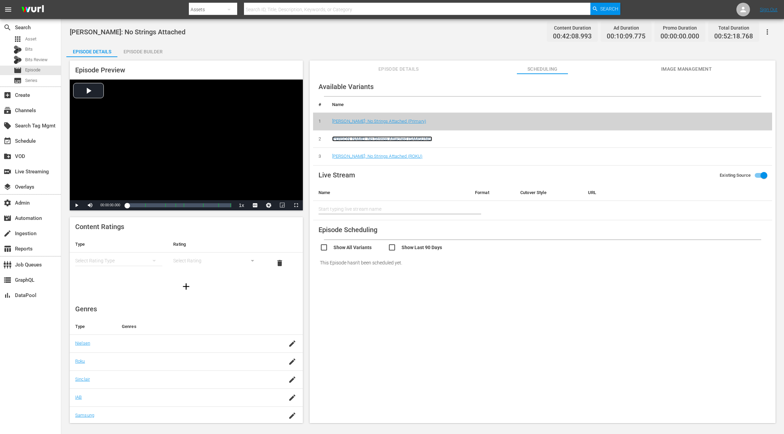
click at [411, 139] on link "Carlos Mencia: No Strings Attached (SAMSUNG)" at bounding box center [382, 138] width 100 height 5
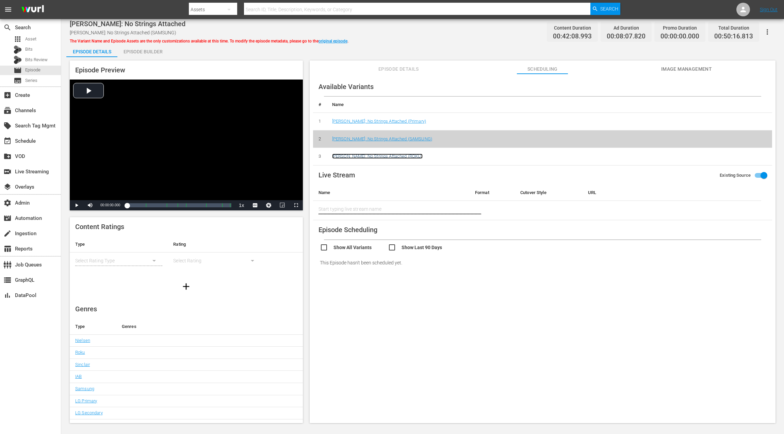
click at [408, 157] on link "Carlos Mencia: No Strings Attached (ROKU)" at bounding box center [377, 156] width 90 height 5
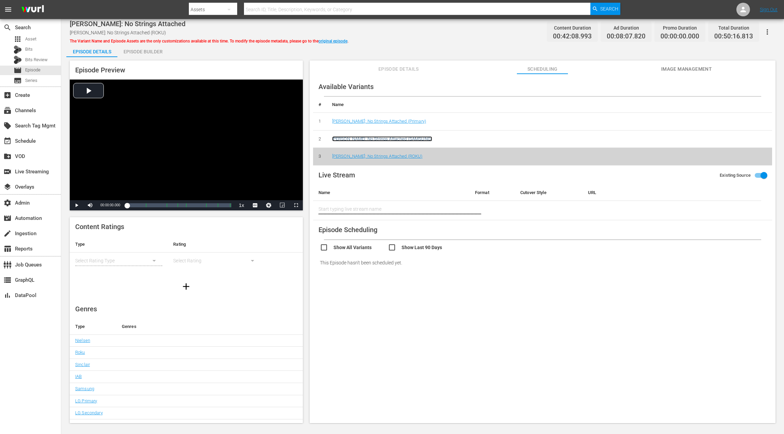
click at [418, 140] on link "Carlos Mencia: No Strings Attached (SAMSUNG)" at bounding box center [382, 138] width 100 height 5
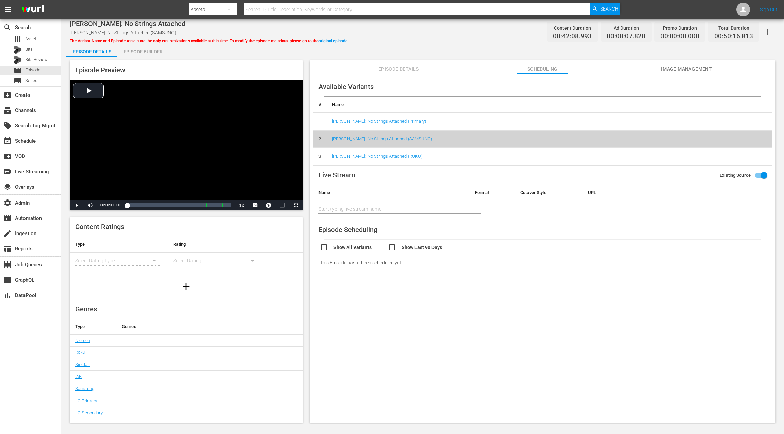
click at [770, 33] on icon "button" at bounding box center [767, 32] width 8 height 8
click at [736, 71] on div "DELETE VARIANT" at bounding box center [736, 73] width 65 height 16
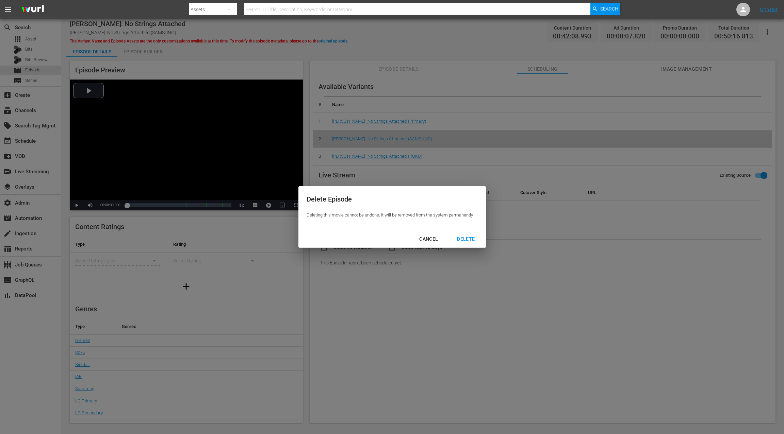
click at [471, 240] on div "DELETE" at bounding box center [465, 239] width 29 height 9
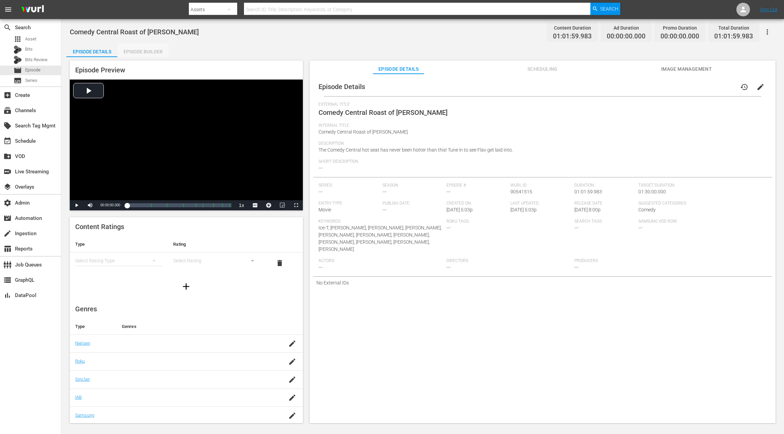
click at [151, 53] on div "Episode Builder" at bounding box center [142, 52] width 51 height 16
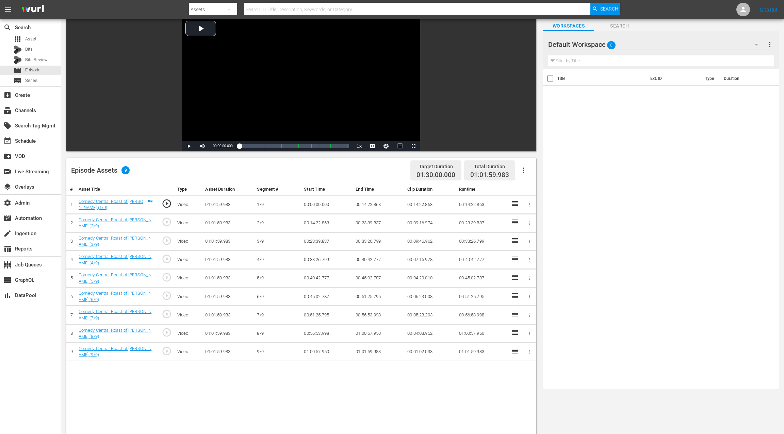
scroll to position [77, 0]
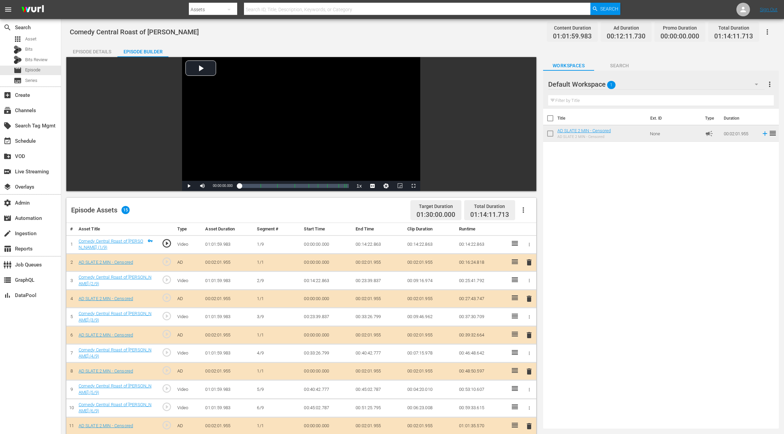
click at [95, 54] on div "Episode Details" at bounding box center [91, 52] width 51 height 16
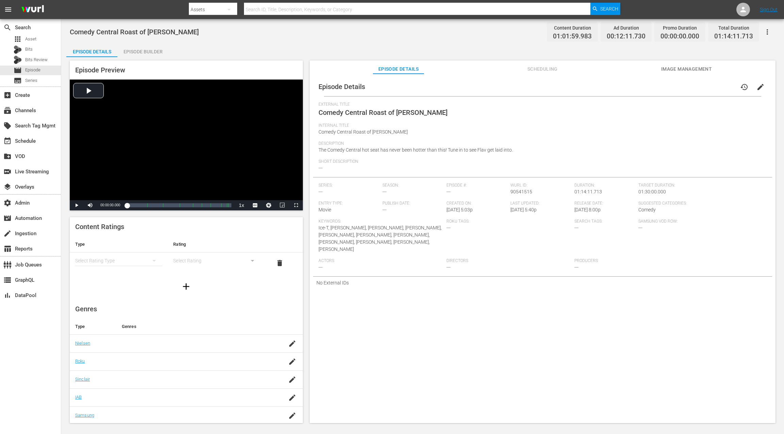
click at [770, 31] on icon "button" at bounding box center [767, 32] width 8 height 8
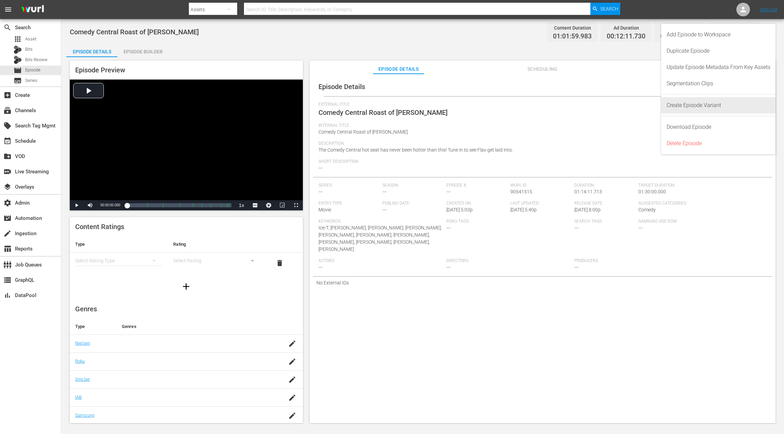
click at [705, 108] on div "Create Episode Variant" at bounding box center [718, 105] width 104 height 16
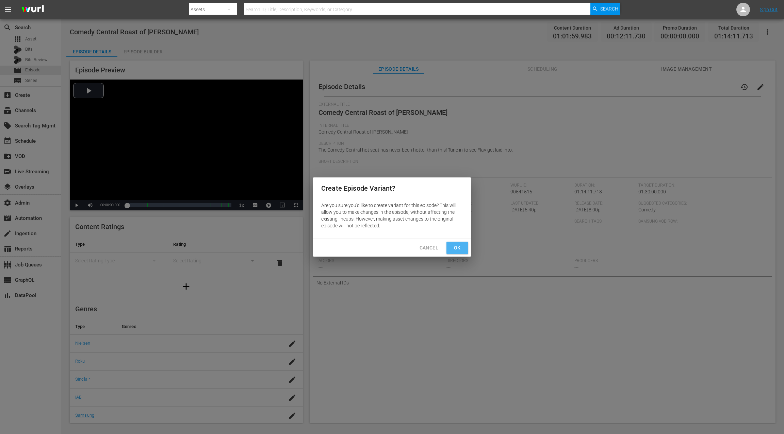
click at [457, 250] on span "Ok" at bounding box center [457, 248] width 11 height 9
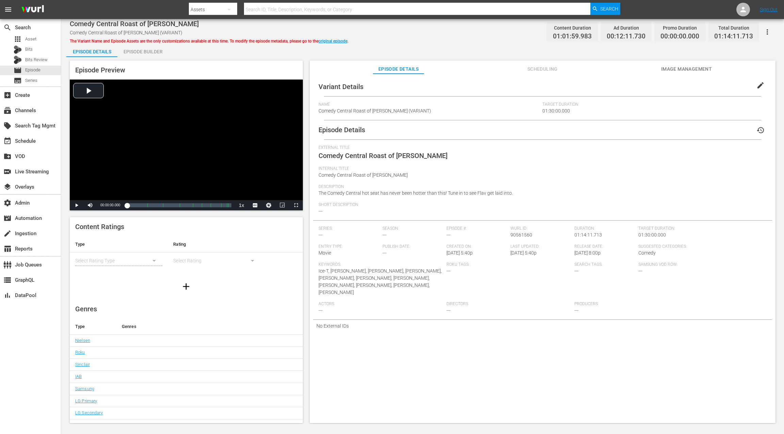
click at [756, 85] on span "edit" at bounding box center [760, 85] width 8 height 8
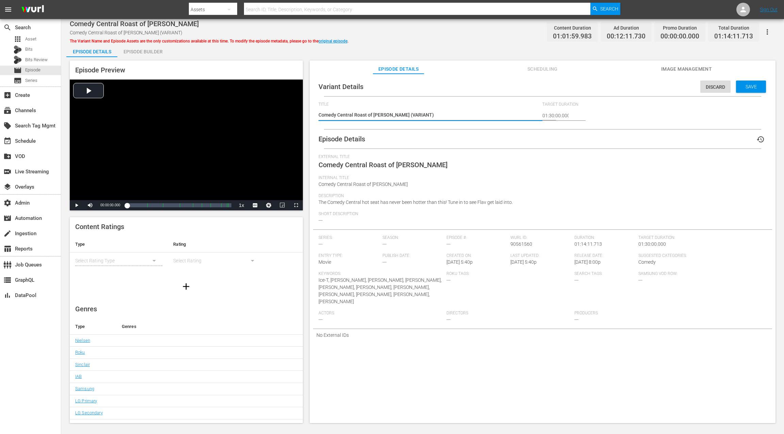
click at [408, 115] on textarea "Comedy Central Roast of [PERSON_NAME] (VARIANT)" at bounding box center [428, 116] width 221 height 8
type textarea "Comedy Central Roast of [PERSON_NAME] (S)"
type textarea "Comedy Central Roast of [PERSON_NAME] ([GEOGRAPHIC_DATA])"
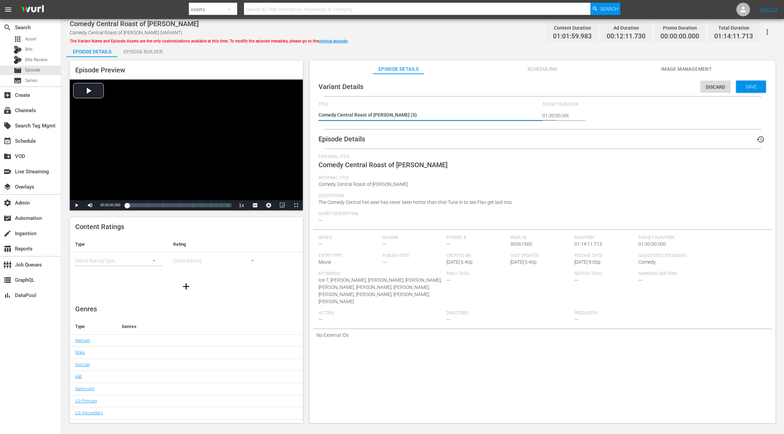
type textarea "Comedy Central Roast of [PERSON_NAME] ([GEOGRAPHIC_DATA])"
type textarea "Comedy Central Roast of [PERSON_NAME] ([PERSON_NAME])"
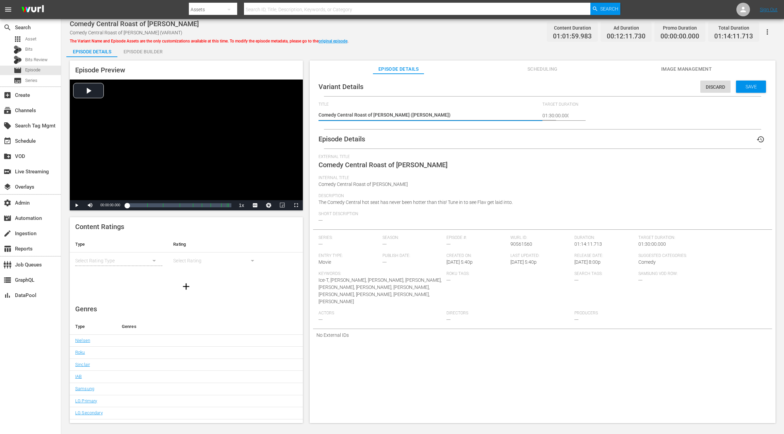
type textarea "Comedy Central Roast of [PERSON_NAME] (SAMSU)"
type textarea "Comedy Central Roast of [PERSON_NAME] ([GEOGRAPHIC_DATA])"
type textarea "Comedy Central Roast of [PERSON_NAME] (SAMSUNG)"
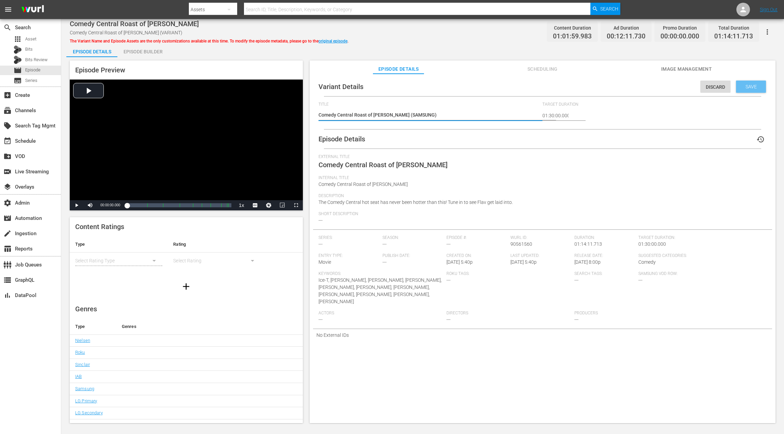
type textarea "Comedy Central Roast of [PERSON_NAME] (SAMSUNG)"
drag, startPoint x: 751, startPoint y: 85, endPoint x: 568, endPoint y: 61, distance: 184.9
click at [750, 85] on span "Save" at bounding box center [751, 86] width 22 height 5
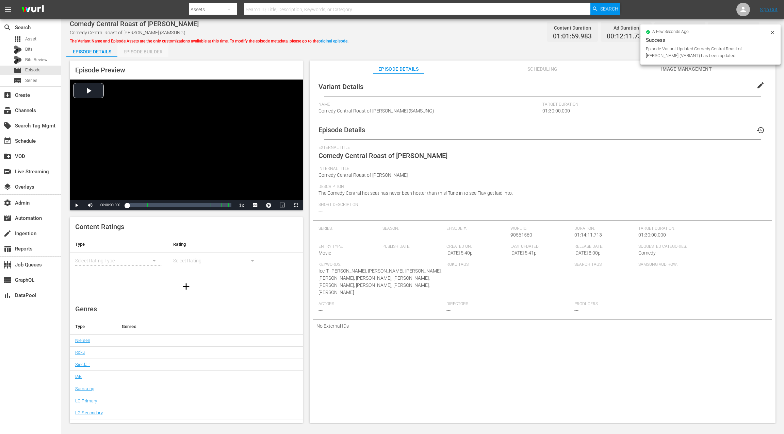
click at [145, 52] on div "Episode Builder" at bounding box center [142, 52] width 51 height 16
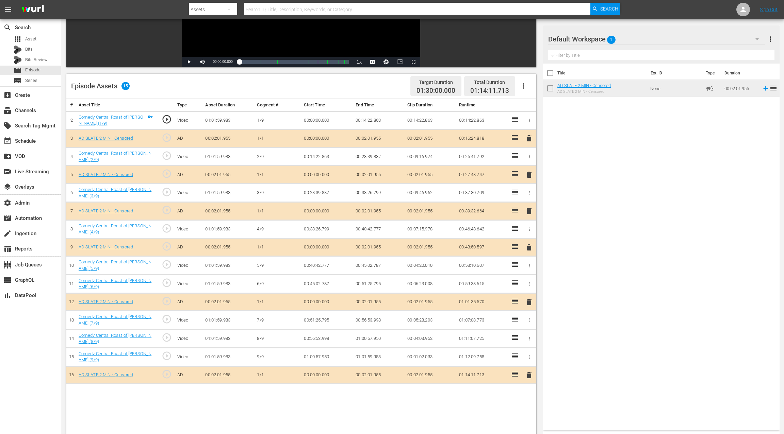
scroll to position [174, 0]
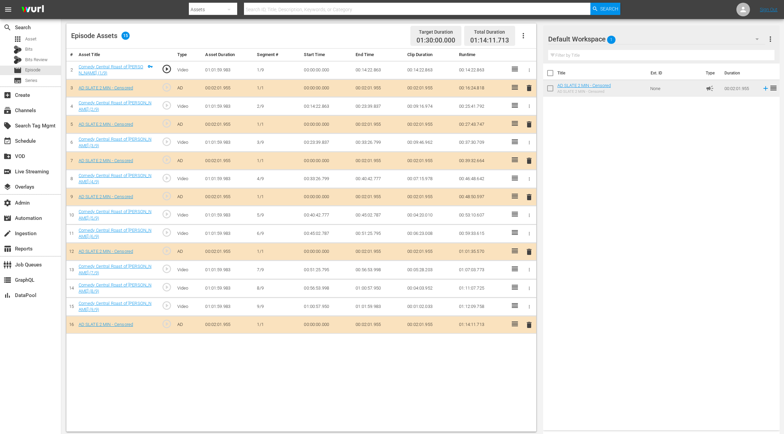
click at [529, 322] on span "delete" at bounding box center [529, 325] width 8 height 8
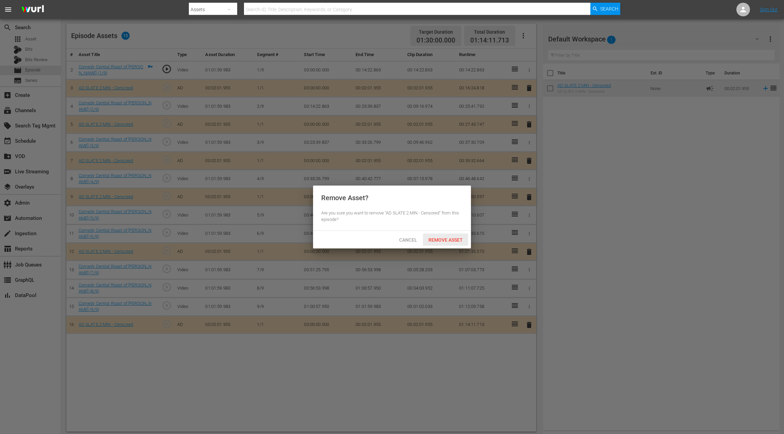
drag, startPoint x: 449, startPoint y: 241, endPoint x: 461, endPoint y: 236, distance: 13.1
click at [448, 241] on span "Remove Asset" at bounding box center [445, 239] width 45 height 5
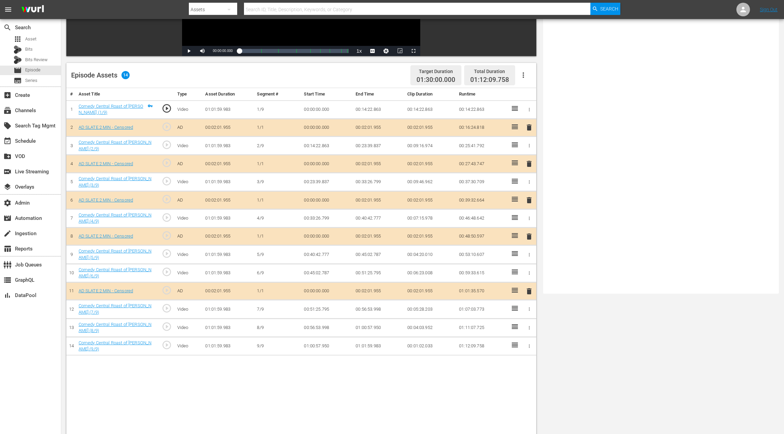
scroll to position [0, 0]
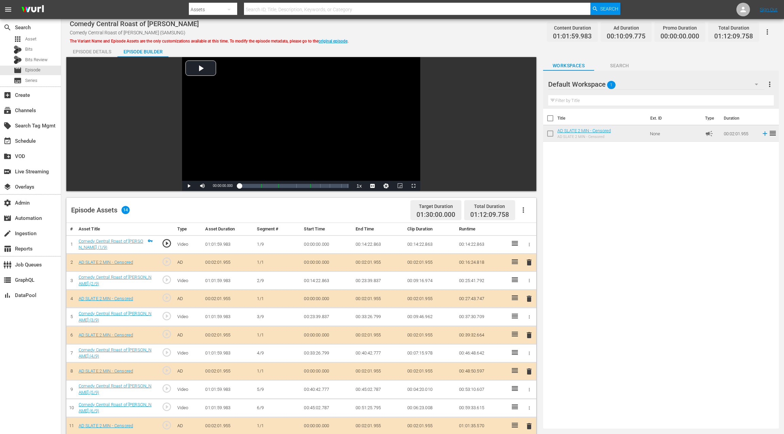
click at [91, 52] on div "Episode Details" at bounding box center [91, 52] width 51 height 16
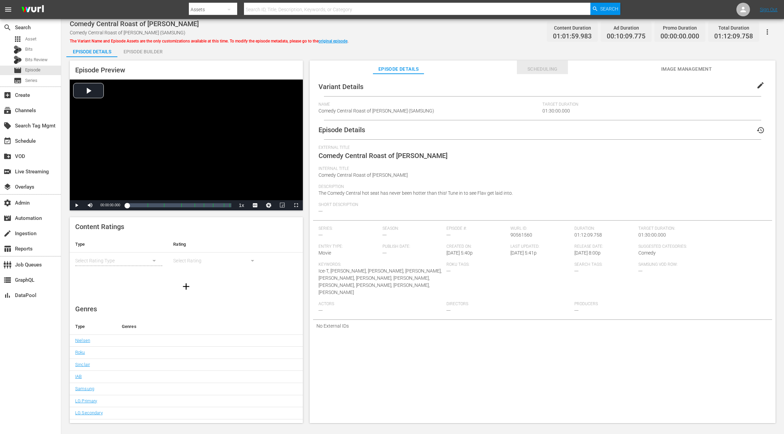
click at [541, 69] on span "Scheduling" at bounding box center [542, 69] width 51 height 9
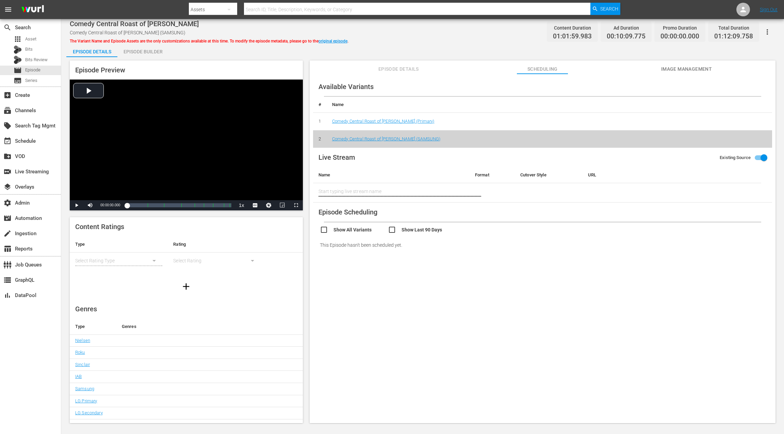
click at [391, 124] on td "Comedy Central Roast of [PERSON_NAME] (Primary)" at bounding box center [549, 122] width 445 height 18
click at [392, 122] on link "Comedy Central Roast of [PERSON_NAME] (Primary)" at bounding box center [383, 121] width 102 height 5
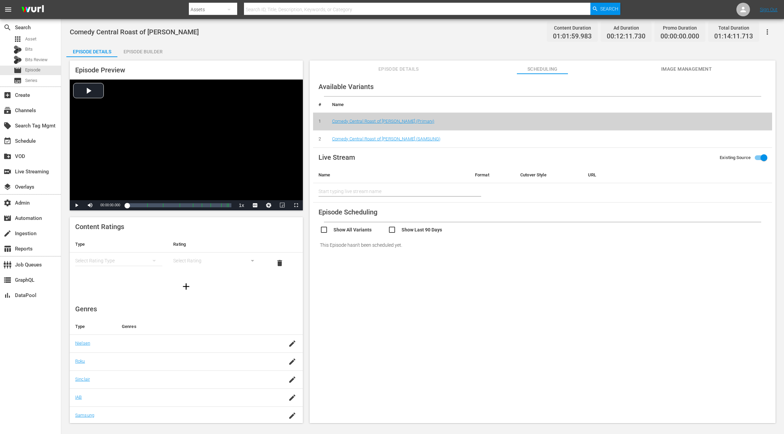
click at [771, 36] on button "button" at bounding box center [767, 32] width 16 height 16
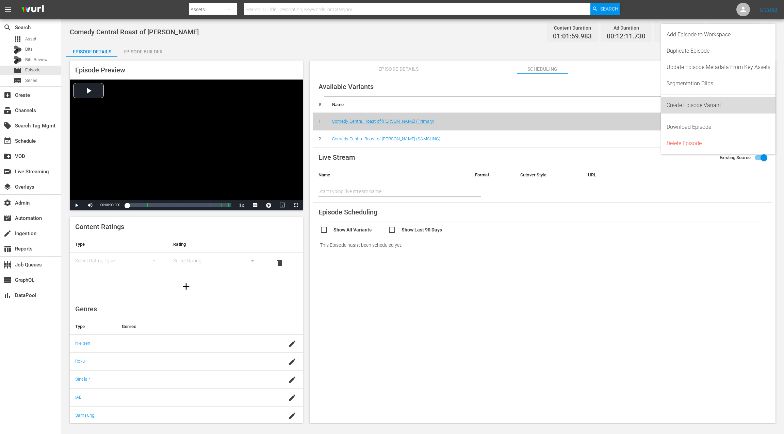
click at [709, 111] on div "Create Episode Variant" at bounding box center [718, 105] width 104 height 16
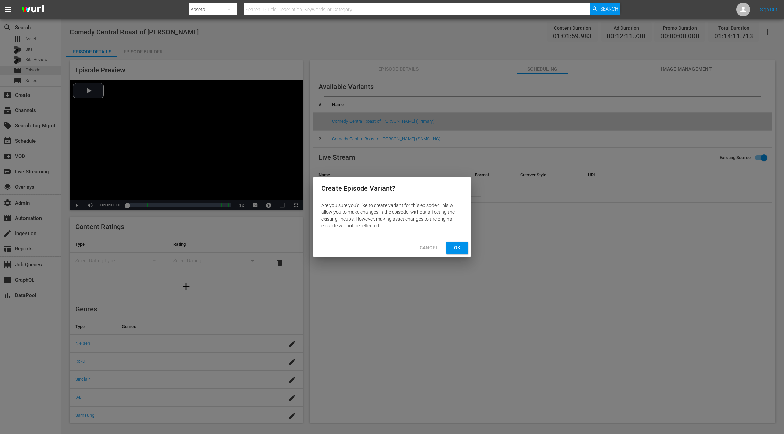
click at [463, 249] on button "Ok" at bounding box center [457, 248] width 22 height 13
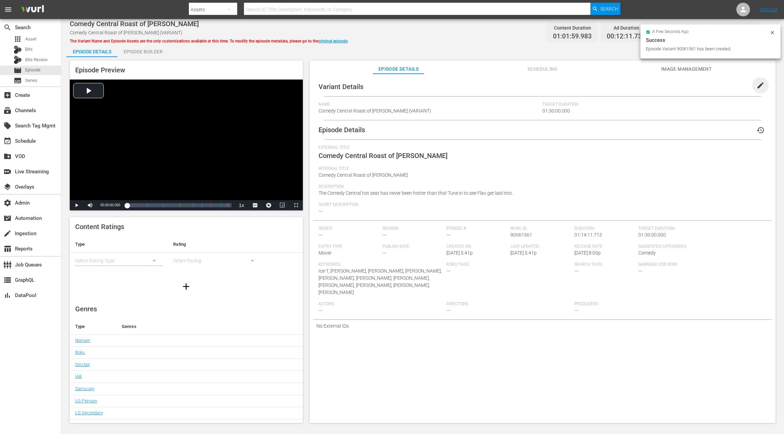
click at [757, 88] on span "edit" at bounding box center [760, 85] width 8 height 8
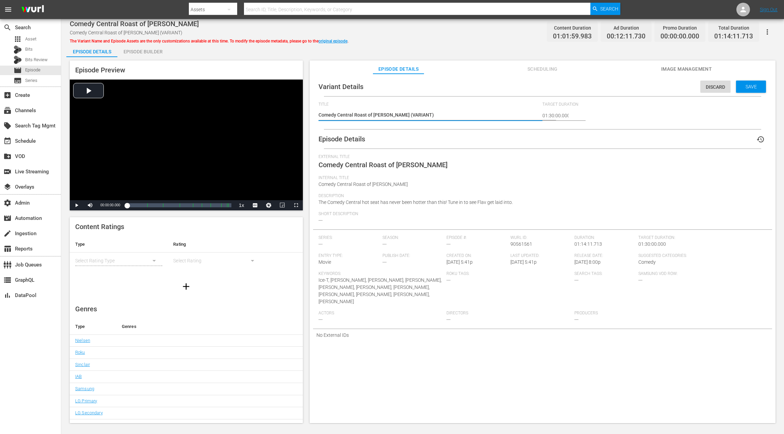
click at [408, 117] on textarea "Comedy Central Roast of [PERSON_NAME] (VARIANT)" at bounding box center [428, 116] width 221 height 8
type textarea "Comedy Central Roast of [PERSON_NAME] (R)"
type textarea "Comedy Central Roast of [PERSON_NAME] (RO)"
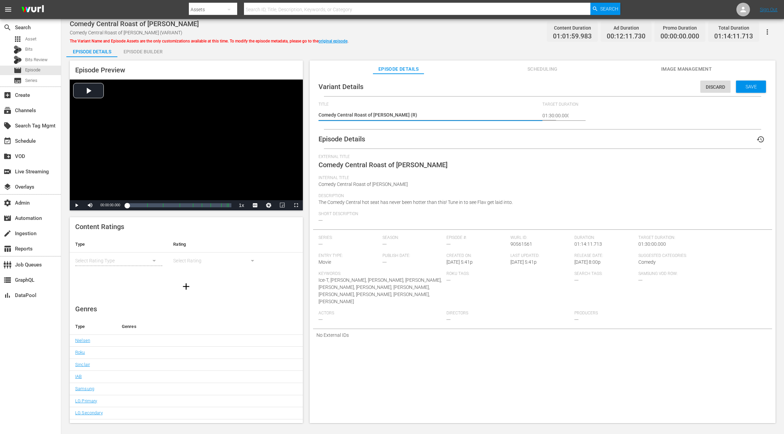
type textarea "Comedy Central Roast of [PERSON_NAME] (RO)"
type textarea "Comedy Central Roast of [PERSON_NAME] (ROK)"
type textarea "Comedy Central Roast of [PERSON_NAME] (ROKU)"
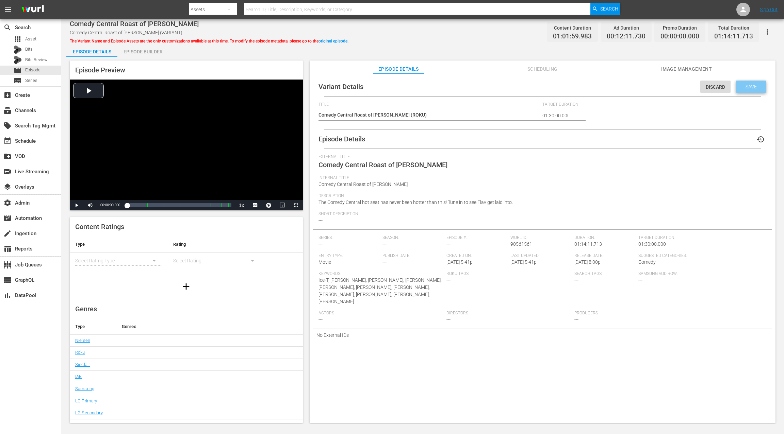
click at [745, 86] on span "Save" at bounding box center [751, 86] width 22 height 5
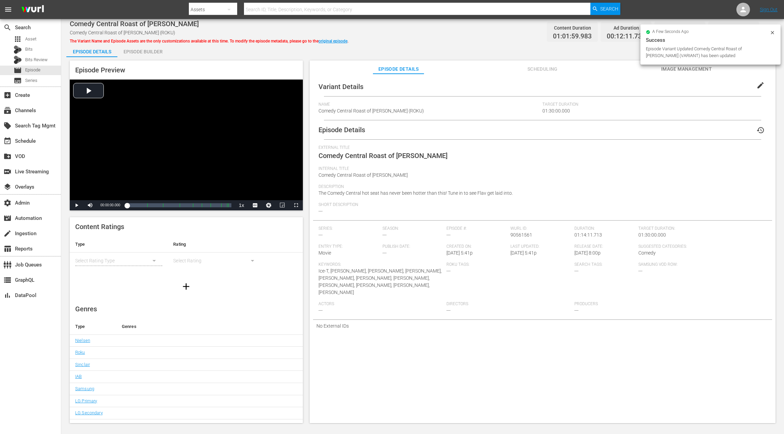
click at [155, 53] on div "Episode Builder" at bounding box center [142, 52] width 51 height 16
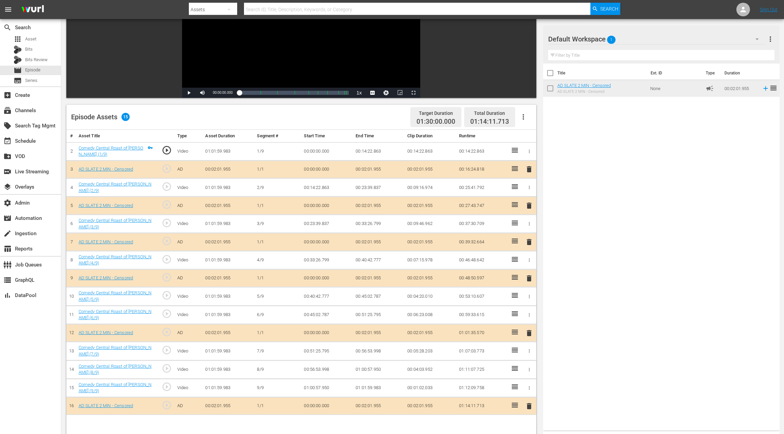
scroll to position [97, 0]
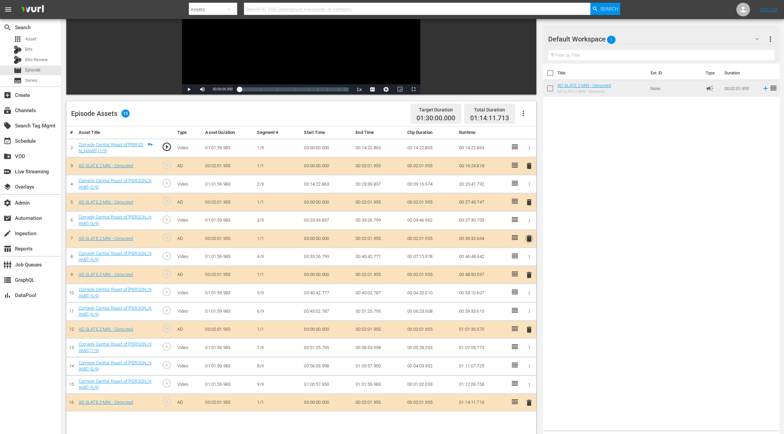
click at [531, 238] on span "delete" at bounding box center [529, 239] width 8 height 8
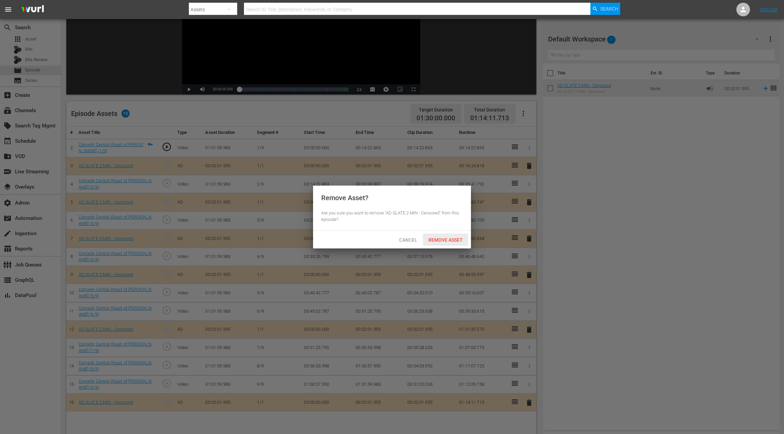
click at [459, 242] on span "Remove Asset" at bounding box center [445, 239] width 45 height 5
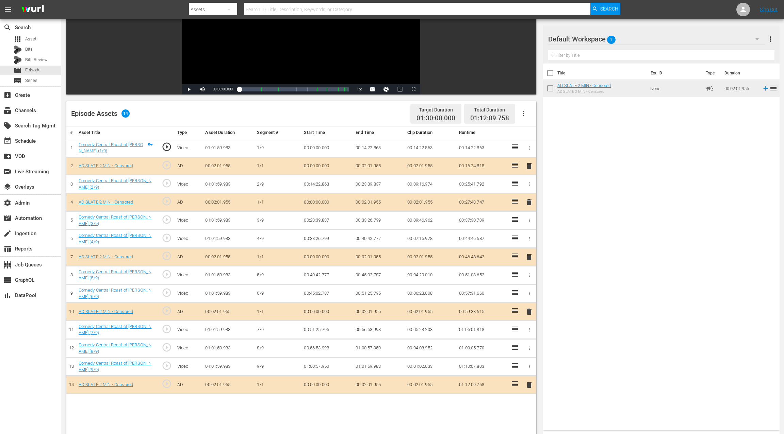
click at [529, 383] on span "delete" at bounding box center [529, 385] width 8 height 8
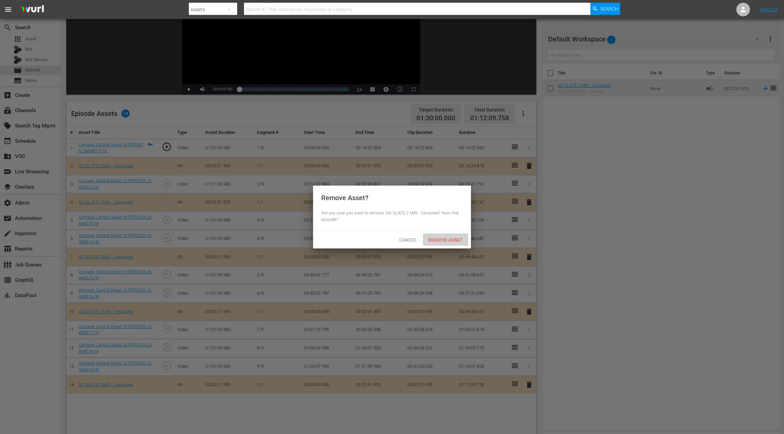
click at [434, 238] on span "Remove Asset" at bounding box center [445, 239] width 45 height 5
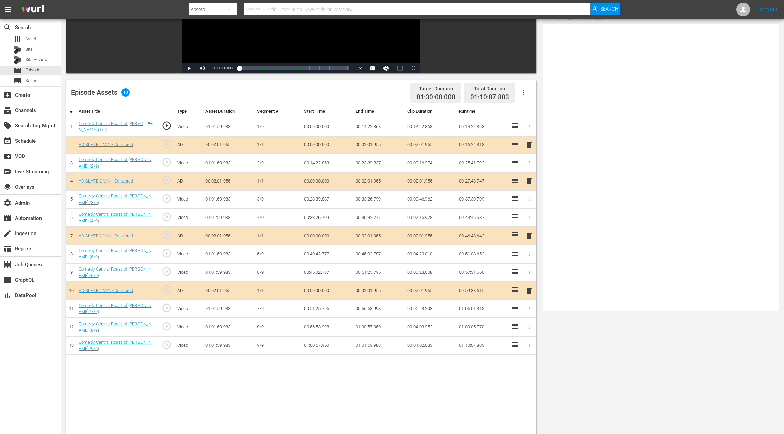
scroll to position [0, 0]
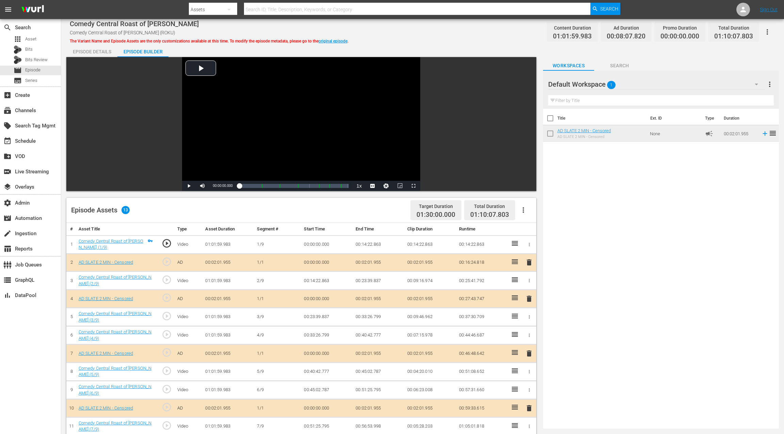
click at [90, 51] on div "Episode Details" at bounding box center [91, 52] width 51 height 16
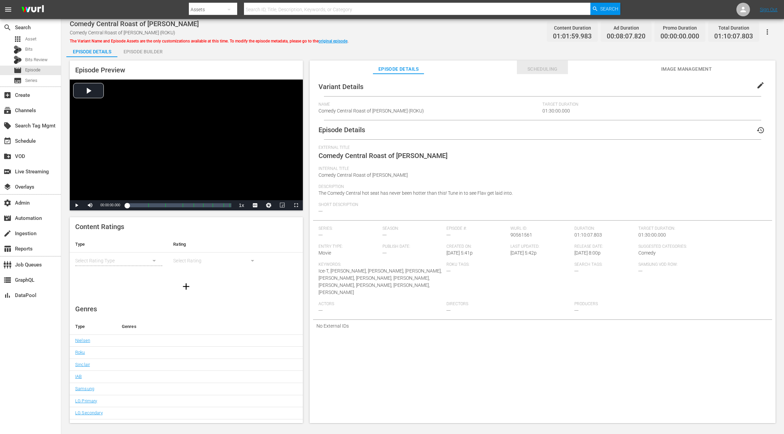
click at [536, 67] on span "Scheduling" at bounding box center [542, 69] width 51 height 9
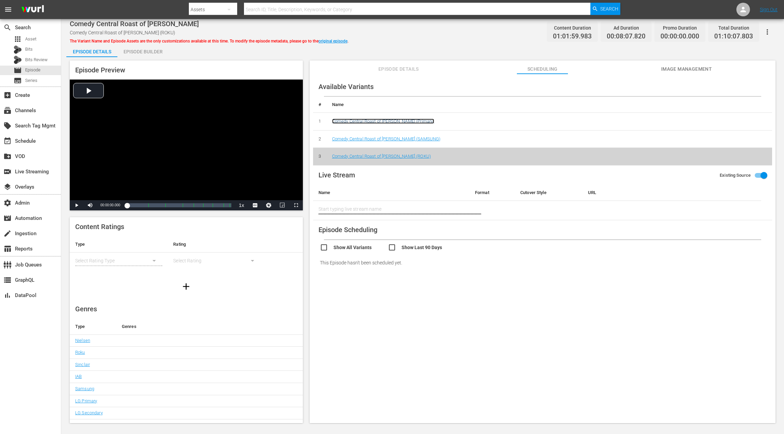
click at [417, 123] on link "Comedy Central Roast of [PERSON_NAME] (Primary)" at bounding box center [383, 121] width 102 height 5
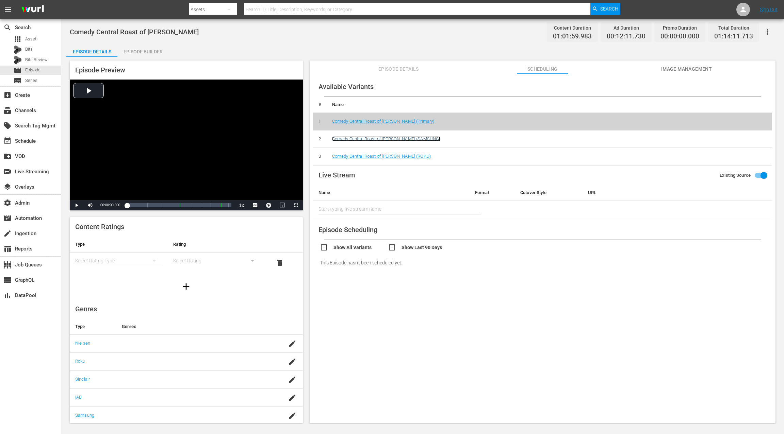
click at [396, 139] on link "Comedy Central Roast of [PERSON_NAME] (SAMSUNG)" at bounding box center [386, 138] width 108 height 5
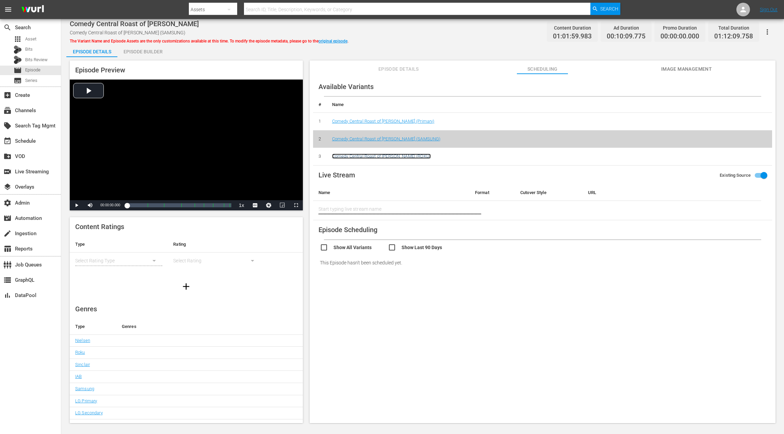
click at [395, 157] on link "Comedy Central Roast of [PERSON_NAME] (ROKU)" at bounding box center [381, 156] width 99 height 5
